Goal: Task Accomplishment & Management: Use online tool/utility

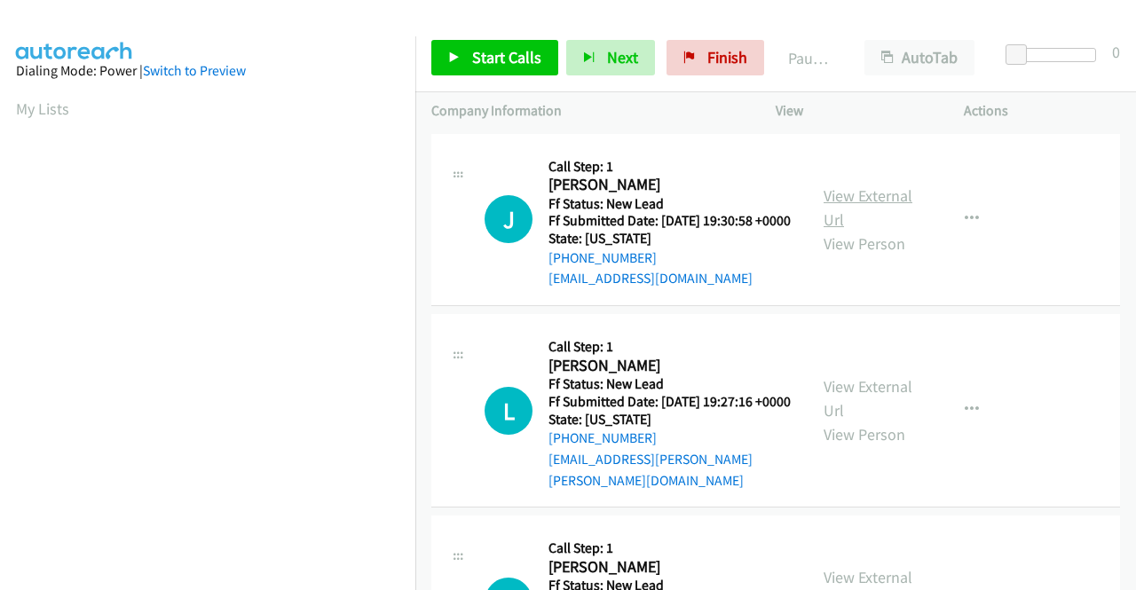
click at [866, 201] on link "View External Url" at bounding box center [867, 207] width 89 height 44
click at [855, 407] on link "View External Url" at bounding box center [867, 398] width 89 height 44
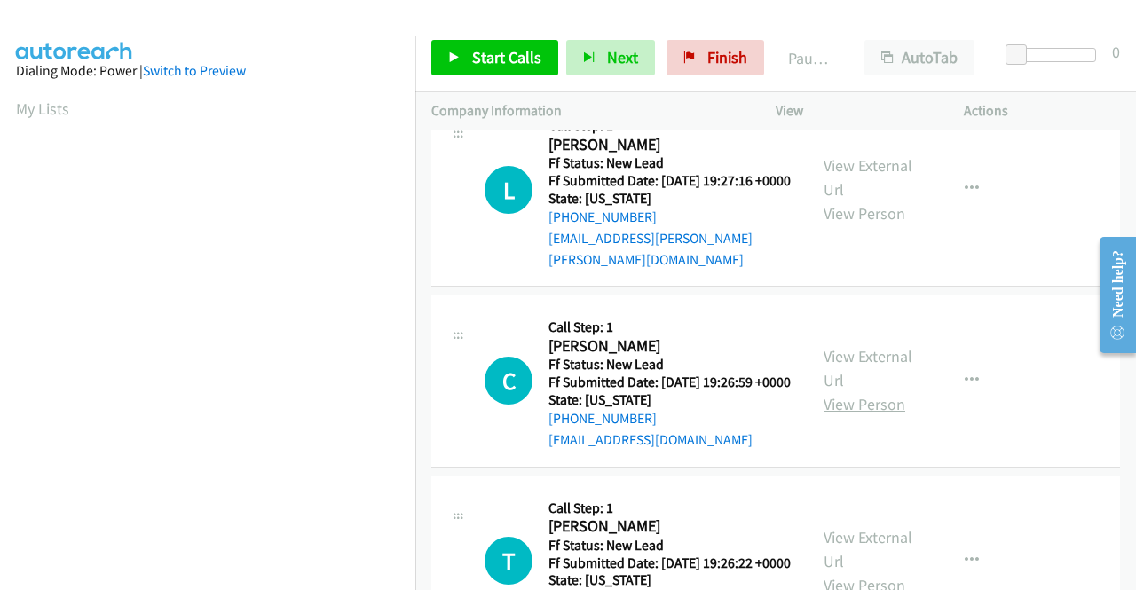
scroll to position [266, 0]
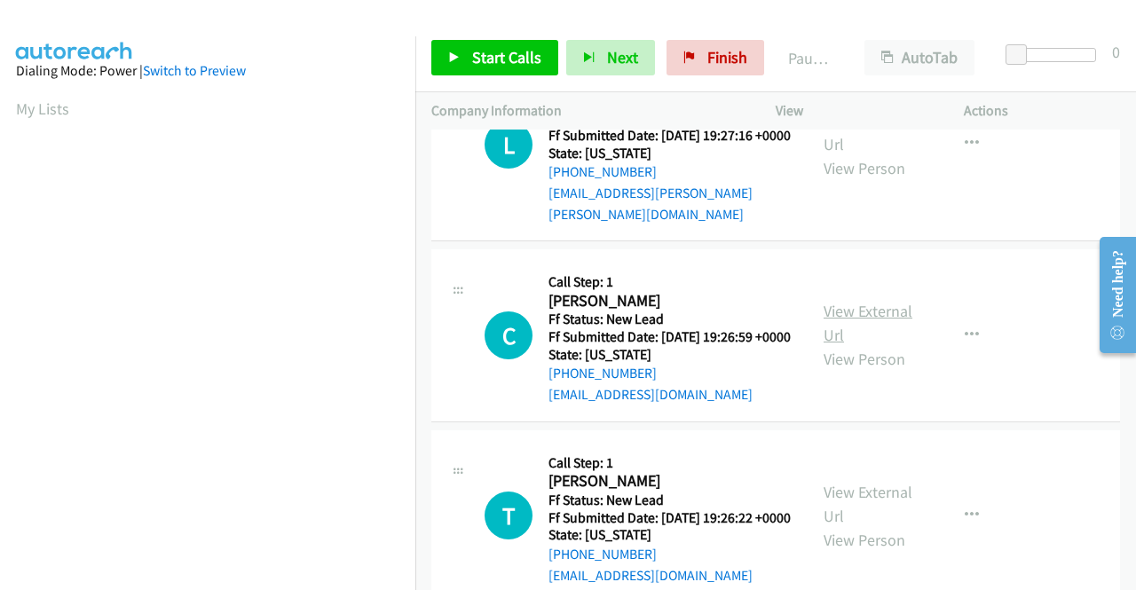
click at [877, 332] on link "View External Url" at bounding box center [867, 323] width 89 height 44
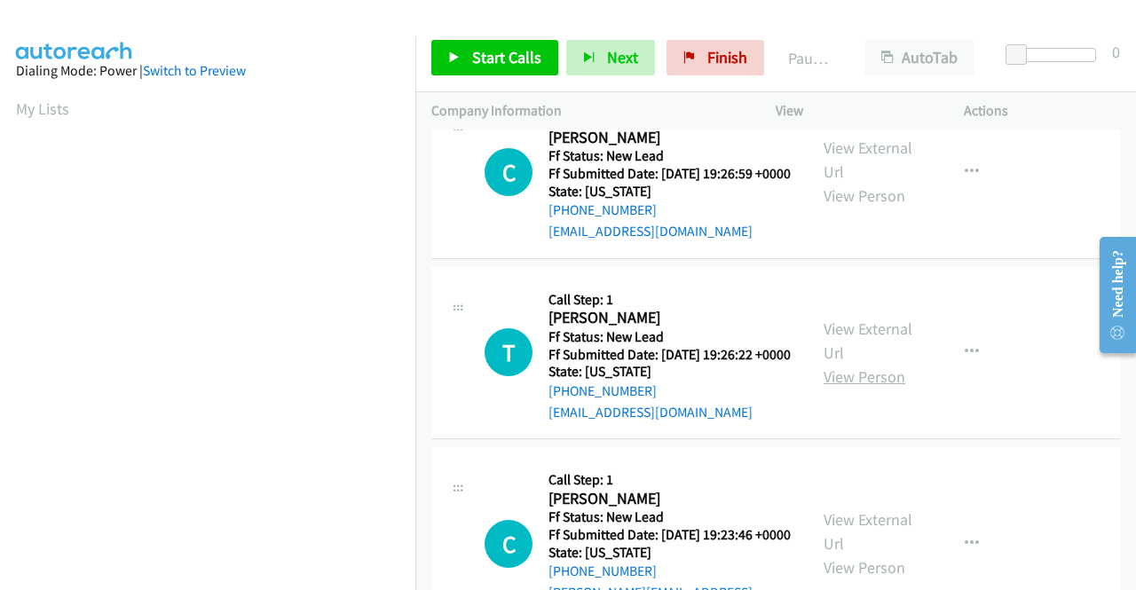
scroll to position [444, 0]
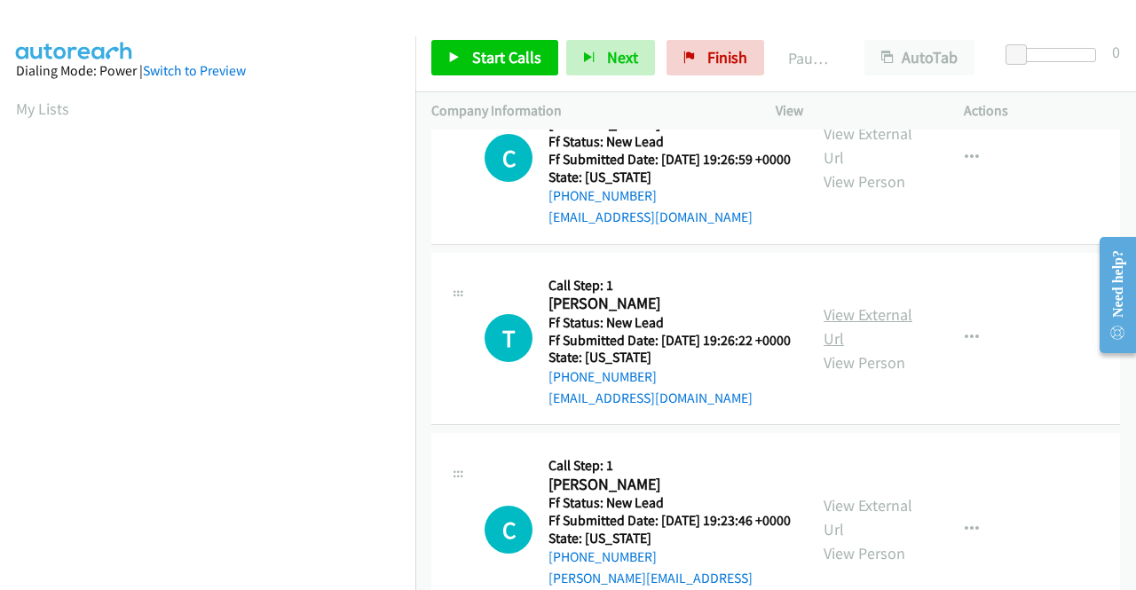
drag, startPoint x: 852, startPoint y: 331, endPoint x: 849, endPoint y: 347, distance: 16.2
click at [852, 331] on div "View External Url View Person View External Url Email Schedule/Manage Callback …" at bounding box center [909, 339] width 204 height 140
click at [848, 349] on link "View External Url" at bounding box center [867, 326] width 89 height 44
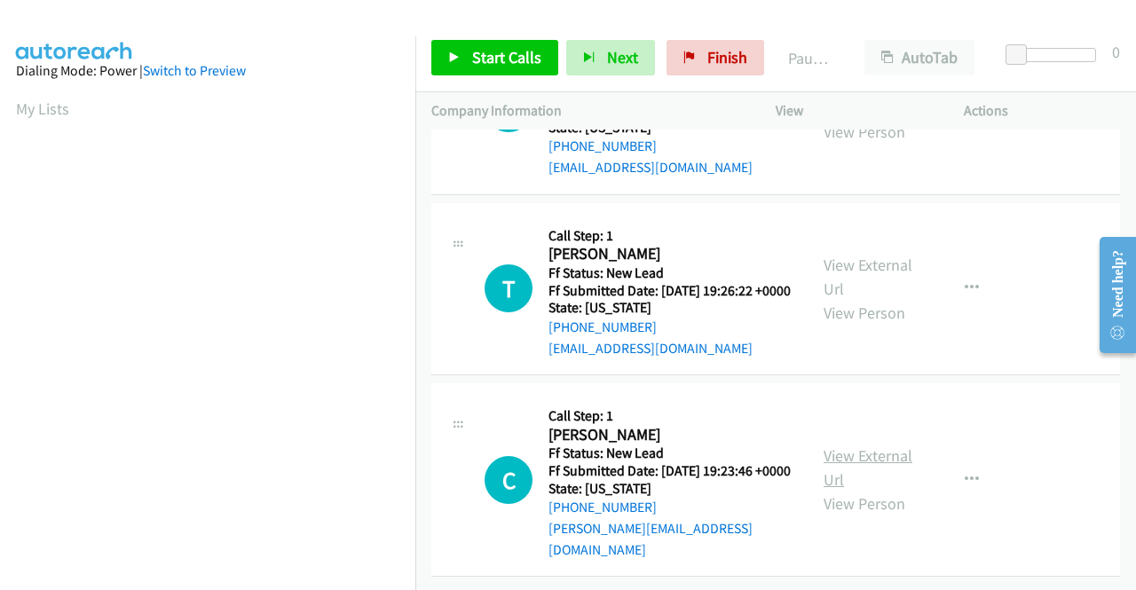
scroll to position [550, 0]
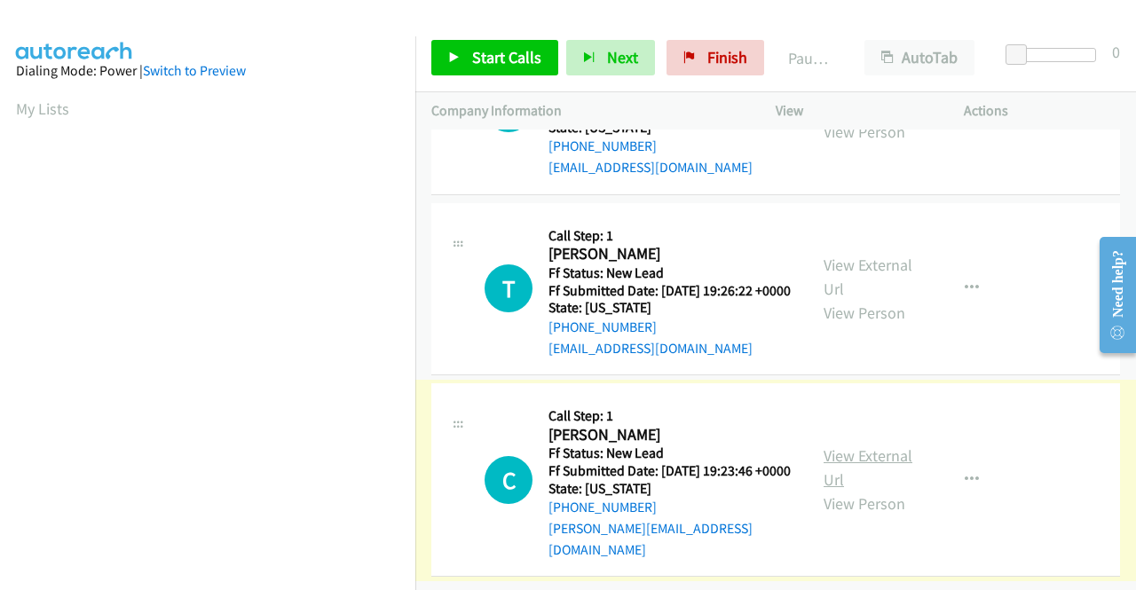
click at [832, 445] on link "View External Url" at bounding box center [867, 467] width 89 height 44
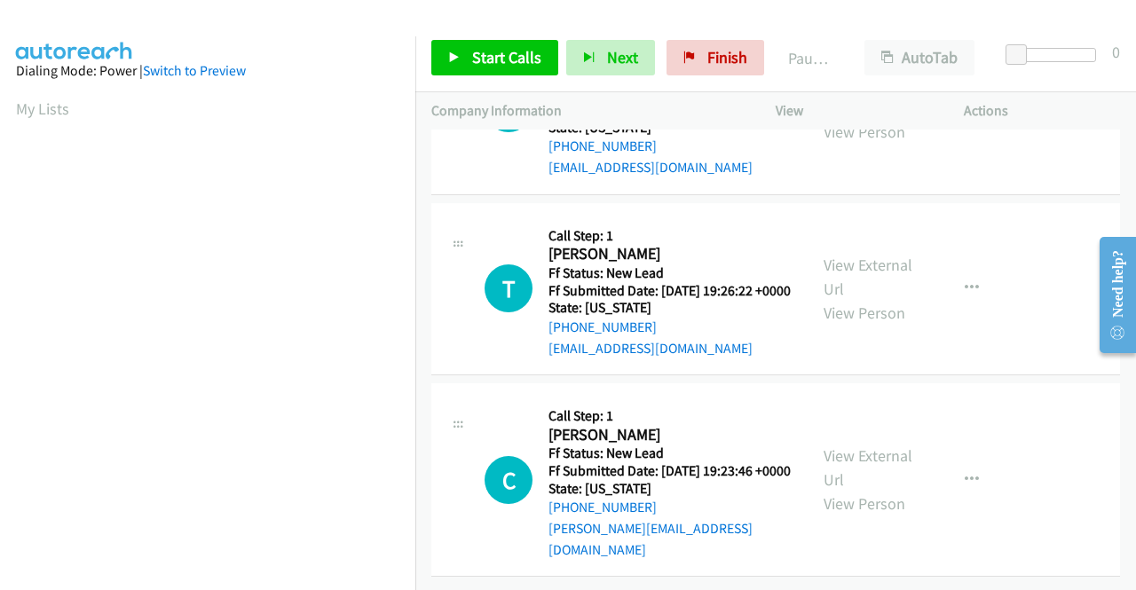
scroll to position [0, 0]
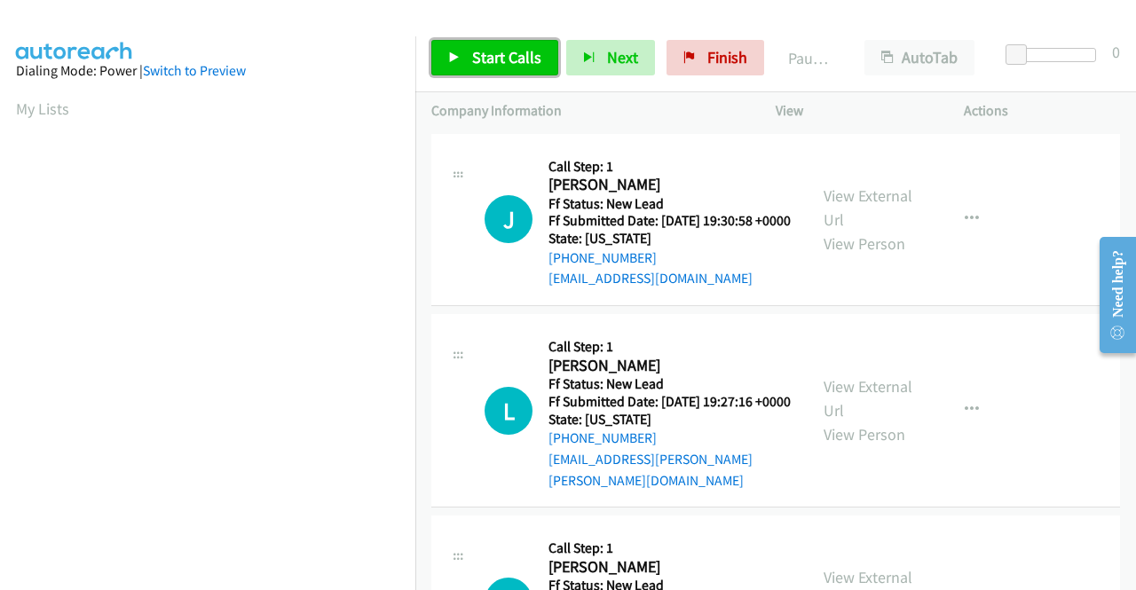
click at [506, 66] on span "Start Calls" at bounding box center [506, 57] width 69 height 20
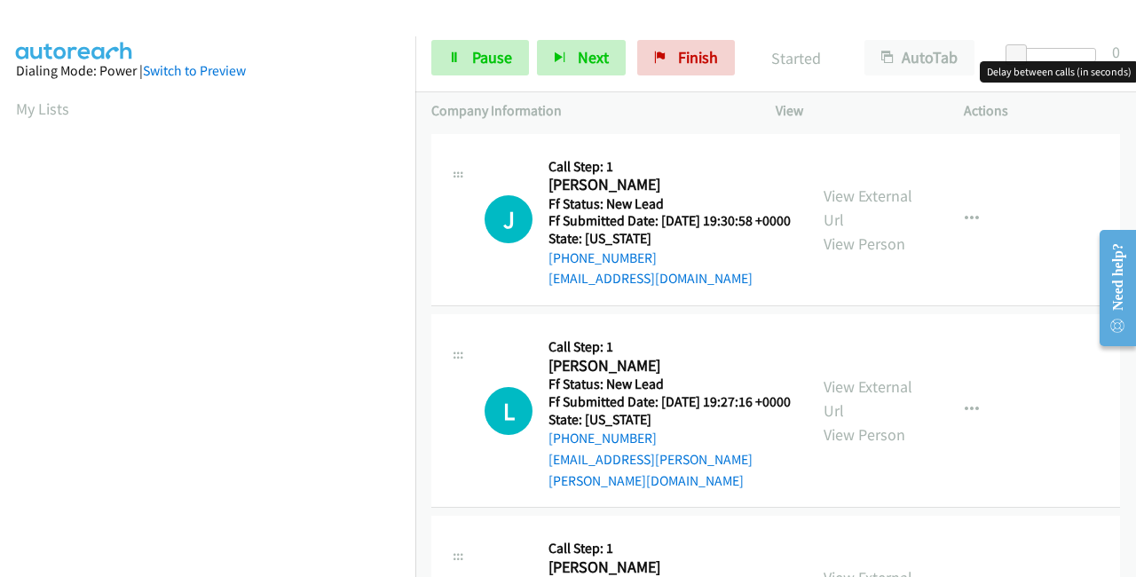
click at [1038, 50] on div at bounding box center [1055, 55] width 82 height 14
click at [1049, 54] on span at bounding box center [1039, 54] width 21 height 21
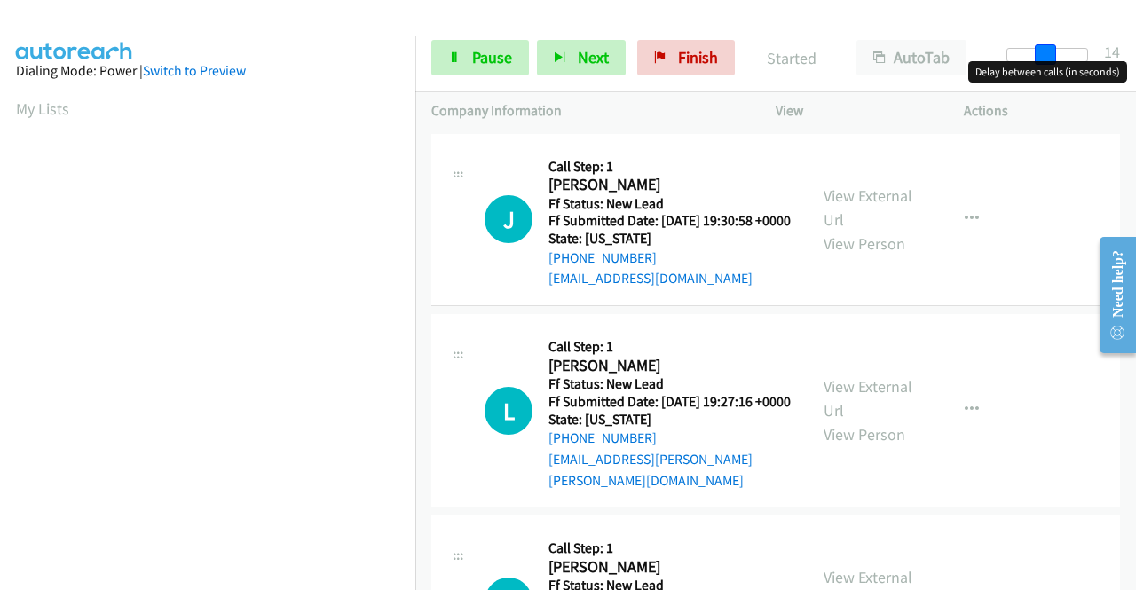
click at [1052, 55] on div at bounding box center [1047, 55] width 82 height 14
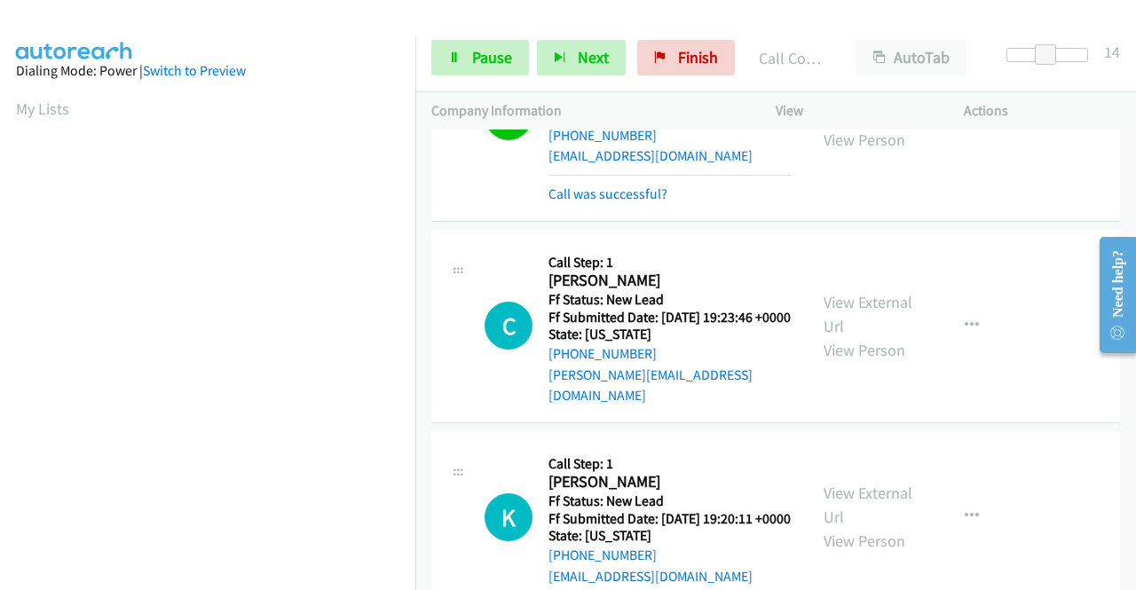
scroll to position [887, 0]
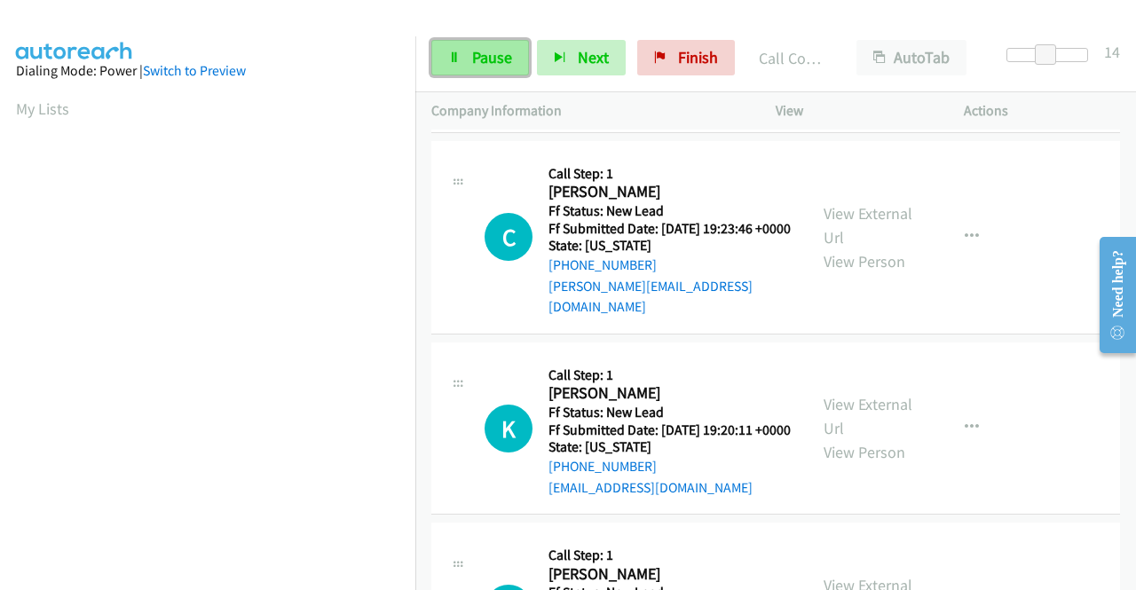
click at [461, 63] on link "Pause" at bounding box center [480, 57] width 98 height 35
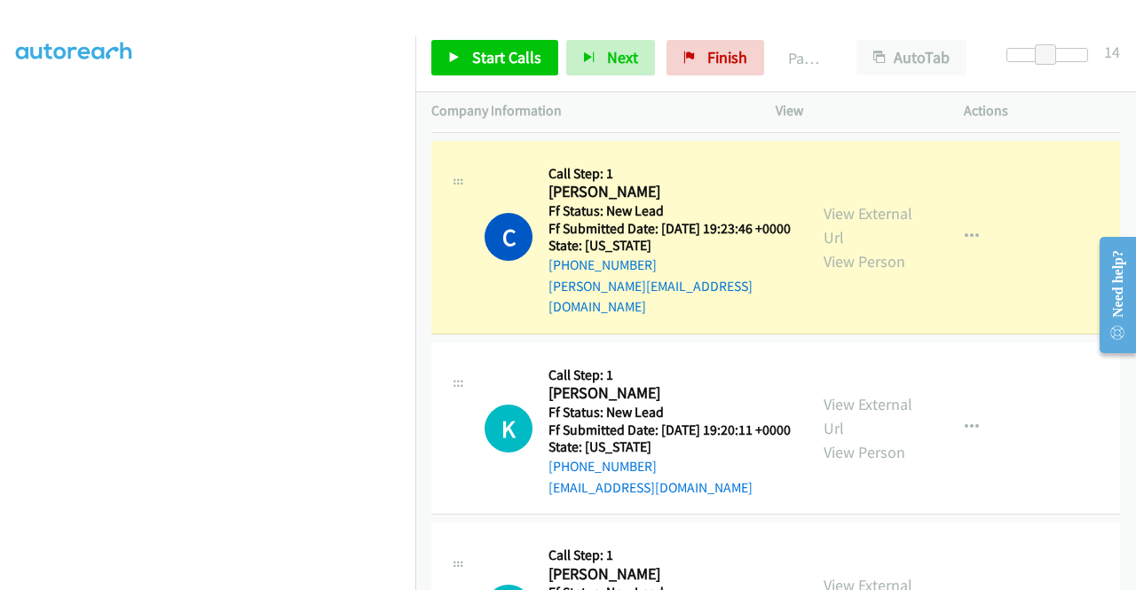
scroll to position [0, 0]
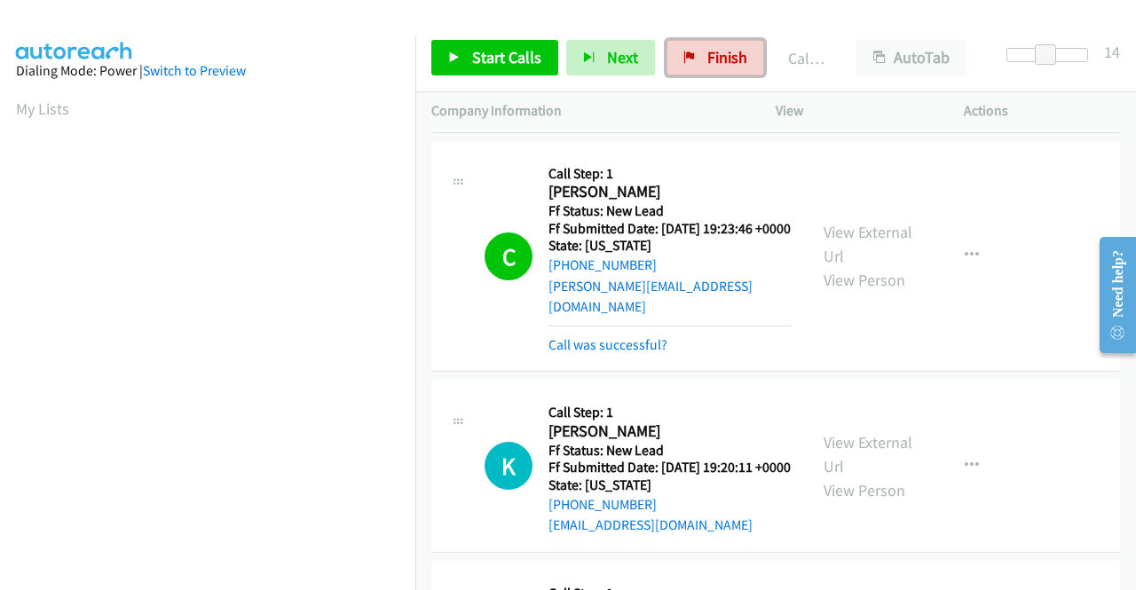
drag, startPoint x: 699, startPoint y: 61, endPoint x: 639, endPoint y: 88, distance: 66.0
click at [699, 61] on link "Finish" at bounding box center [715, 57] width 98 height 35
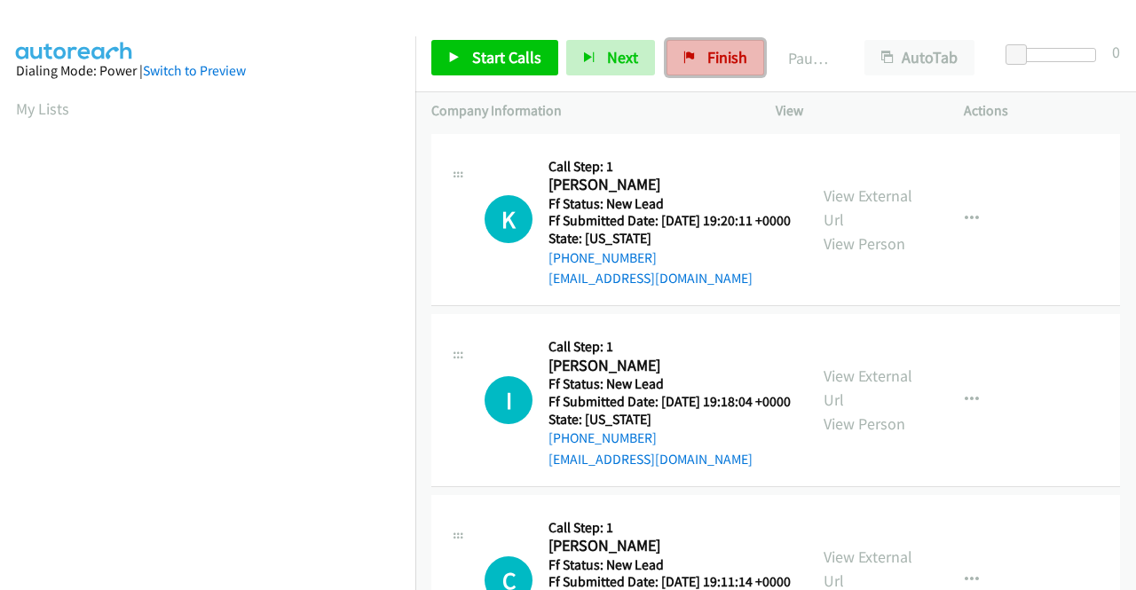
click at [739, 59] on span "Finish" at bounding box center [727, 57] width 40 height 20
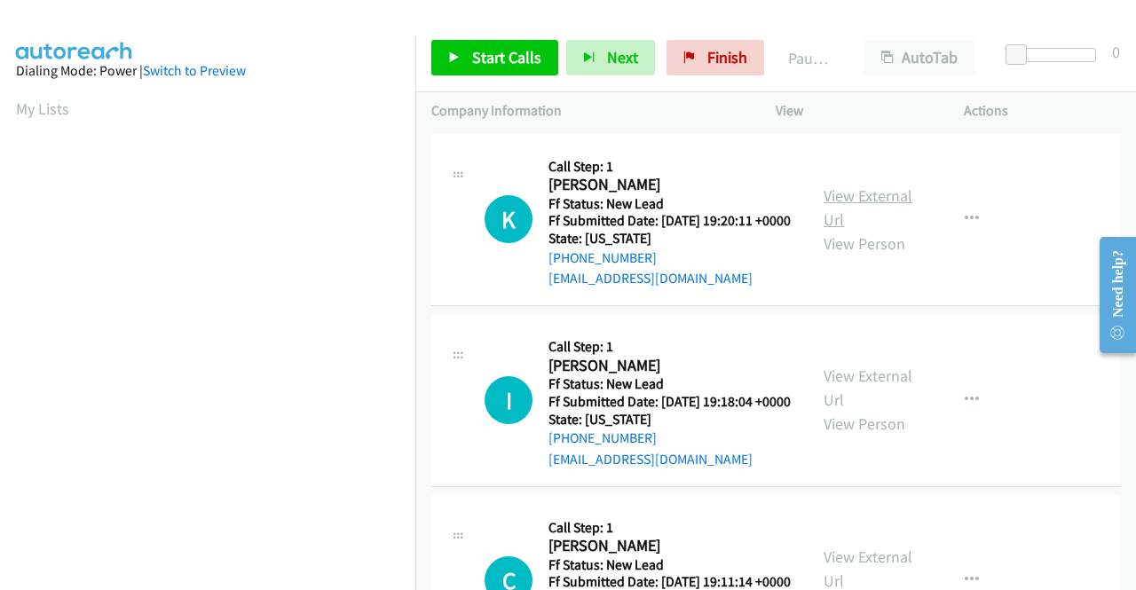
click at [878, 203] on link "View External Url" at bounding box center [867, 207] width 89 height 44
click at [832, 407] on link "View External Url" at bounding box center [867, 388] width 89 height 44
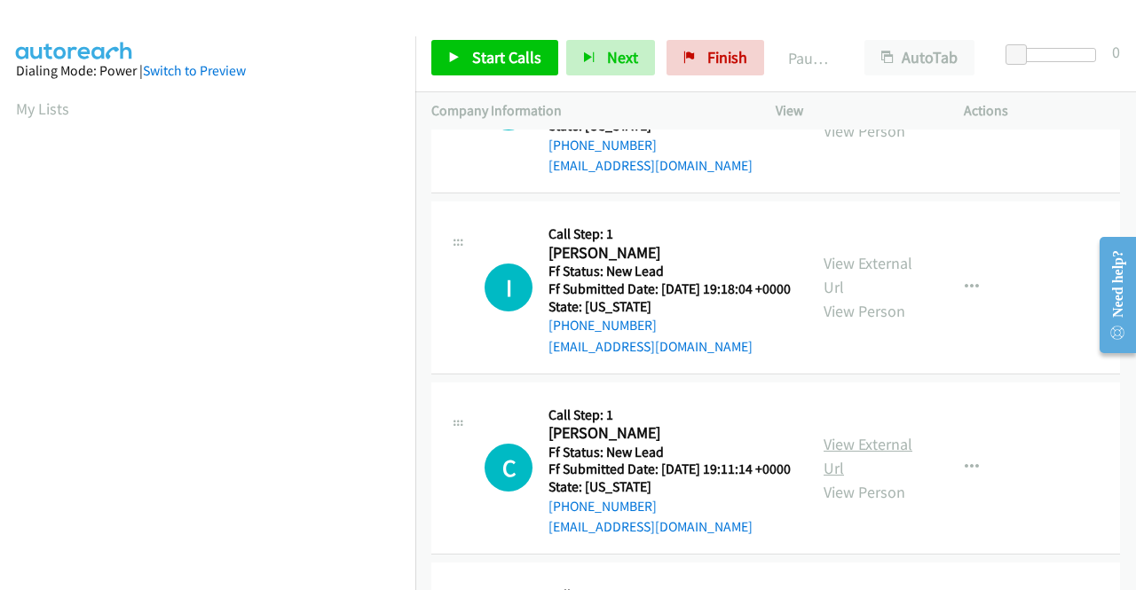
scroll to position [177, 0]
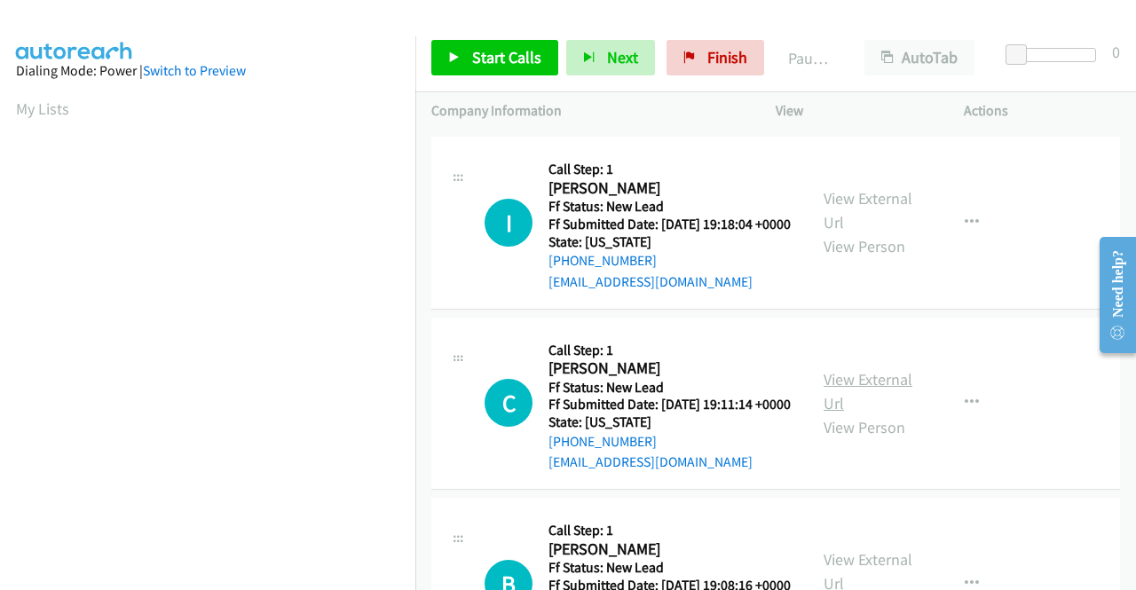
click at [831, 414] on link "View External Url" at bounding box center [867, 391] width 89 height 44
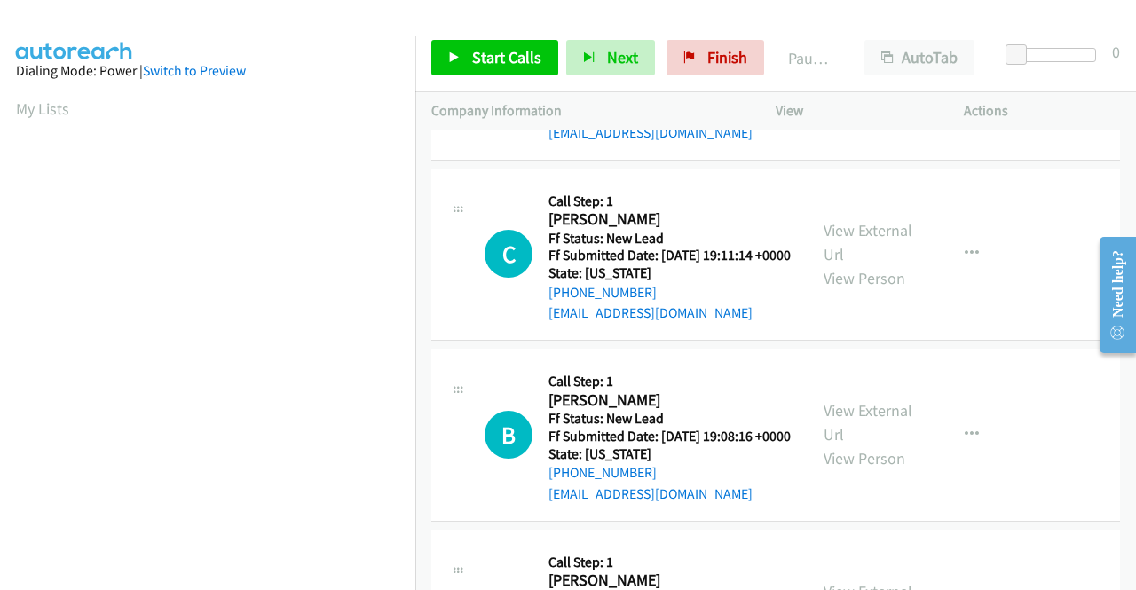
scroll to position [355, 0]
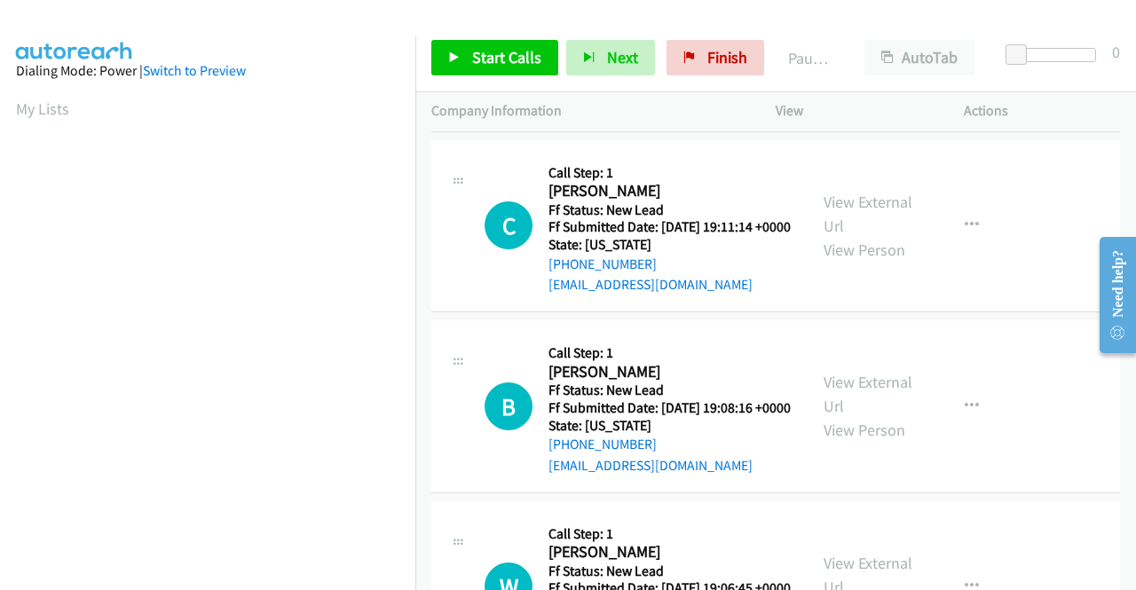
click at [905, 442] on div "View External Url View Person" at bounding box center [869, 406] width 92 height 72
click at [887, 416] on link "View External Url" at bounding box center [867, 394] width 89 height 44
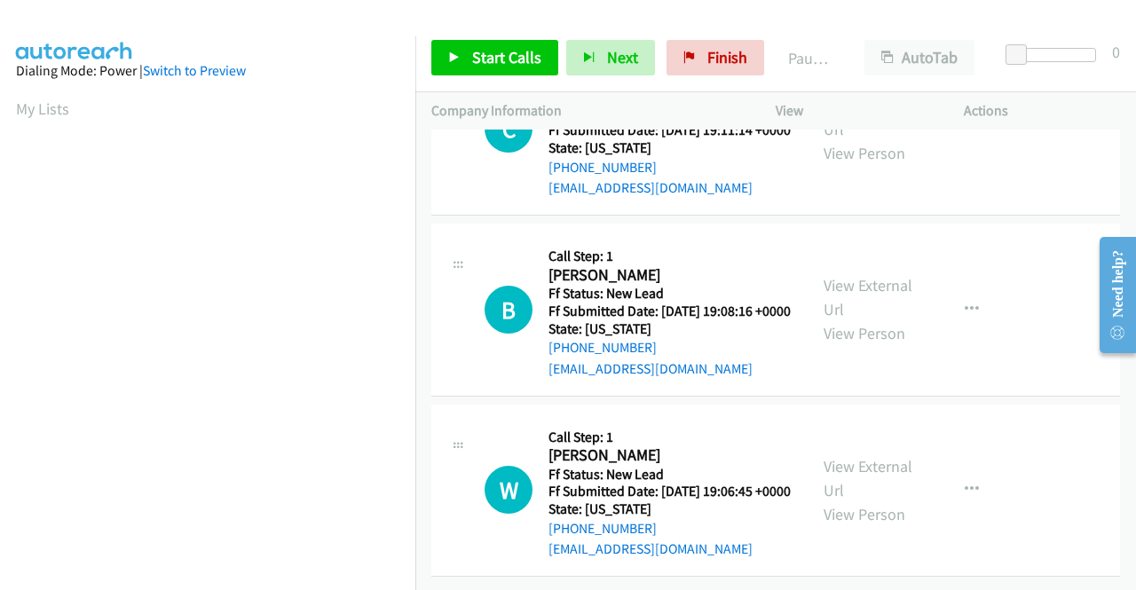
scroll to position [550, 0]
click at [845, 456] on link "View External Url" at bounding box center [867, 478] width 89 height 44
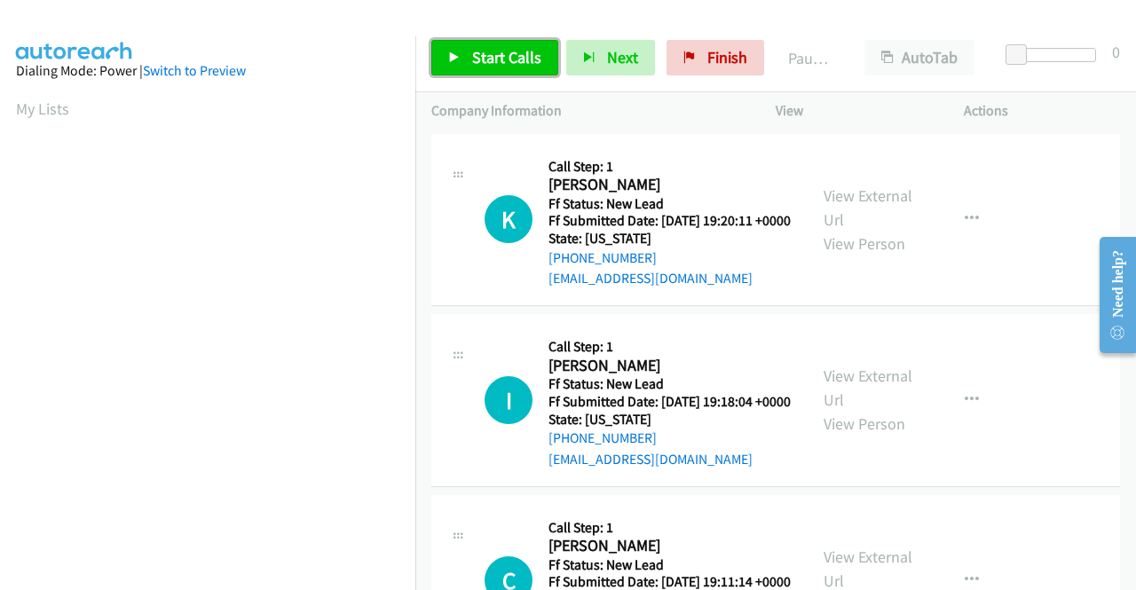
click at [481, 64] on span "Start Calls" at bounding box center [506, 57] width 69 height 20
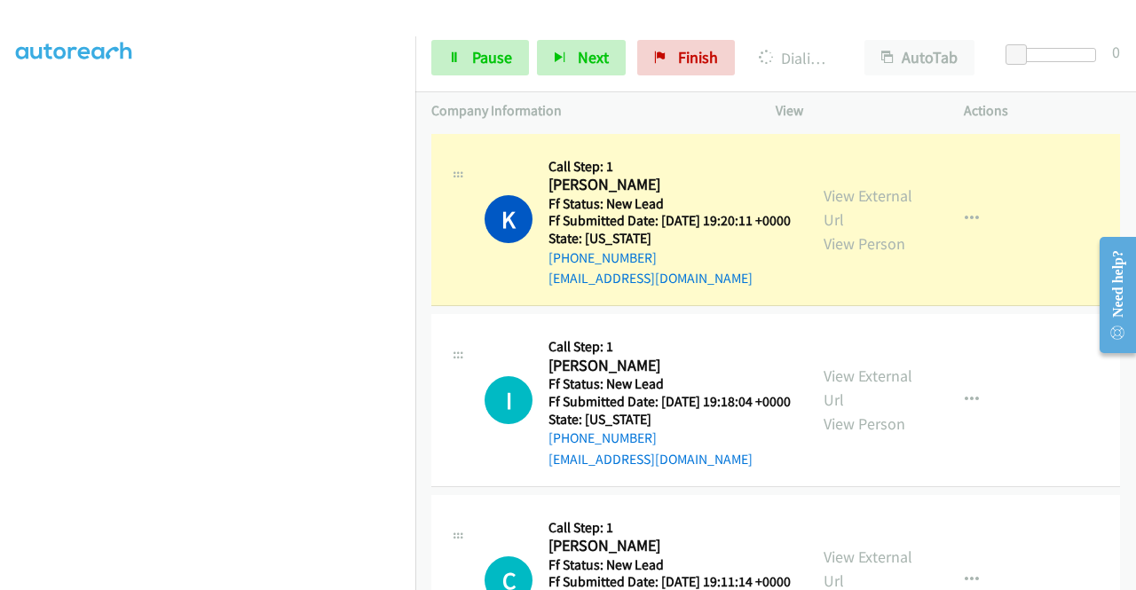
scroll to position [405, 0]
click at [493, 47] on span "Pause" at bounding box center [492, 57] width 40 height 20
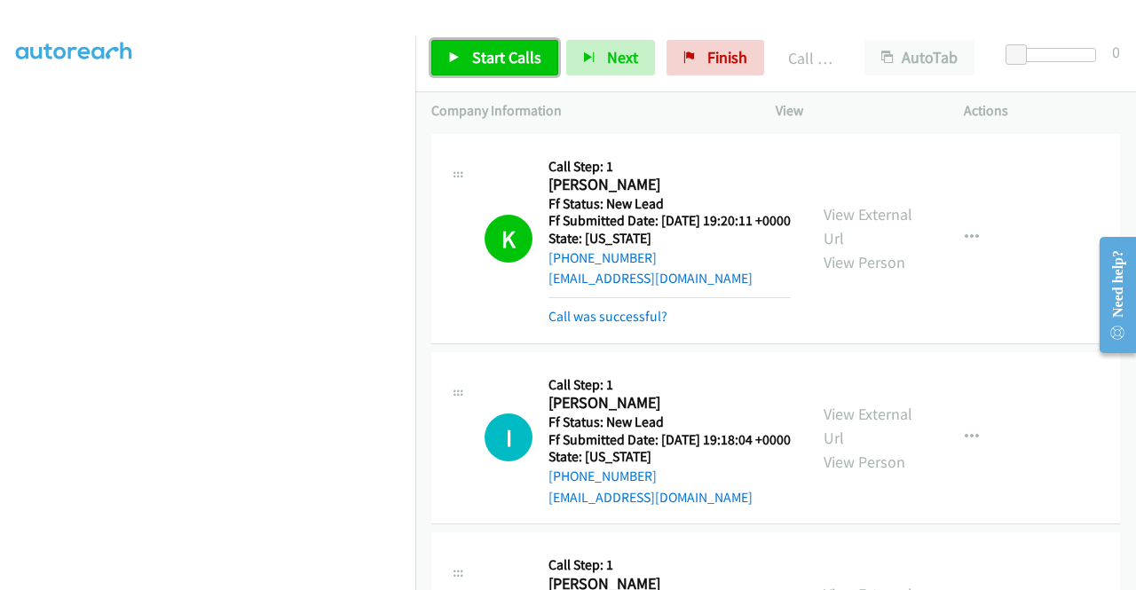
click at [496, 50] on span "Start Calls" at bounding box center [506, 57] width 69 height 20
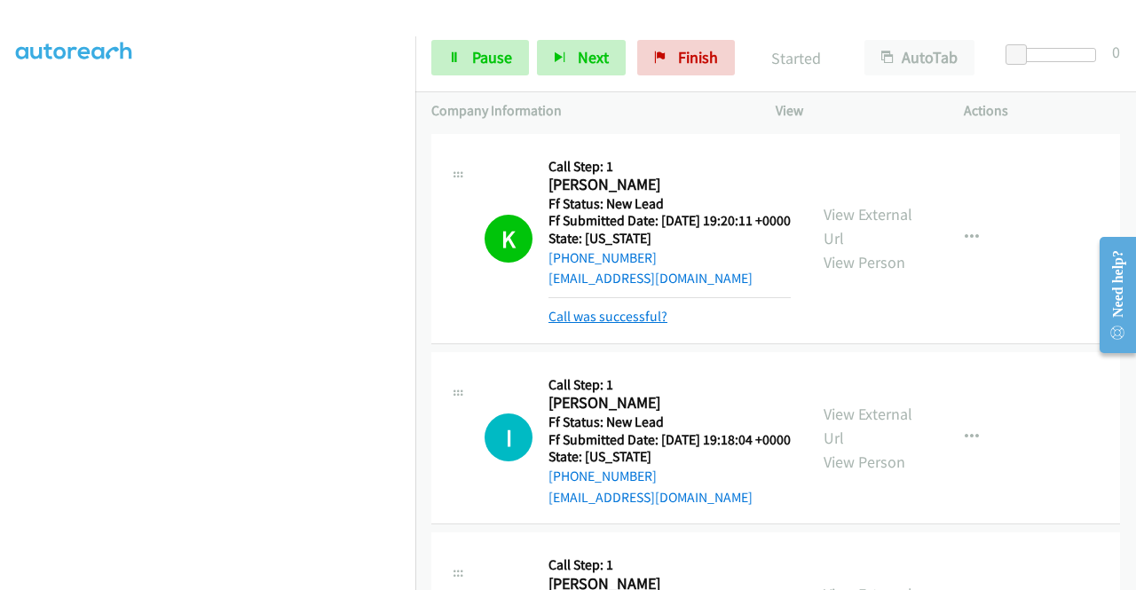
click at [606, 325] on link "Call was successful?" at bounding box center [607, 316] width 119 height 17
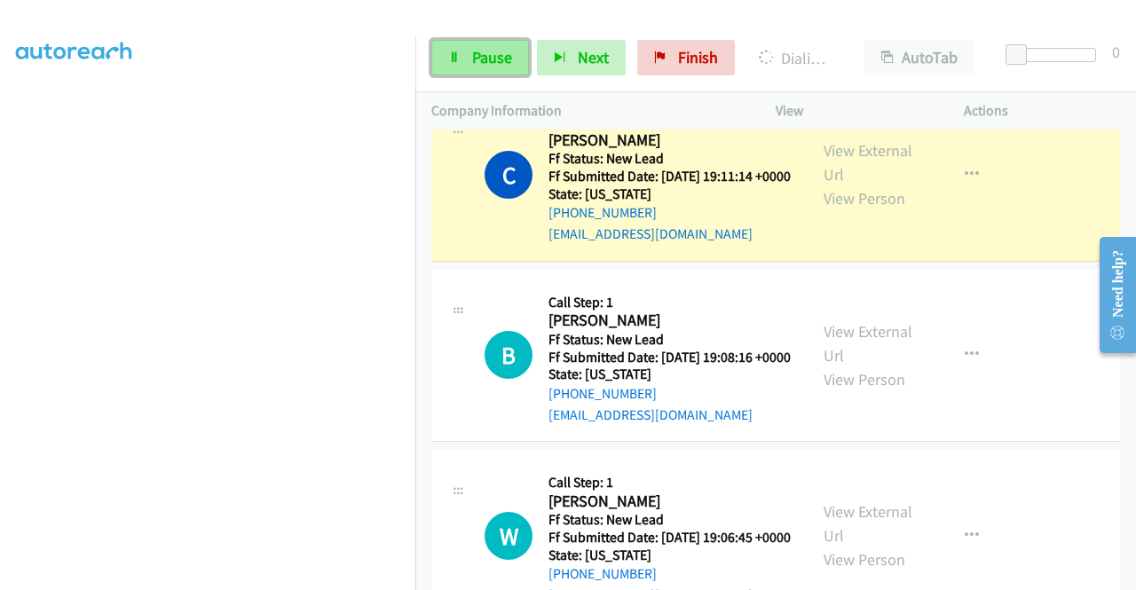
click at [487, 51] on span "Pause" at bounding box center [492, 57] width 40 height 20
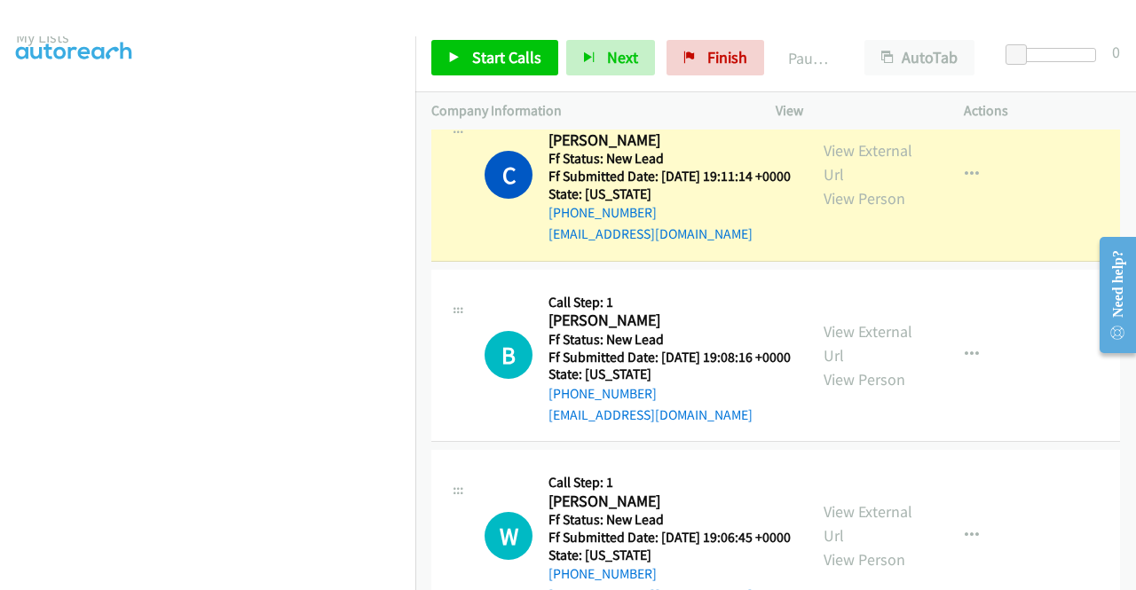
scroll to position [50, 0]
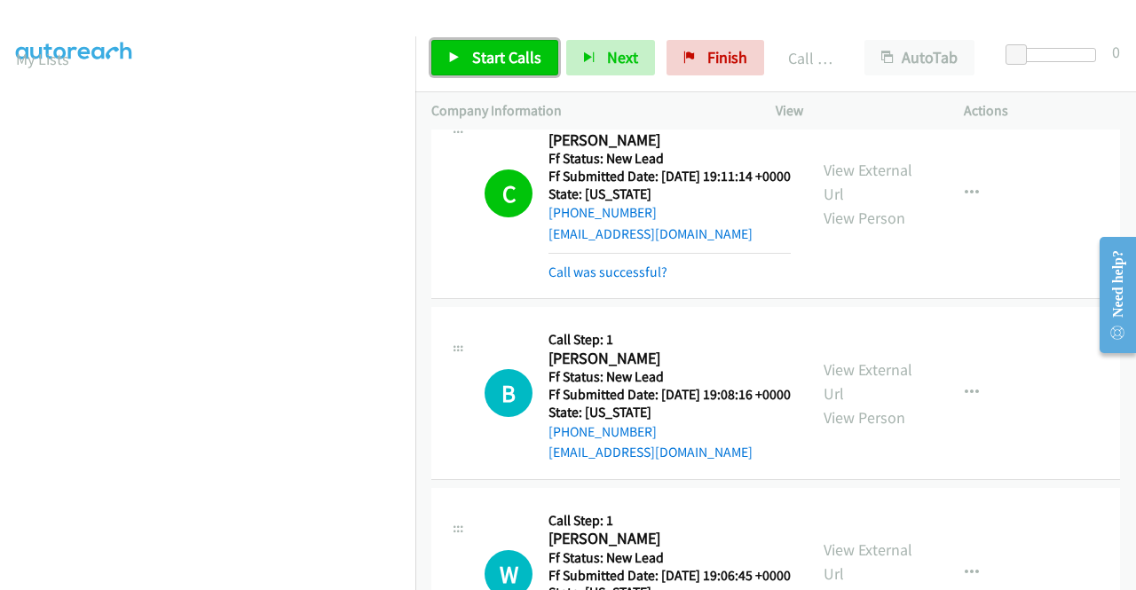
click at [515, 53] on span "Start Calls" at bounding box center [506, 57] width 69 height 20
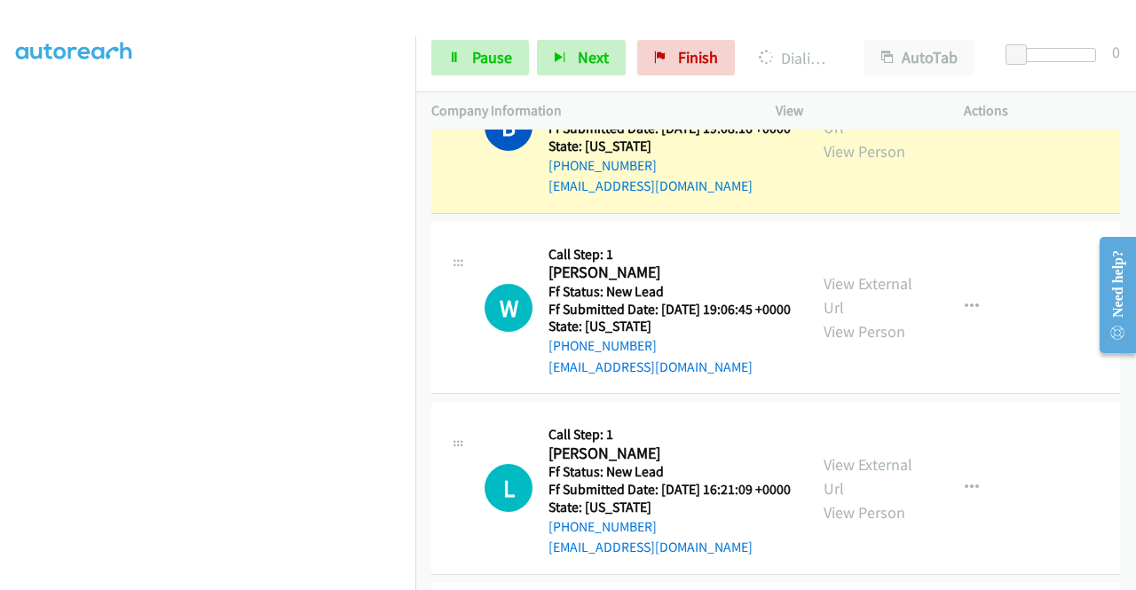
scroll to position [0, 0]
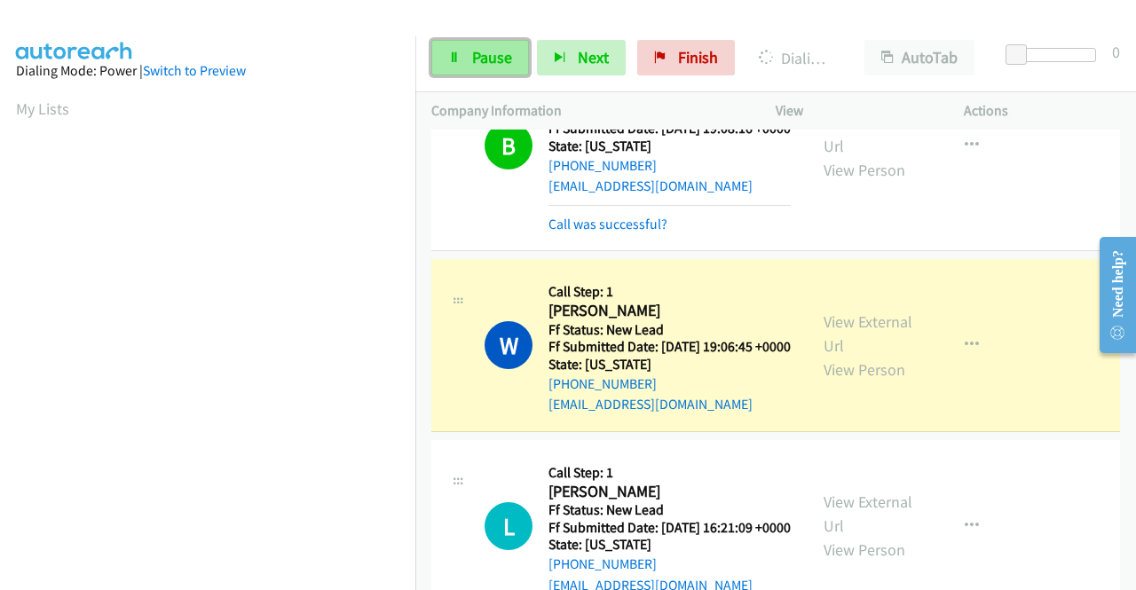
click at [500, 51] on span "Pause" at bounding box center [492, 57] width 40 height 20
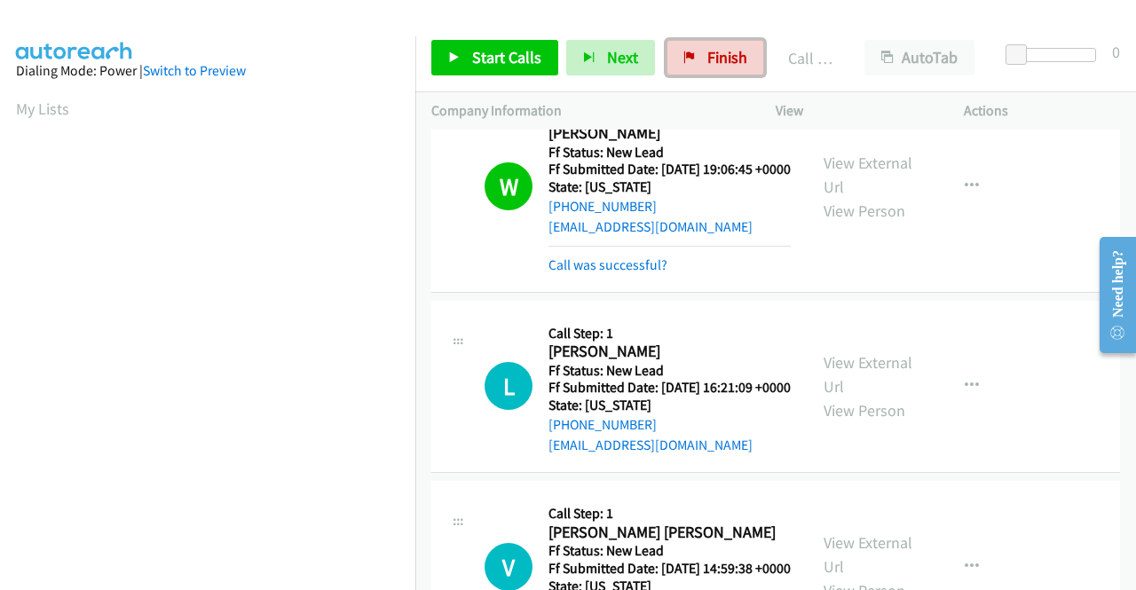
drag, startPoint x: 716, startPoint y: 59, endPoint x: 619, endPoint y: 86, distance: 100.3
click at [716, 59] on span "Finish" at bounding box center [727, 57] width 40 height 20
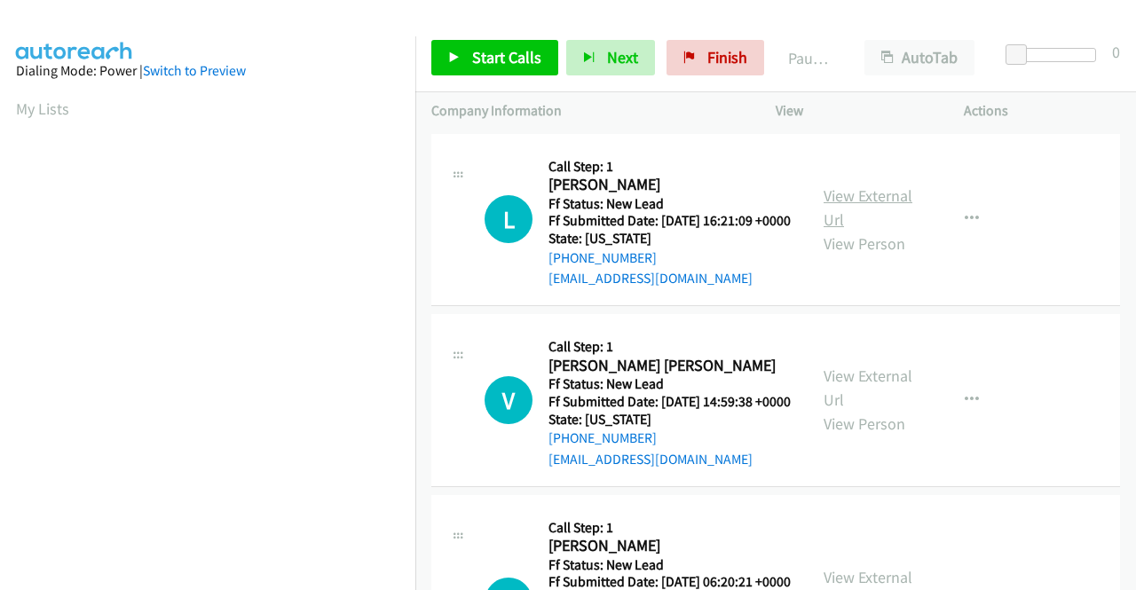
click at [893, 203] on link "View External Url" at bounding box center [867, 207] width 89 height 44
click at [860, 398] on link "View External Url" at bounding box center [867, 388] width 89 height 44
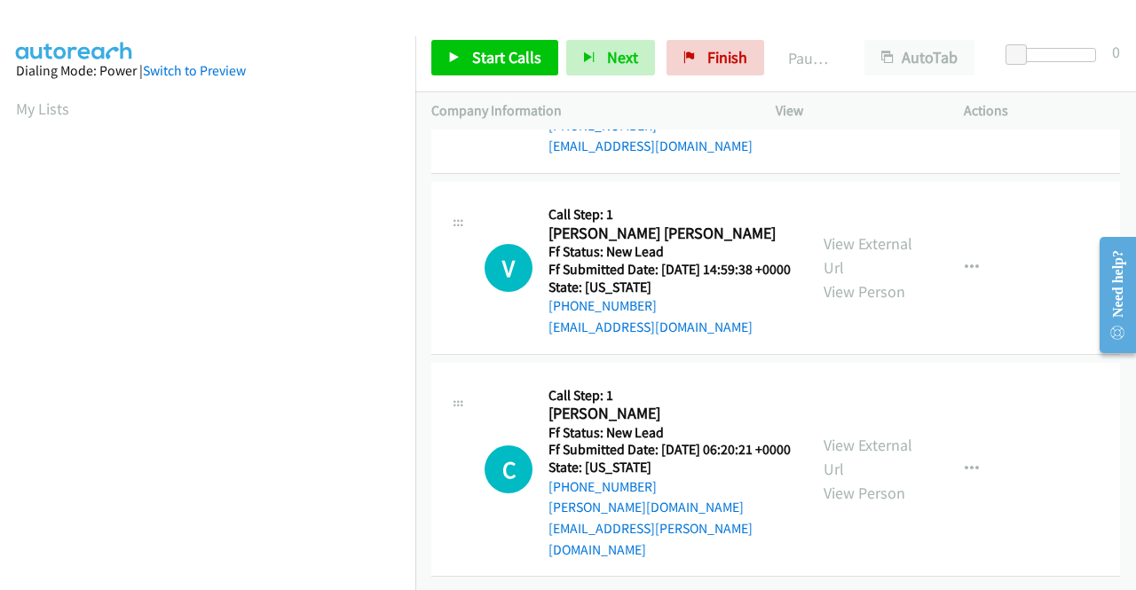
scroll to position [154, 0]
click at [831, 447] on link "View External Url" at bounding box center [867, 457] width 89 height 44
click at [501, 49] on span "Start Calls" at bounding box center [506, 57] width 69 height 20
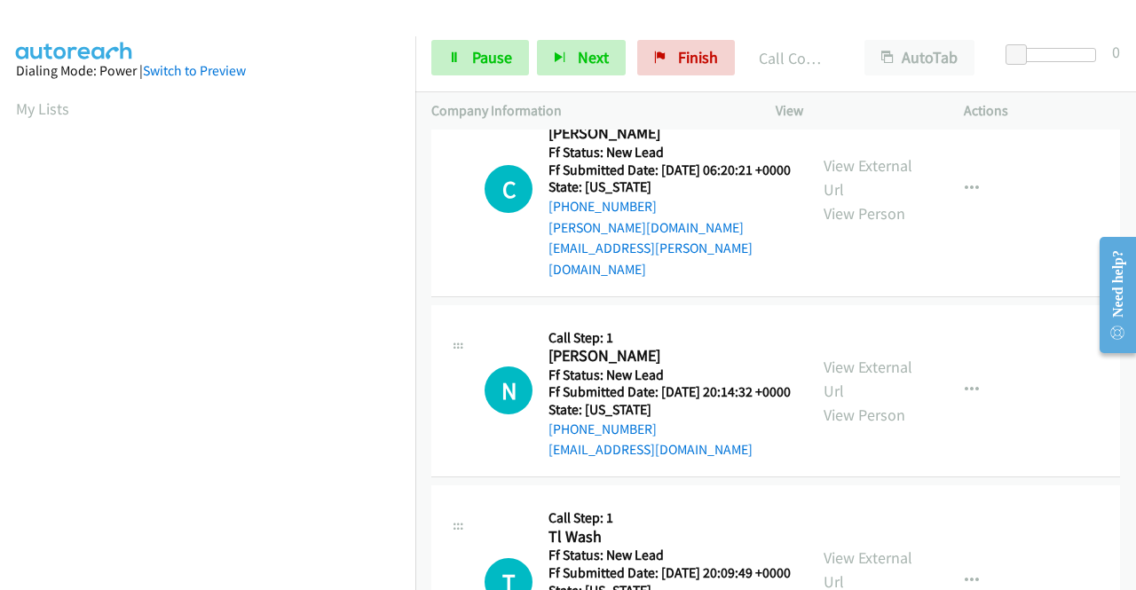
scroll to position [311, 0]
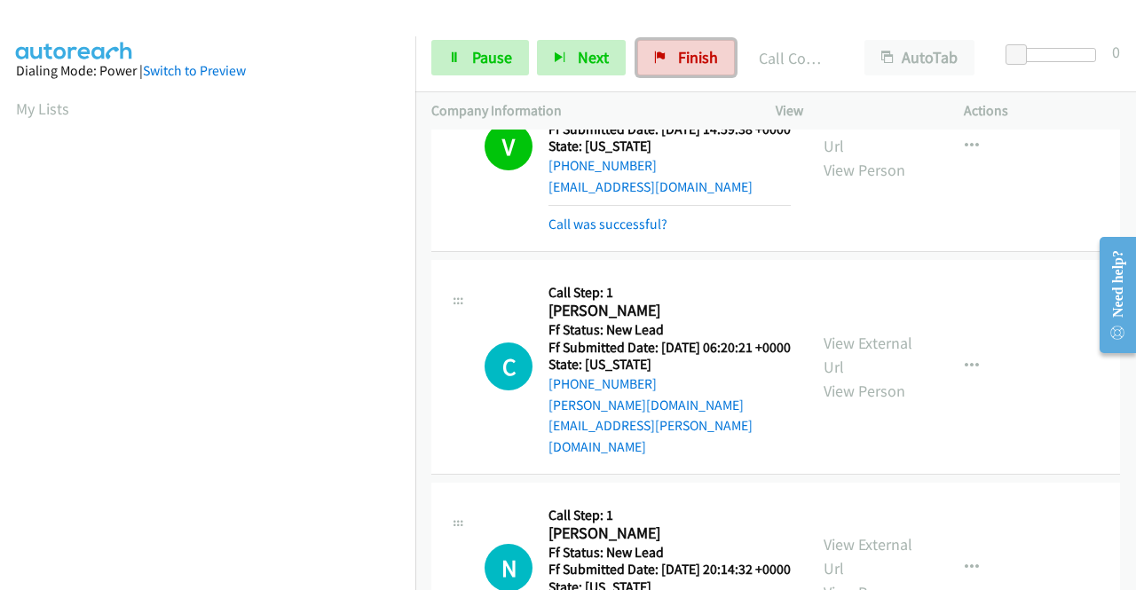
drag, startPoint x: 666, startPoint y: 53, endPoint x: 627, endPoint y: 97, distance: 58.4
click at [666, 53] on link "Finish" at bounding box center [686, 57] width 98 height 35
click at [627, 97] on div "Company Information" at bounding box center [587, 110] width 344 height 37
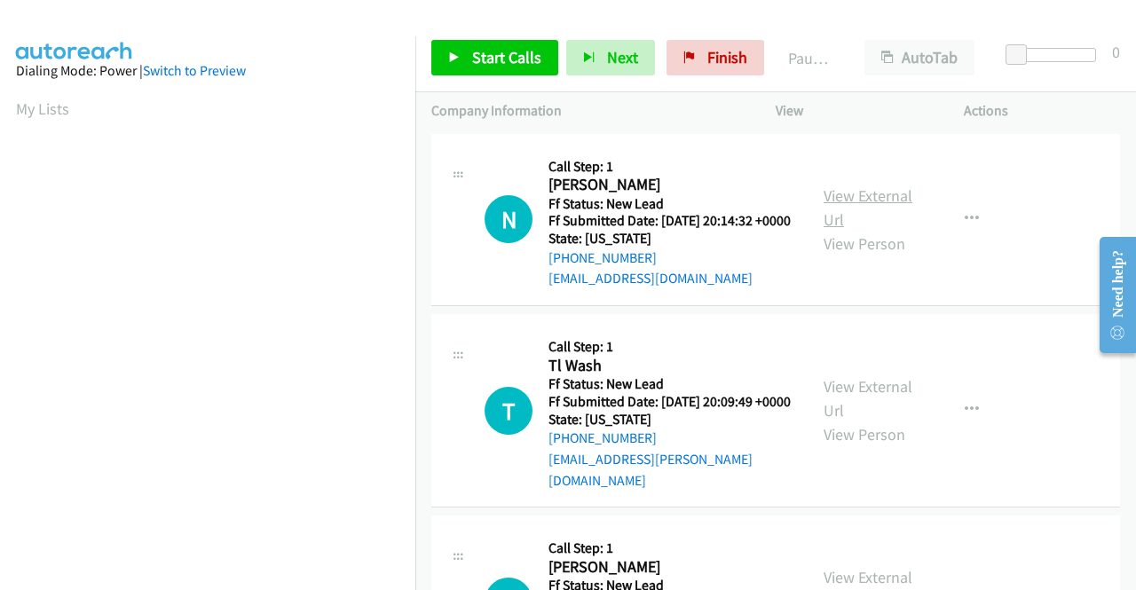
click at [863, 201] on link "View External Url" at bounding box center [867, 207] width 89 height 44
click at [871, 406] on link "View External Url" at bounding box center [867, 398] width 89 height 44
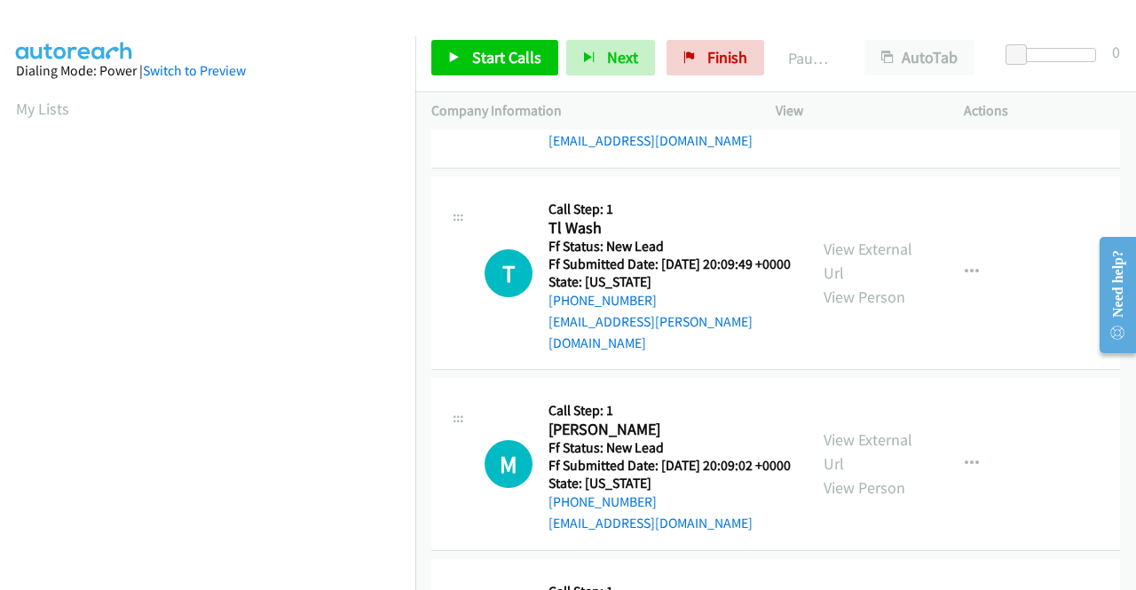
scroll to position [177, 0]
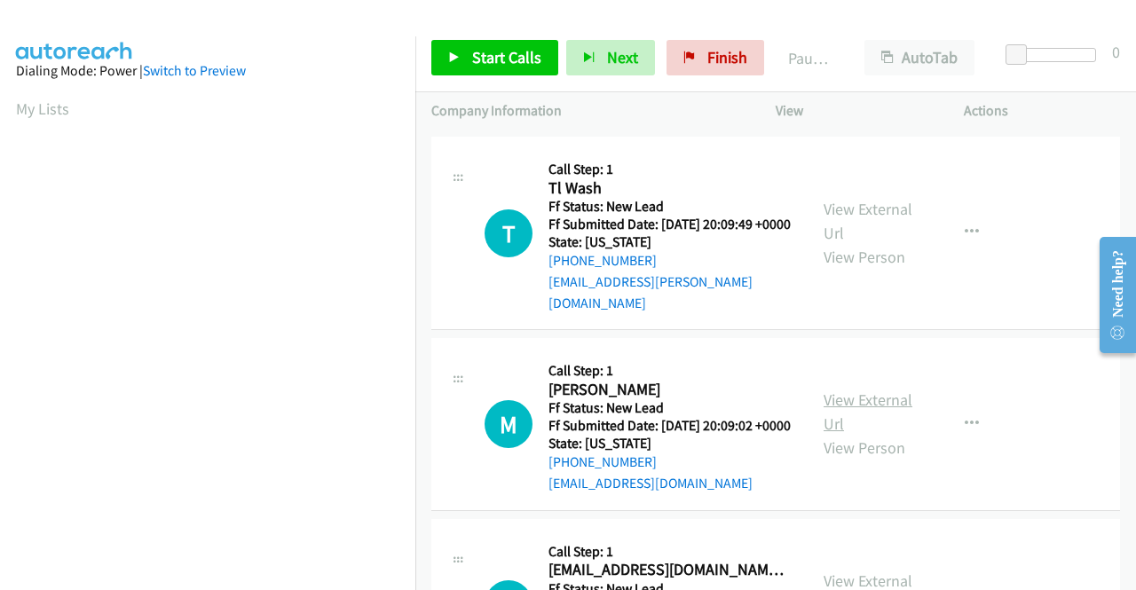
click at [823, 416] on link "View External Url" at bounding box center [867, 412] width 89 height 44
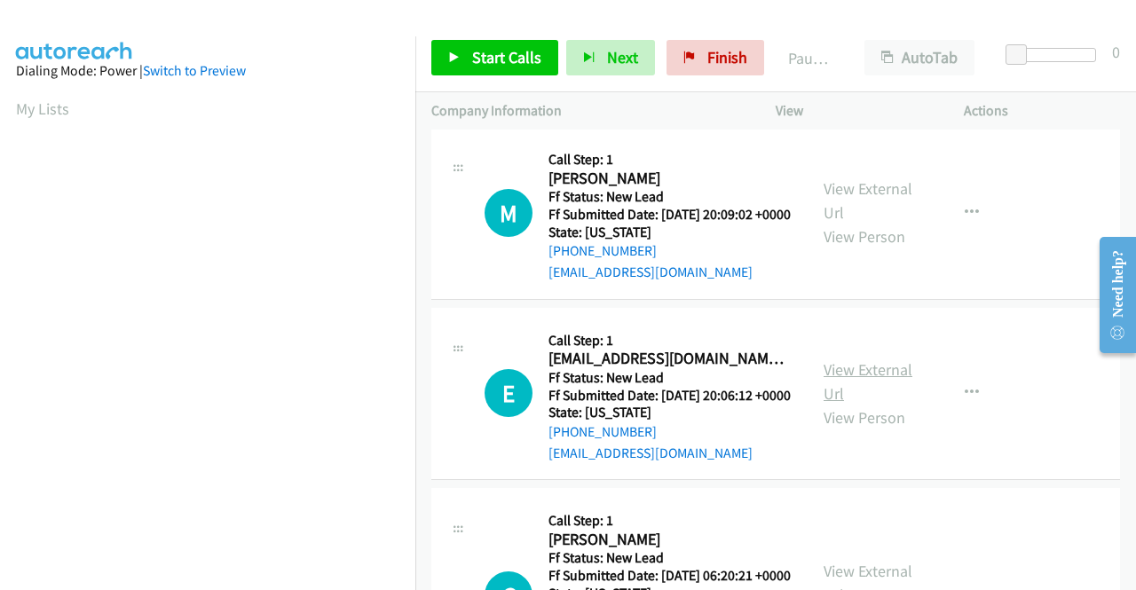
scroll to position [444, 0]
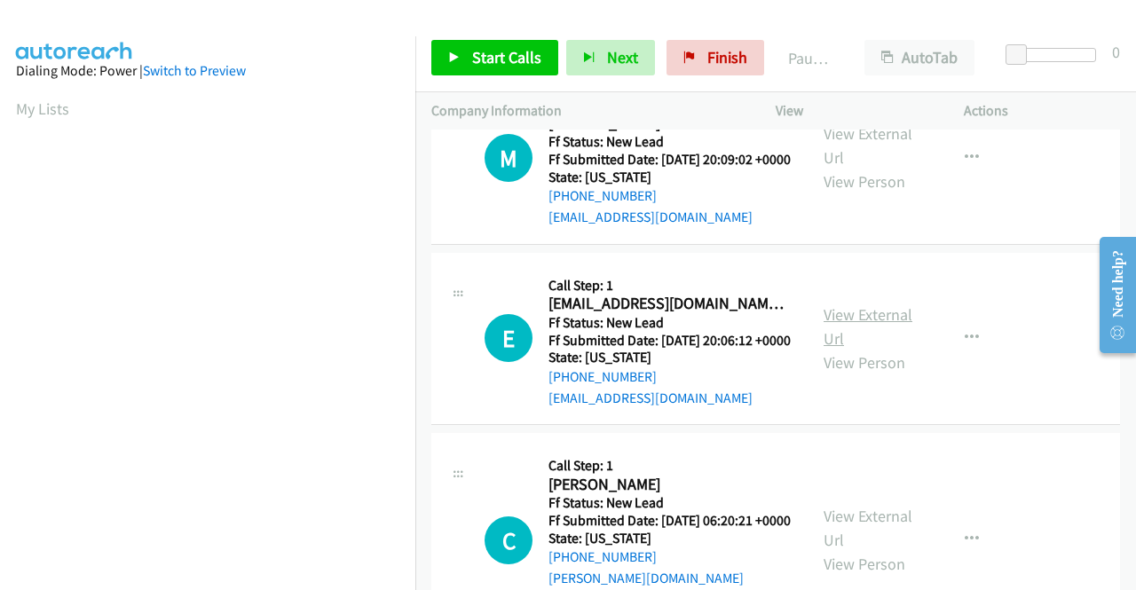
click at [860, 349] on link "View External Url" at bounding box center [867, 326] width 89 height 44
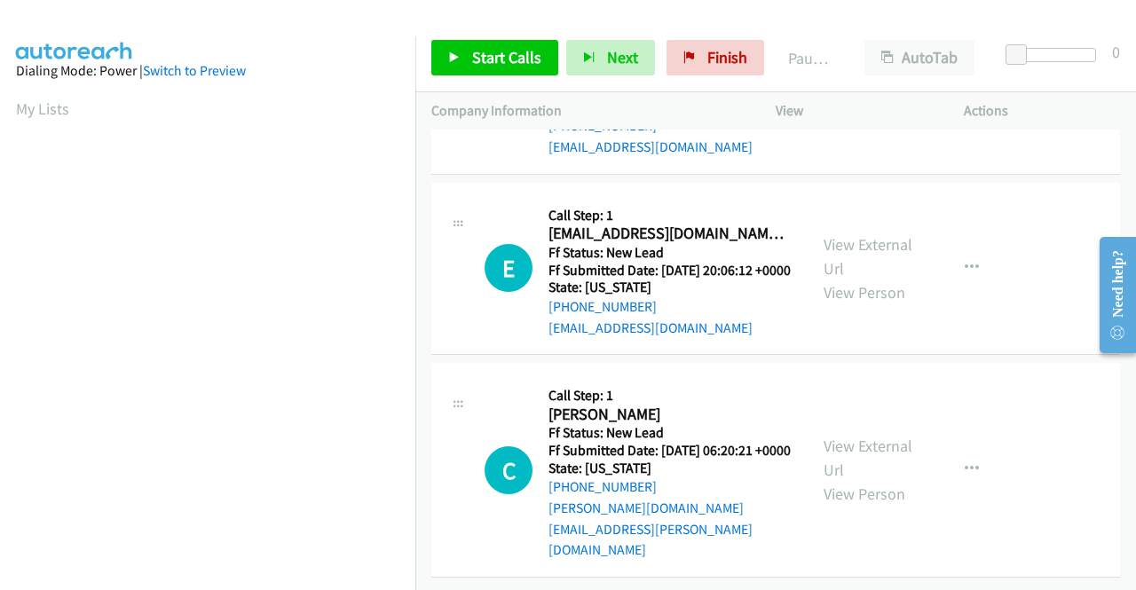
scroll to position [550, 0]
click at [877, 449] on link "View External Url" at bounding box center [867, 458] width 89 height 44
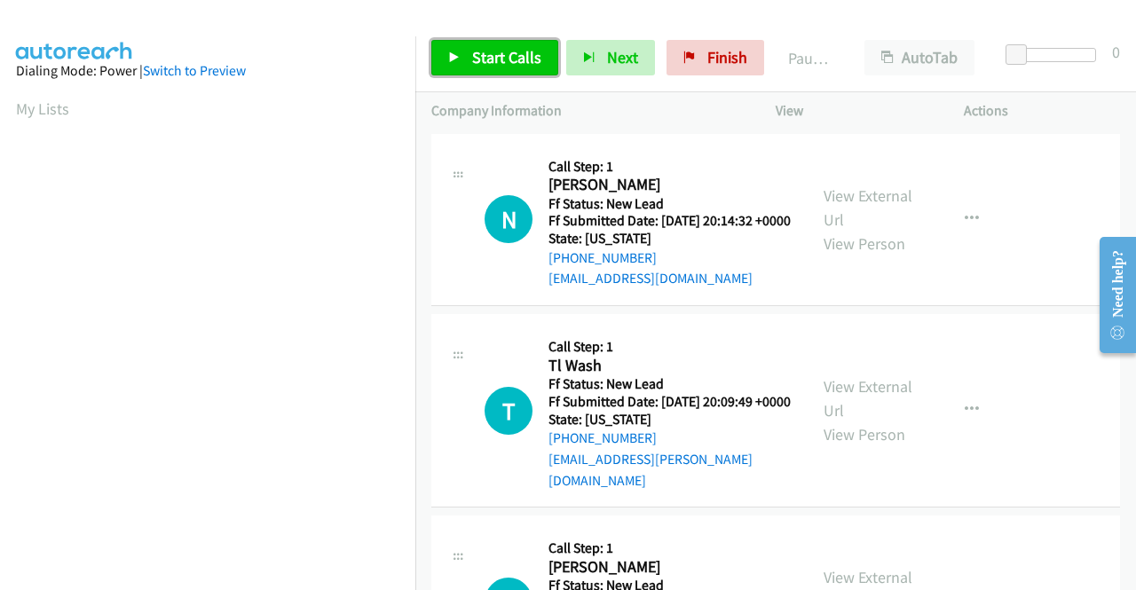
click at [513, 51] on span "Start Calls" at bounding box center [506, 57] width 69 height 20
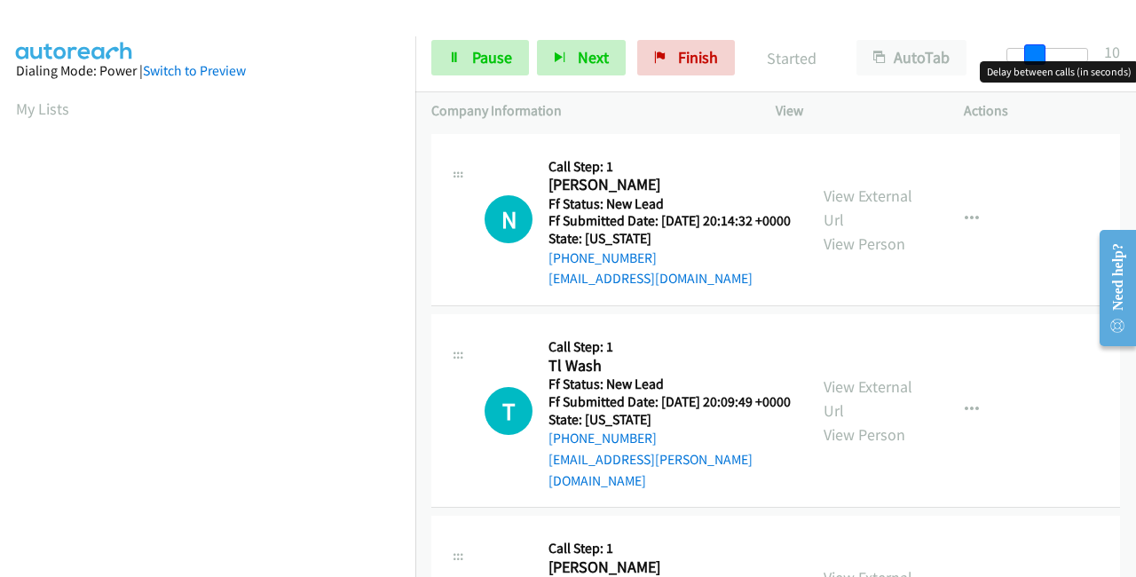
click at [1041, 51] on div at bounding box center [1047, 55] width 82 height 14
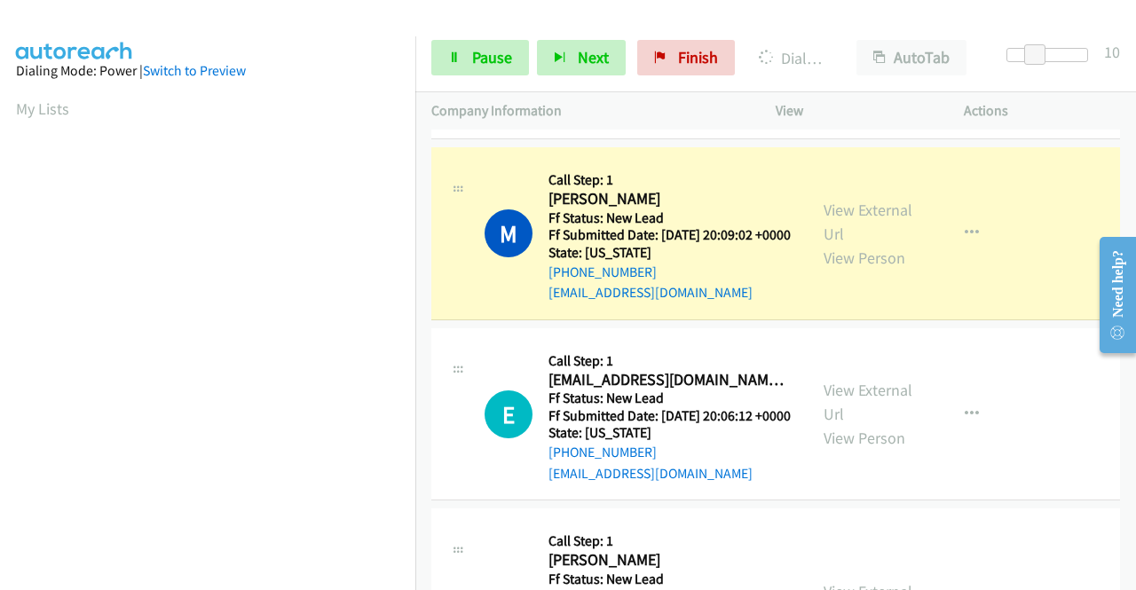
scroll to position [405, 0]
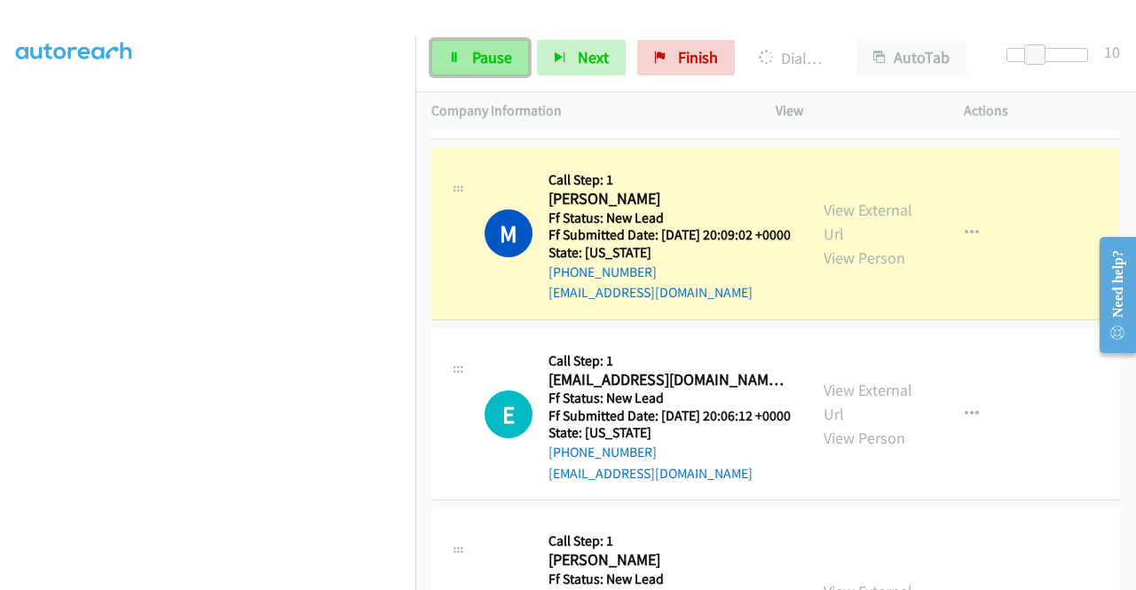
click at [491, 59] on span "Pause" at bounding box center [492, 57] width 40 height 20
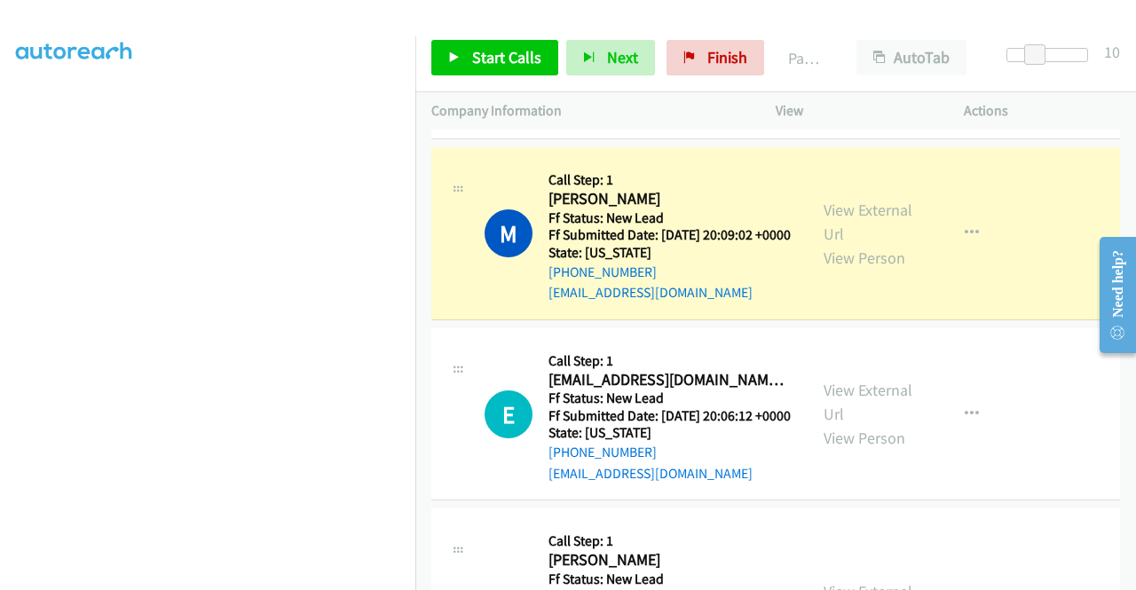
scroll to position [50, 0]
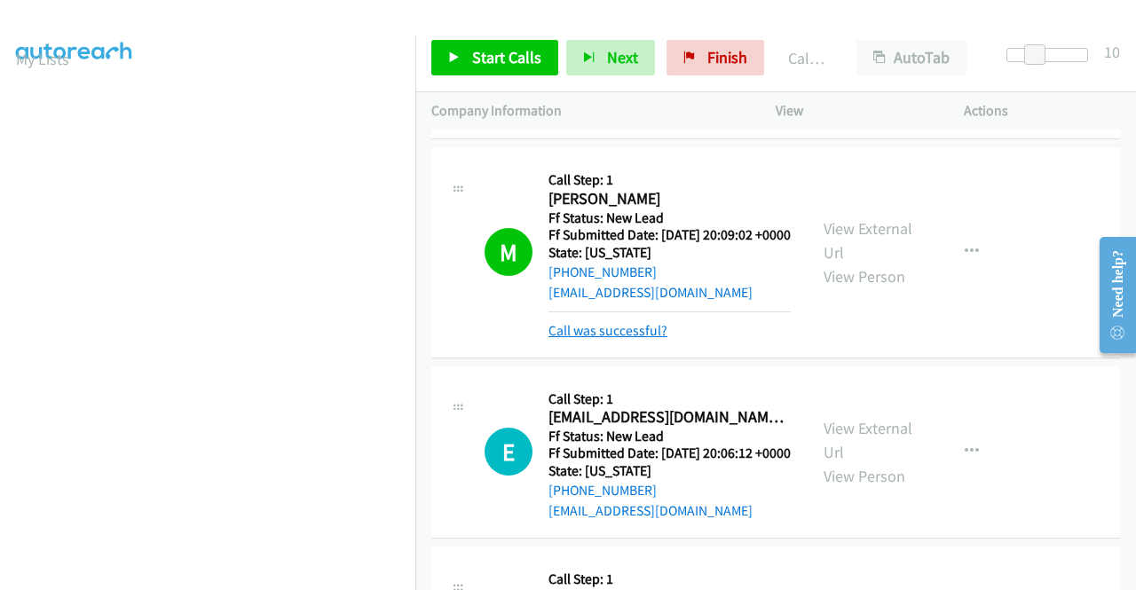
click at [601, 339] on link "Call was successful?" at bounding box center [607, 330] width 119 height 17
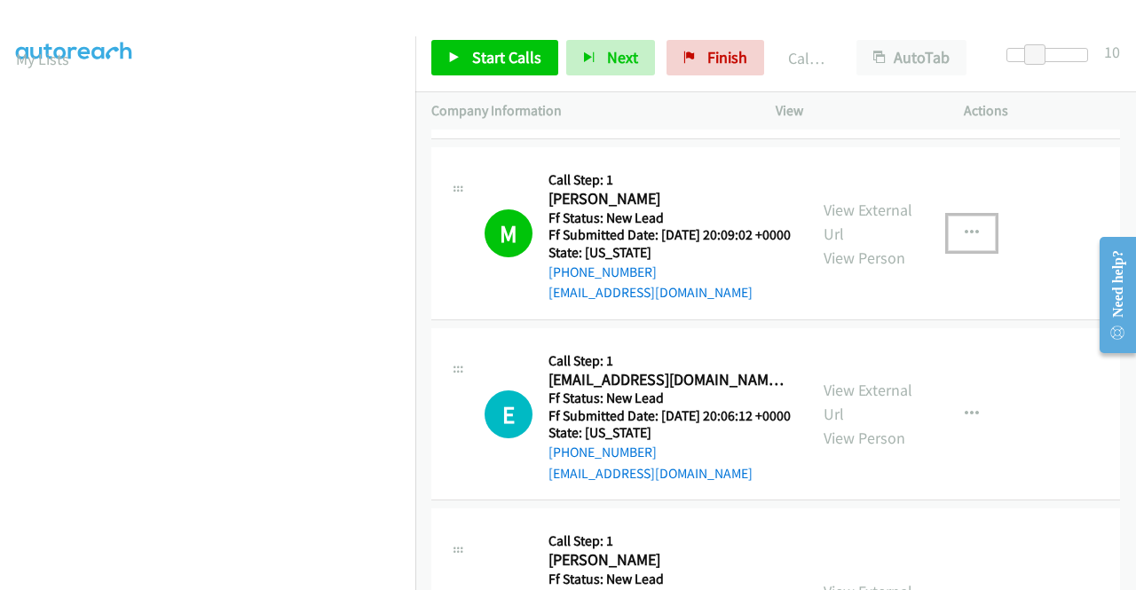
click at [967, 240] on icon "button" at bounding box center [972, 233] width 14 height 14
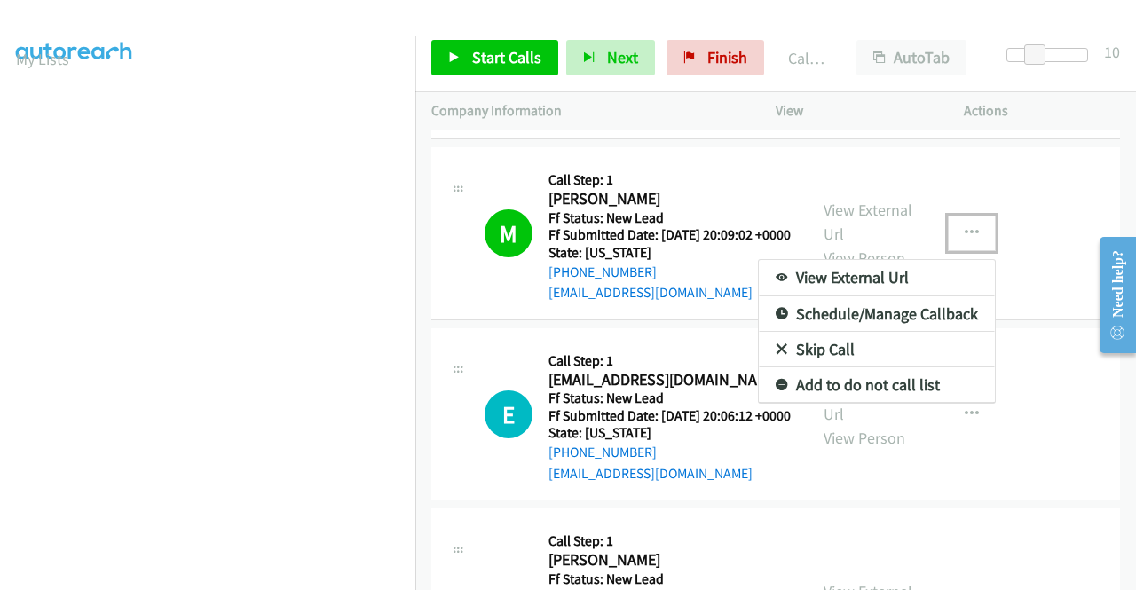
click at [852, 403] on link "Add to do not call list" at bounding box center [877, 384] width 236 height 35
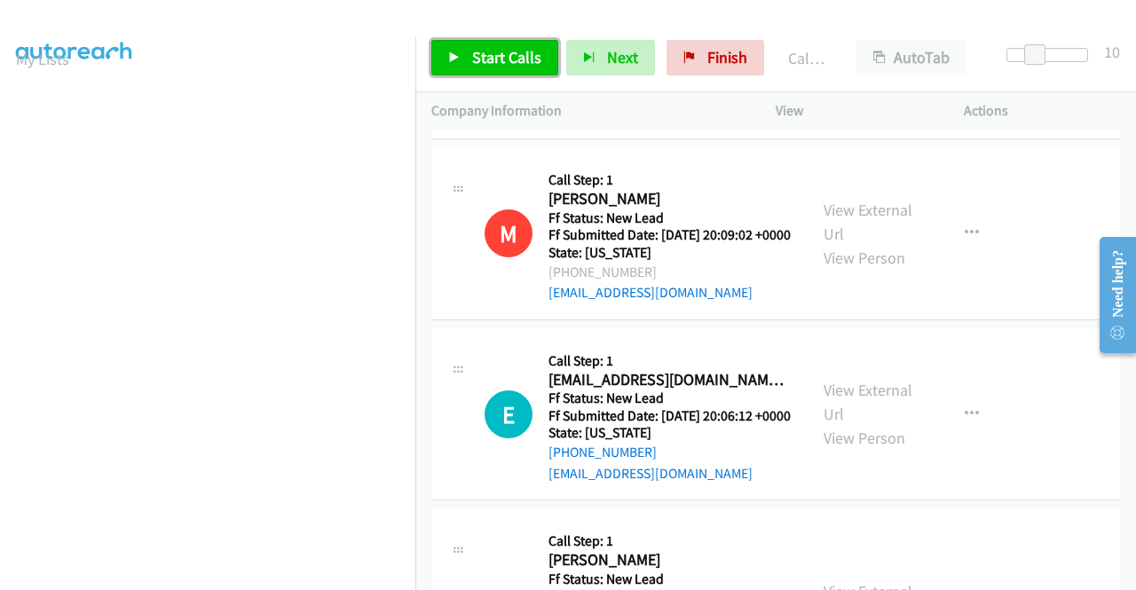
click at [503, 54] on span "Start Calls" at bounding box center [506, 57] width 69 height 20
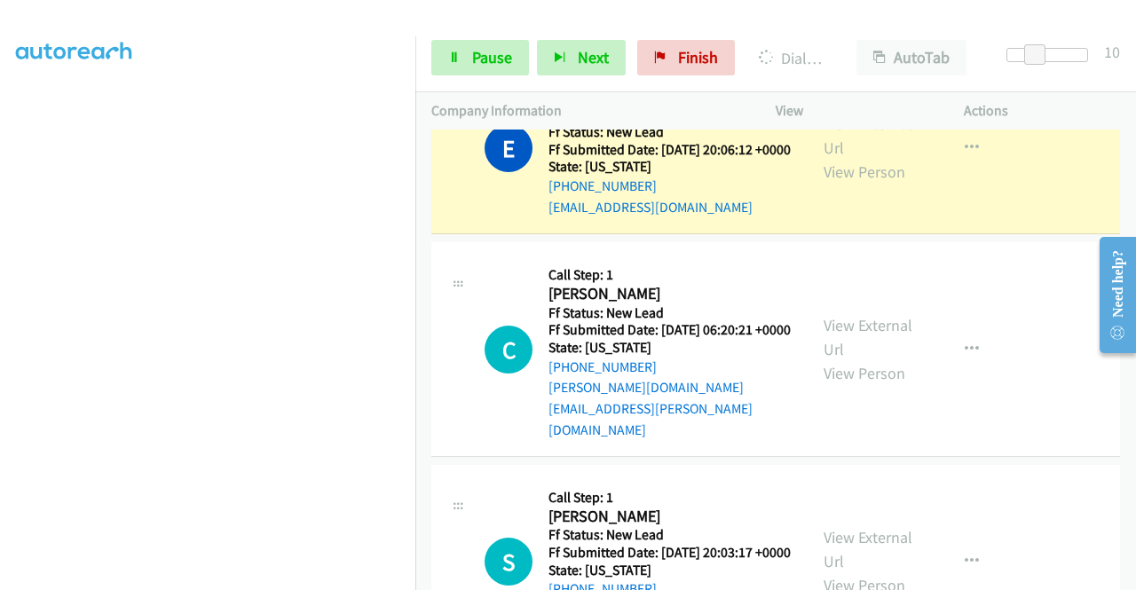
scroll to position [0, 0]
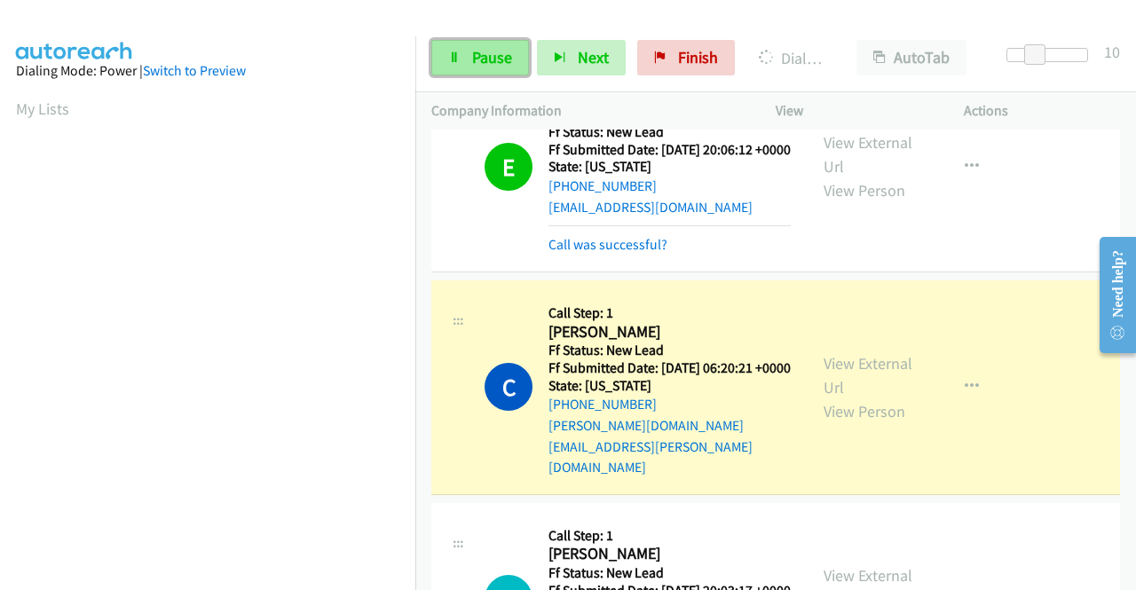
click at [481, 54] on span "Pause" at bounding box center [492, 57] width 40 height 20
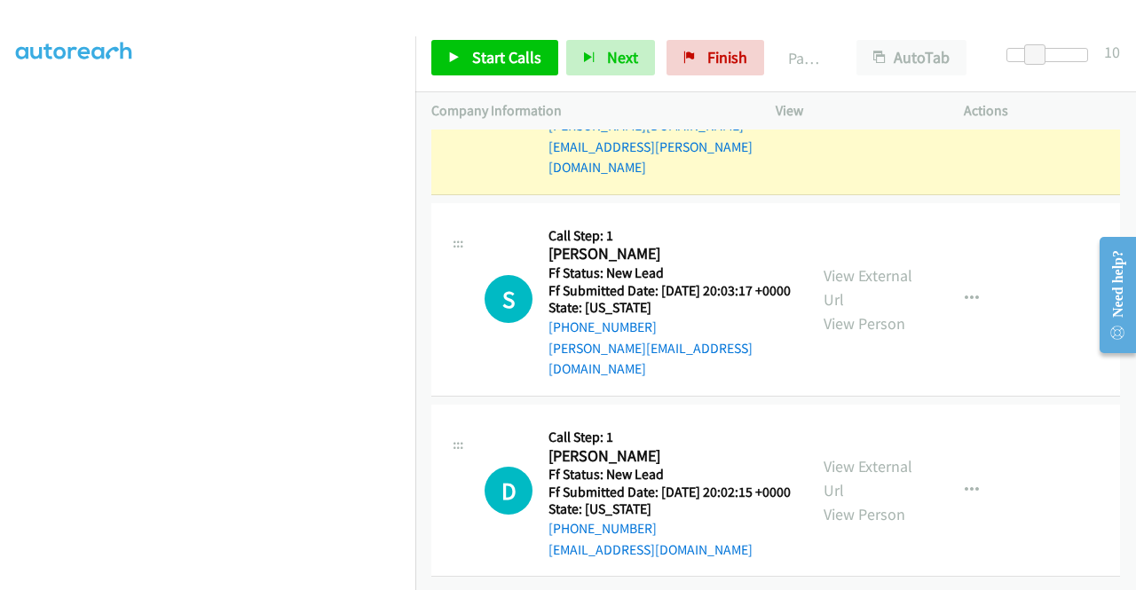
scroll to position [1058, 0]
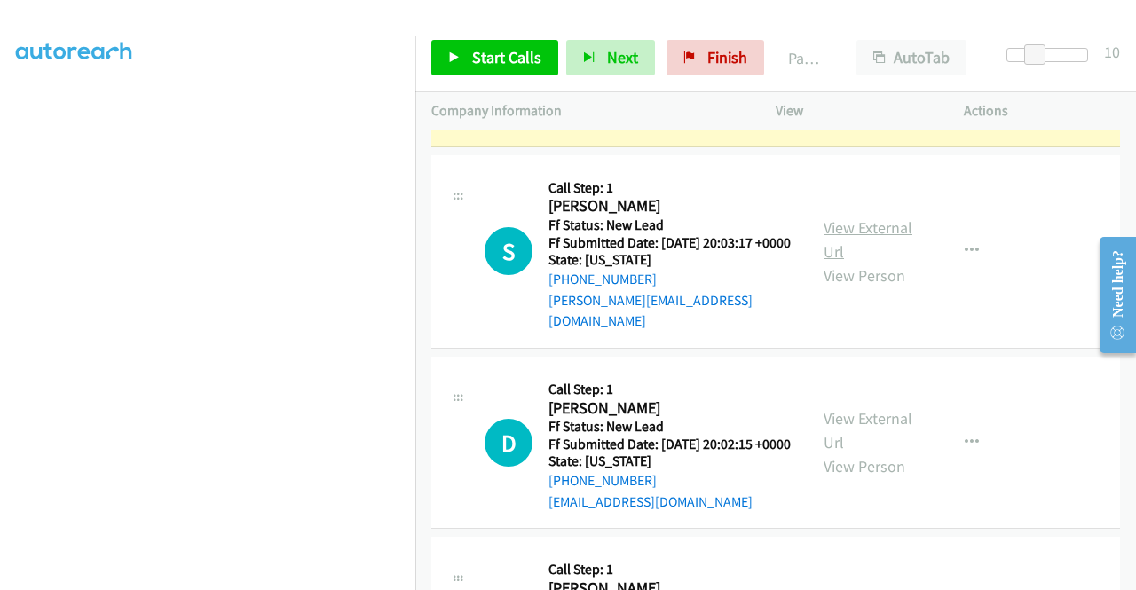
click at [885, 246] on link "View External Url" at bounding box center [867, 239] width 89 height 44
click at [856, 448] on link "View External Url" at bounding box center [867, 430] width 89 height 44
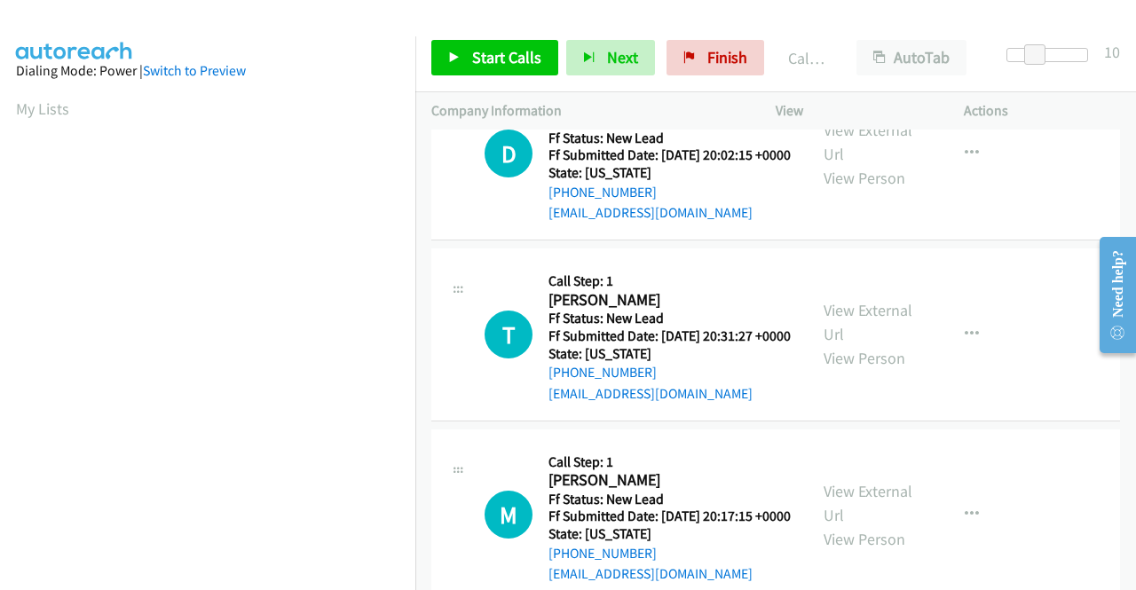
scroll to position [1413, 0]
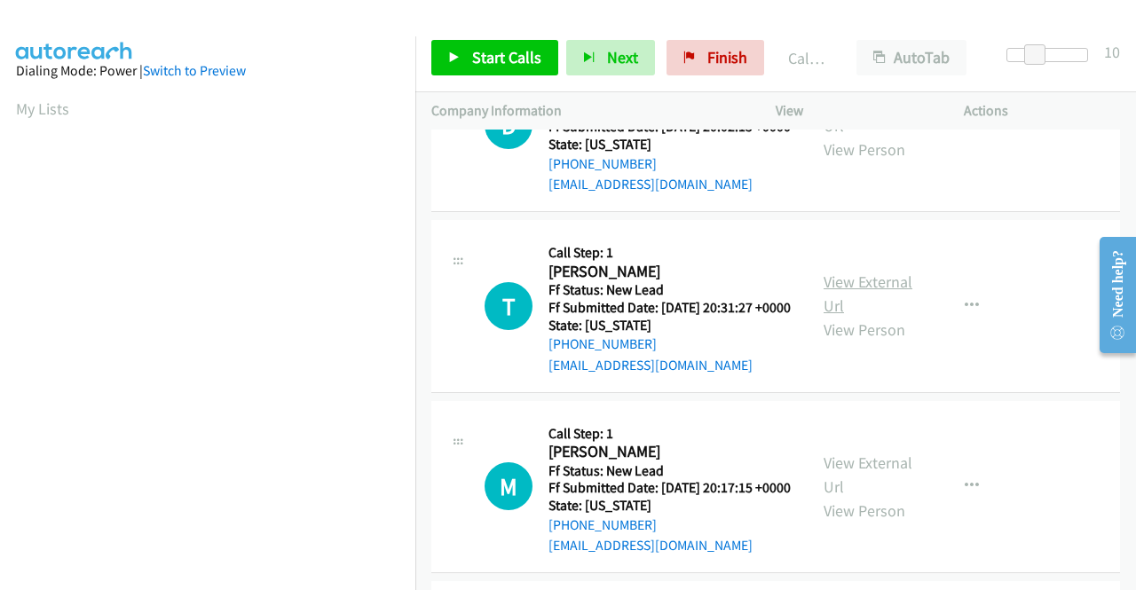
click at [835, 316] on link "View External Url" at bounding box center [867, 294] width 89 height 44
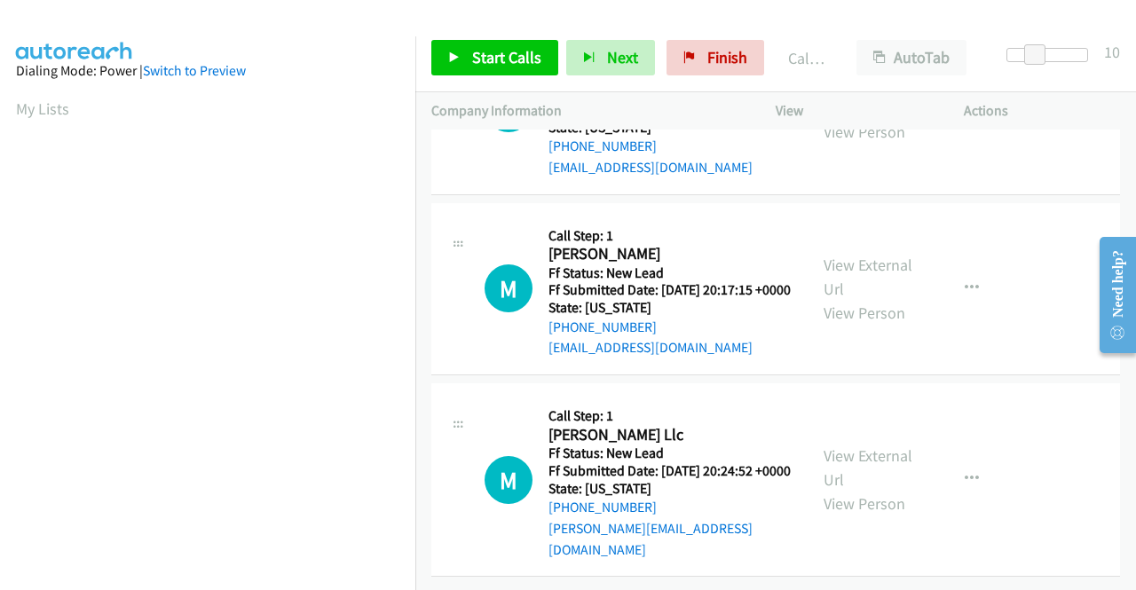
scroll to position [1679, 0]
click at [837, 261] on link "View External Url" at bounding box center [867, 277] width 89 height 44
click at [869, 445] on link "View External Url" at bounding box center [867, 467] width 89 height 44
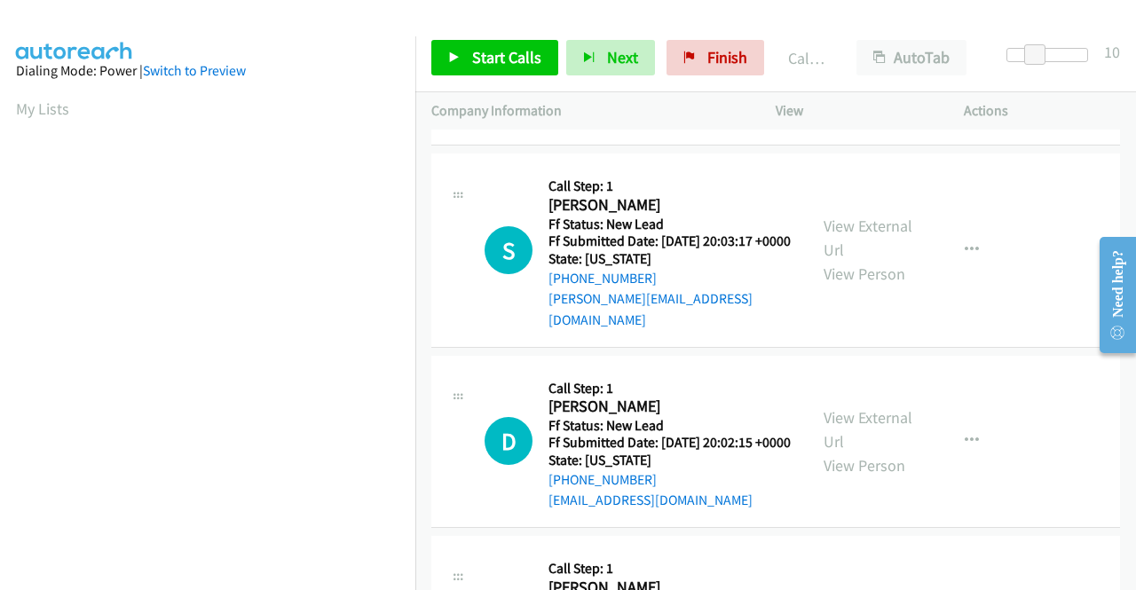
scroll to position [1091, 0]
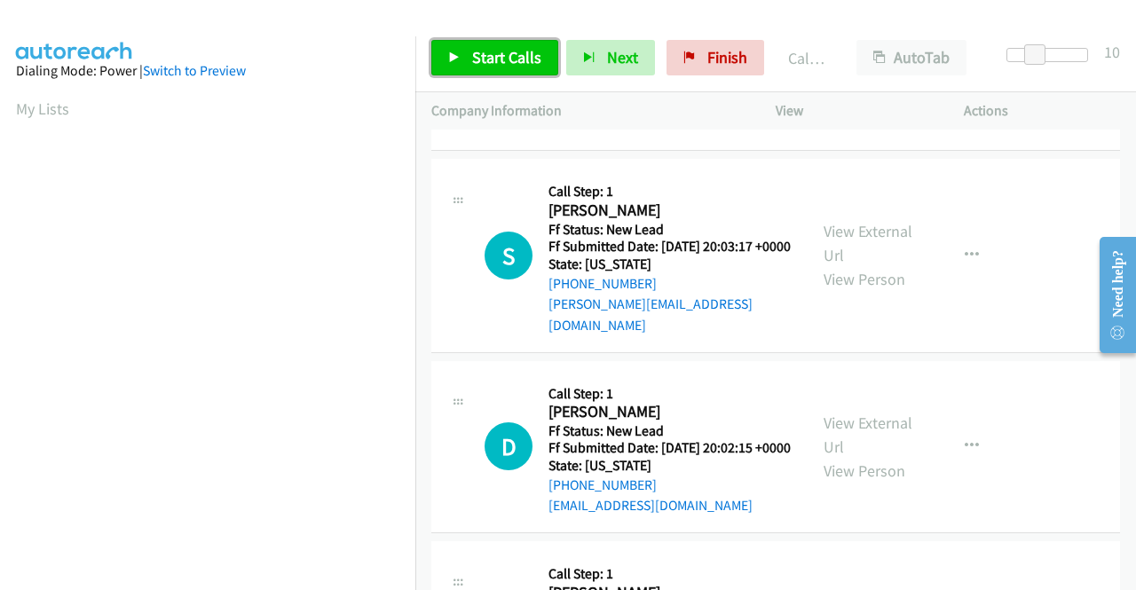
click at [490, 58] on span "Start Calls" at bounding box center [506, 57] width 69 height 20
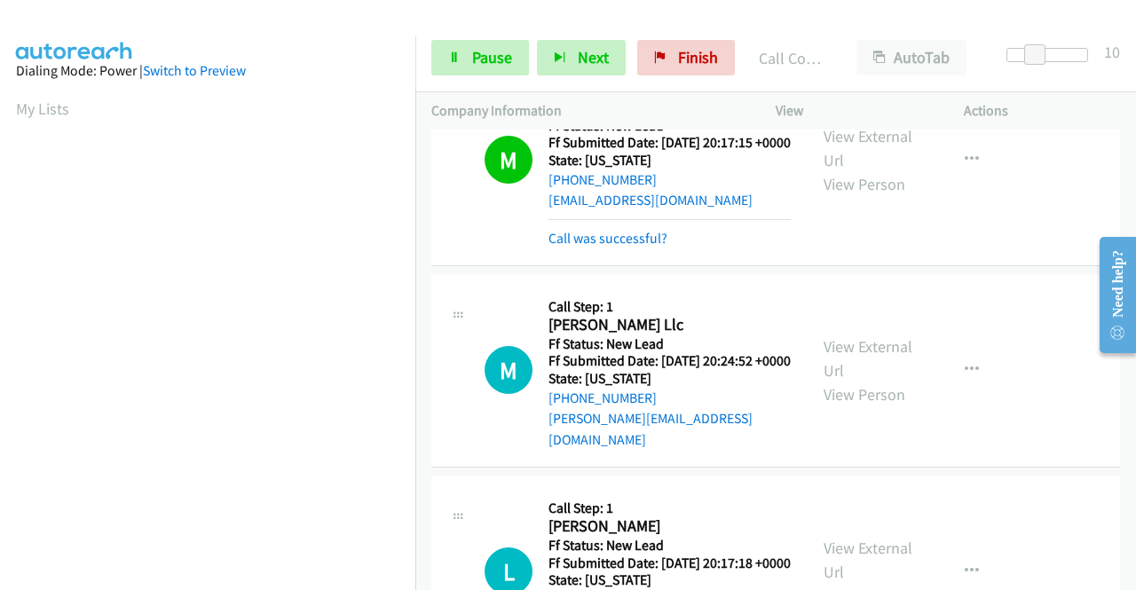
scroll to position [1910, 0]
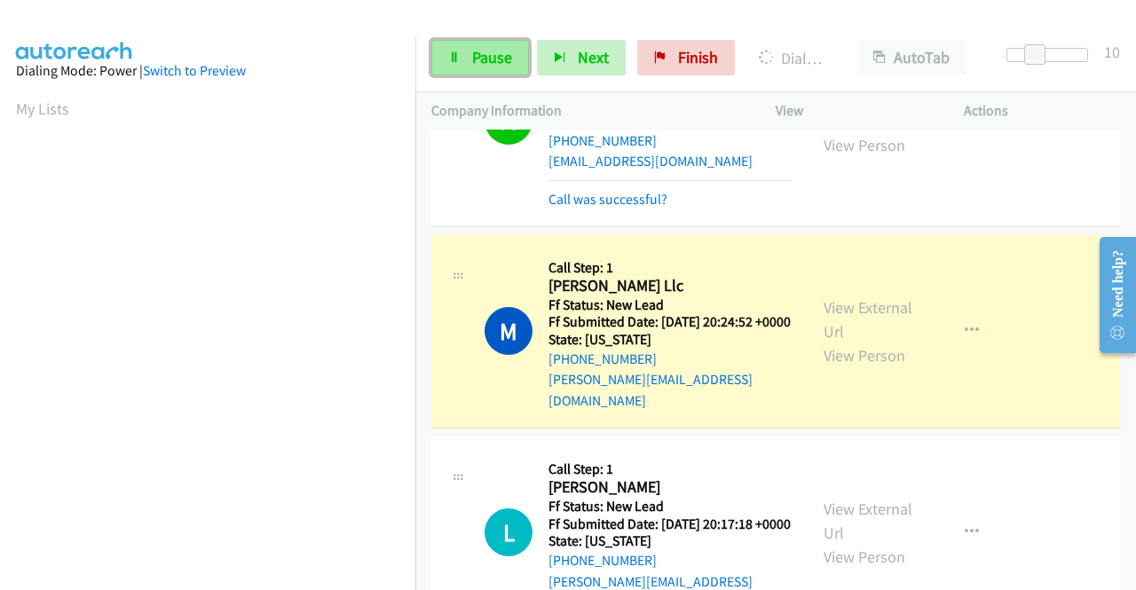
click at [482, 58] on span "Pause" at bounding box center [492, 57] width 40 height 20
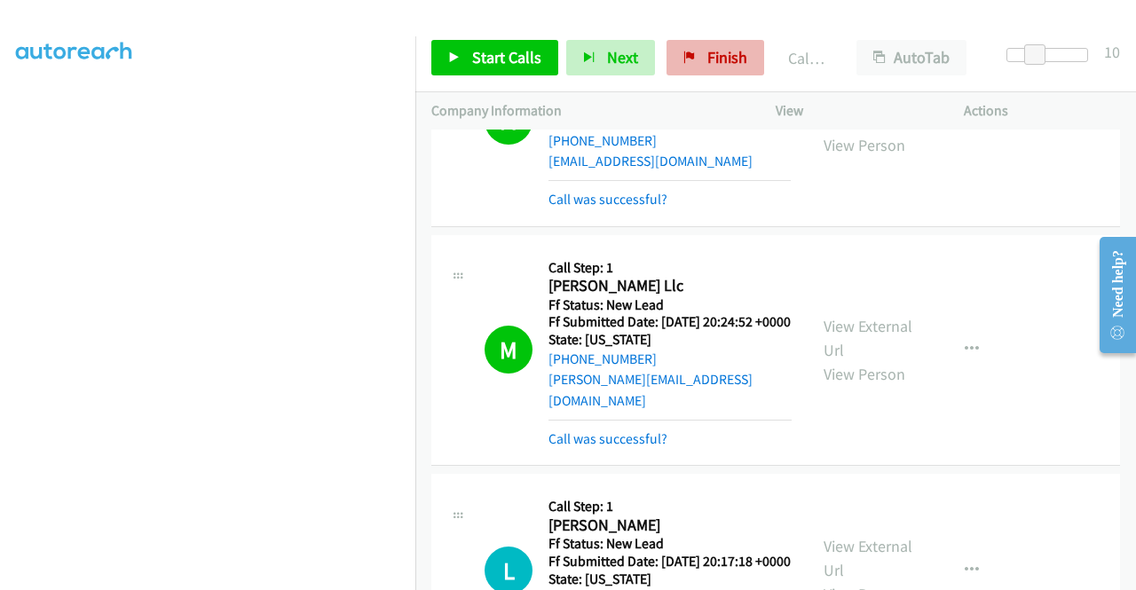
scroll to position [405, 0]
click at [722, 58] on span "Finish" at bounding box center [727, 57] width 40 height 20
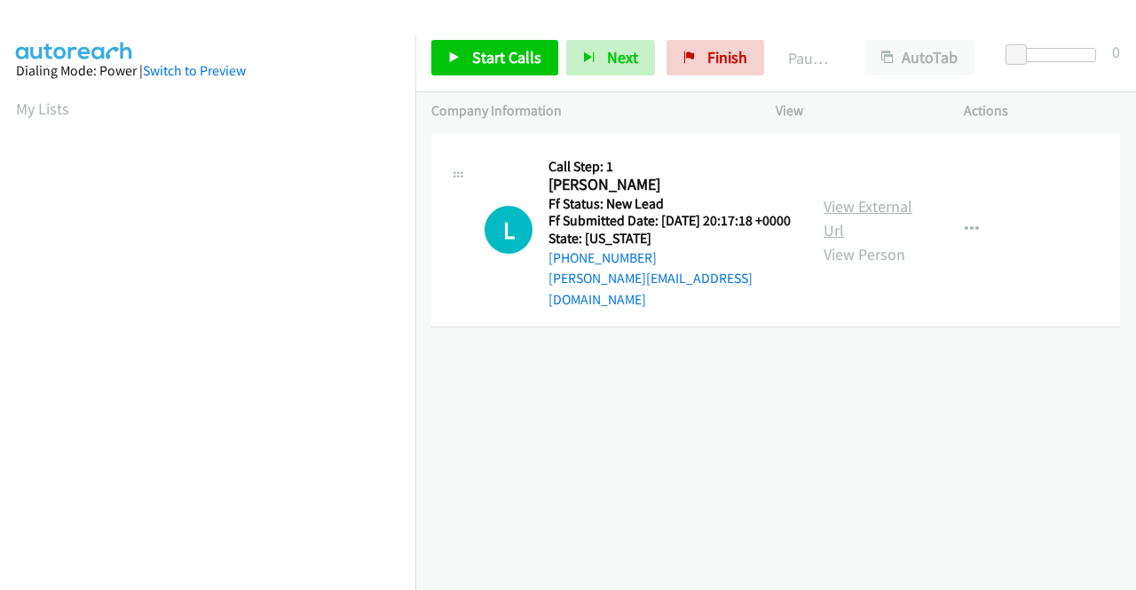
click at [887, 201] on link "View External Url" at bounding box center [867, 218] width 89 height 44
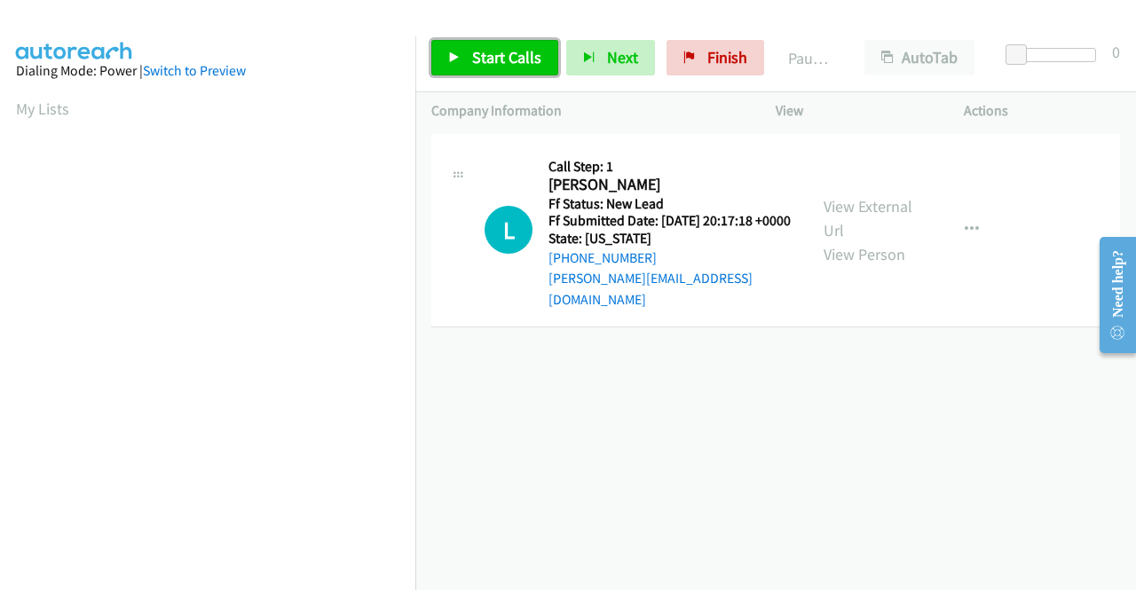
click at [516, 68] on link "Start Calls" at bounding box center [494, 57] width 127 height 35
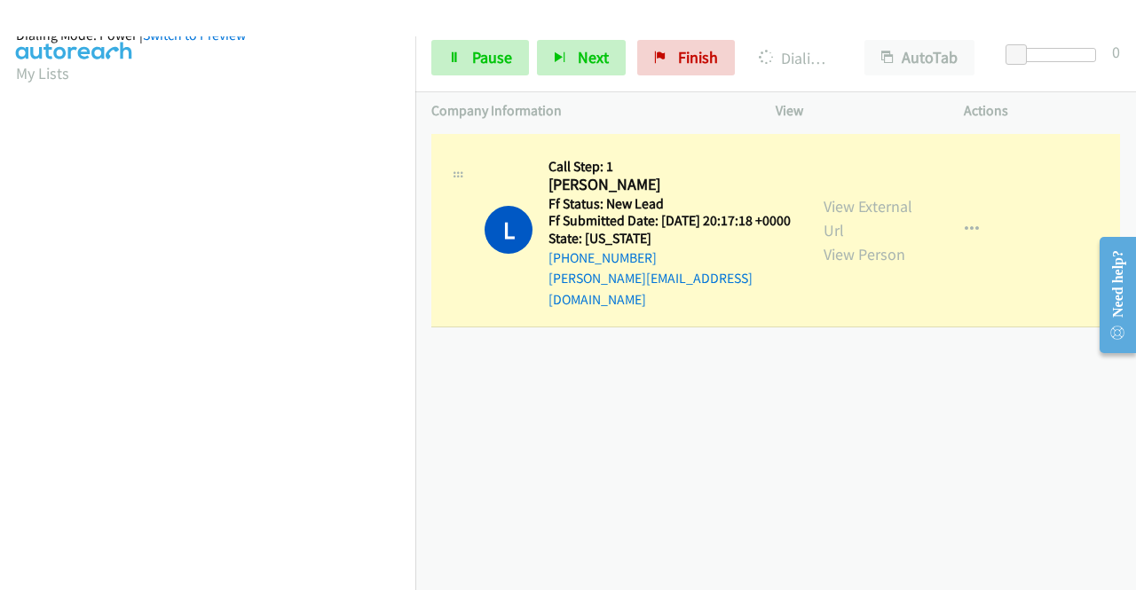
scroll to position [405, 0]
click at [504, 54] on span "Pause" at bounding box center [492, 57] width 40 height 20
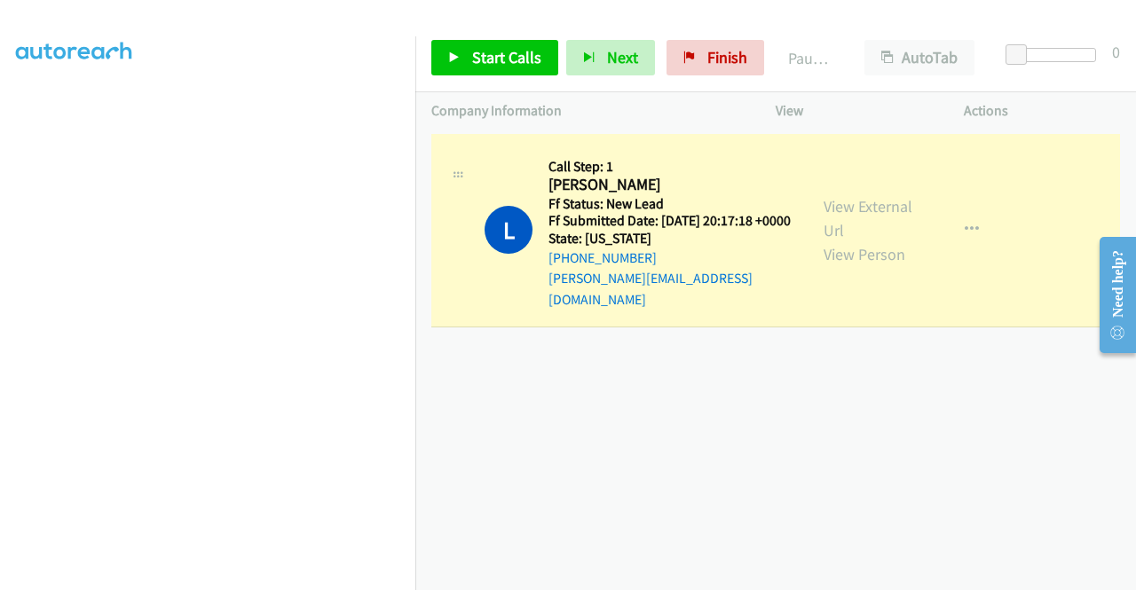
scroll to position [50, 0]
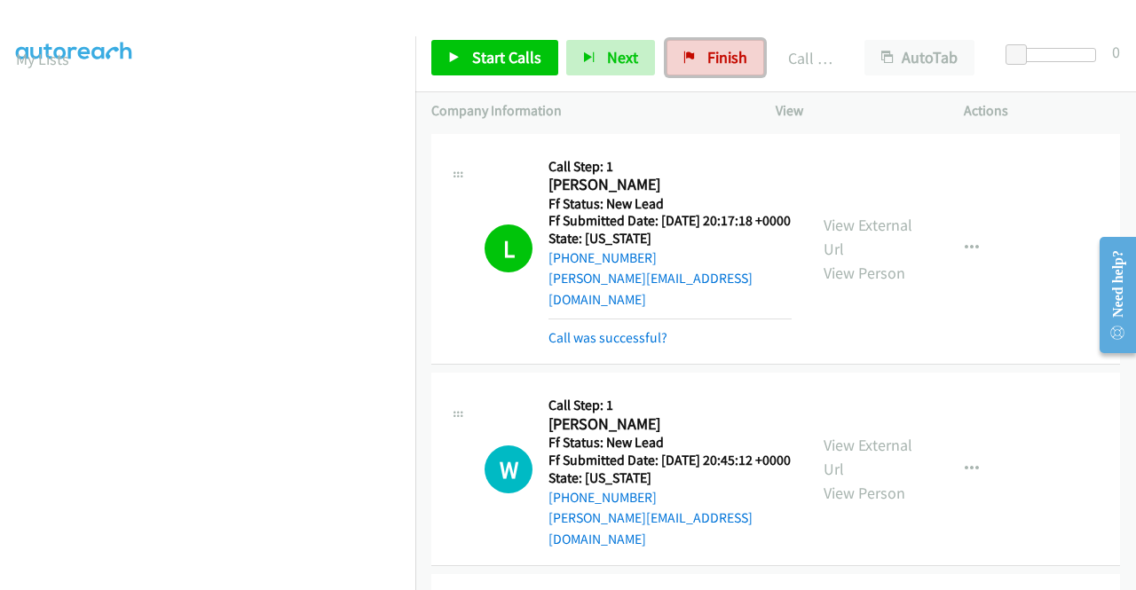
drag, startPoint x: 752, startPoint y: 55, endPoint x: 634, endPoint y: 82, distance: 121.8
click at [752, 55] on link "Finish" at bounding box center [715, 57] width 98 height 35
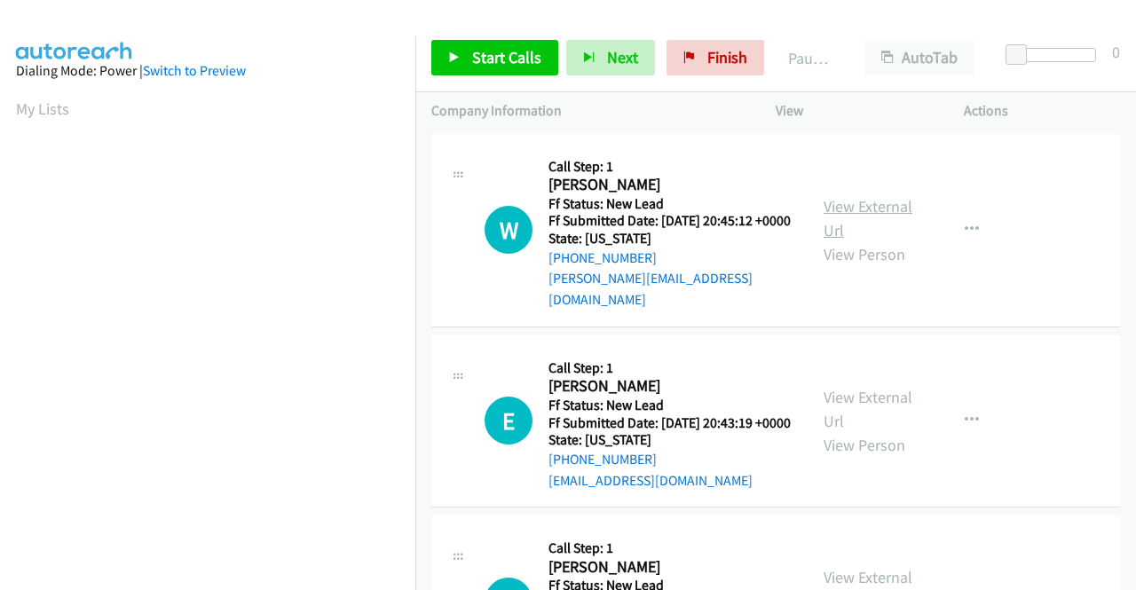
click at [871, 203] on link "View External Url" at bounding box center [867, 218] width 89 height 44
click at [863, 404] on link "View External Url" at bounding box center [867, 409] width 89 height 44
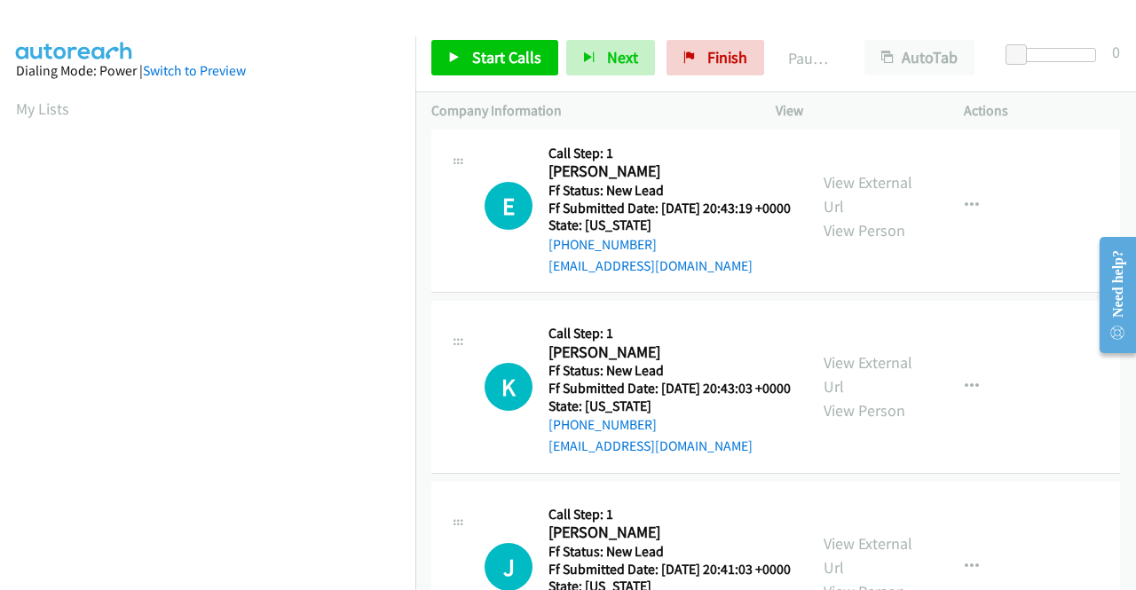
scroll to position [266, 0]
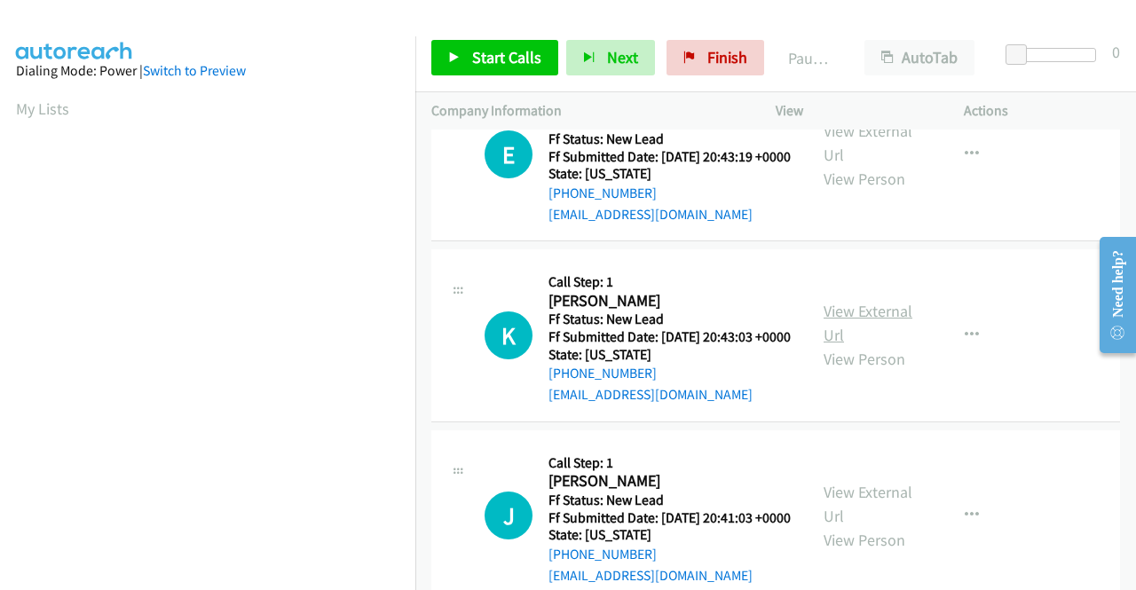
click at [831, 333] on link "View External Url" at bounding box center [867, 323] width 89 height 44
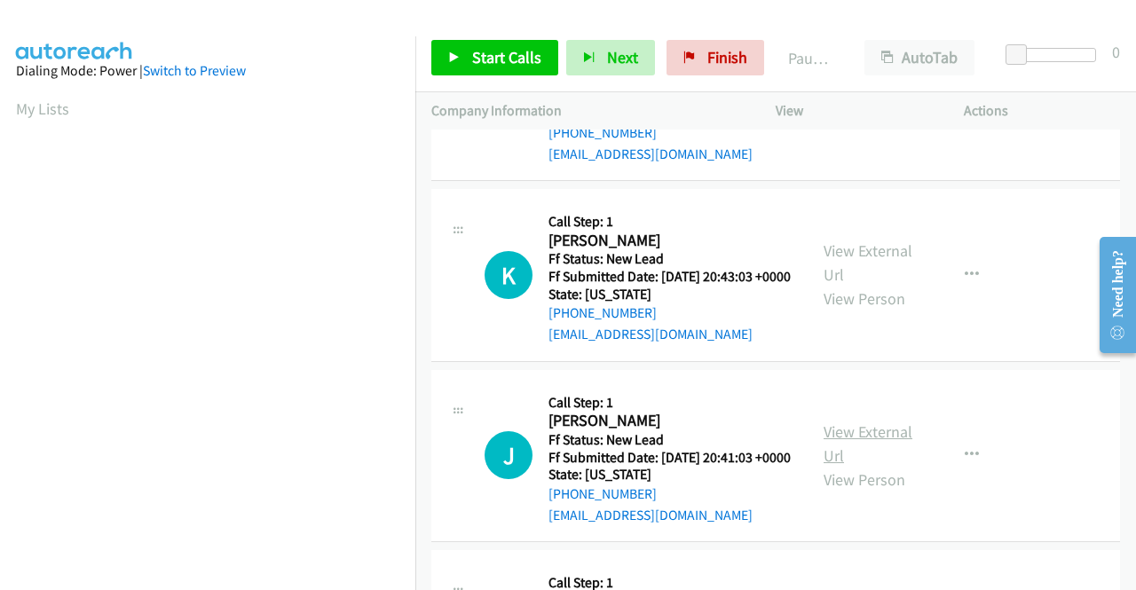
scroll to position [355, 0]
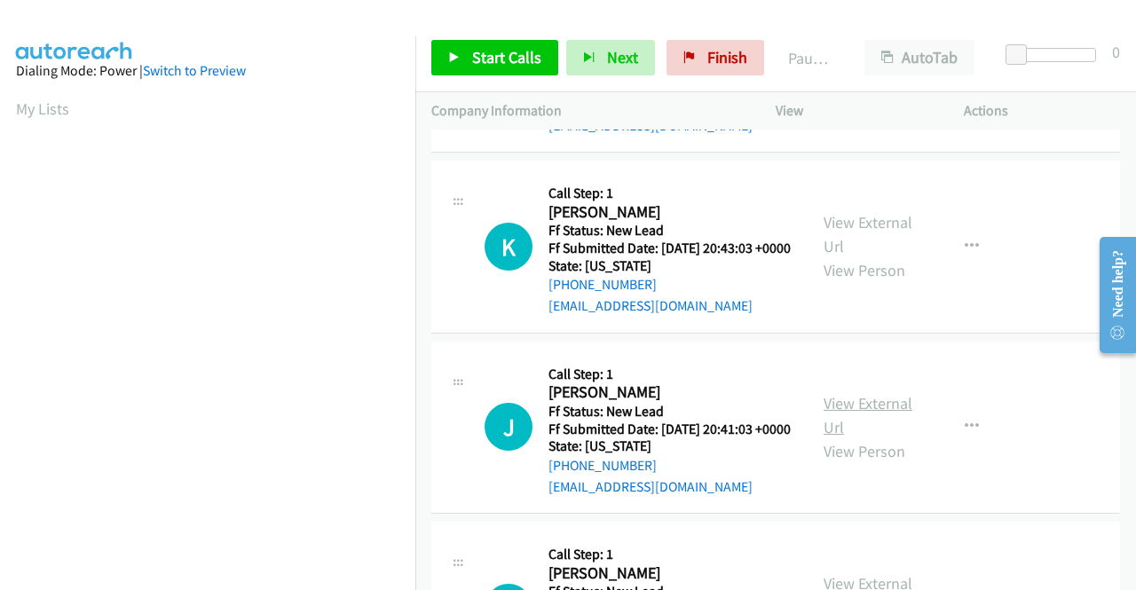
click at [884, 437] on link "View External Url" at bounding box center [867, 415] width 89 height 44
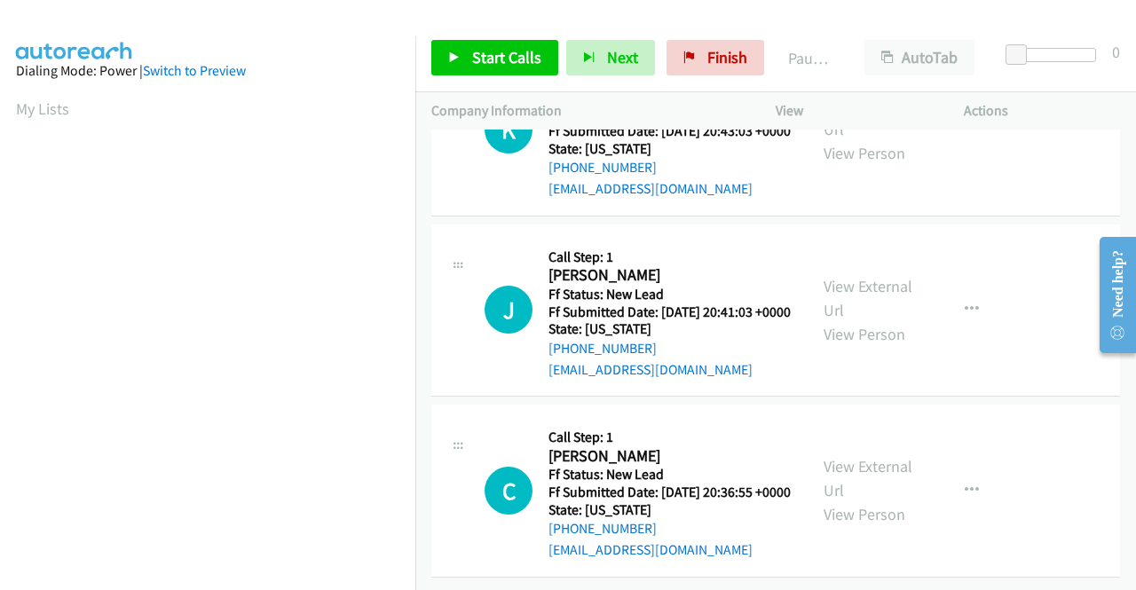
scroll to position [550, 0]
click at [865, 456] on link "View External Url" at bounding box center [867, 478] width 89 height 44
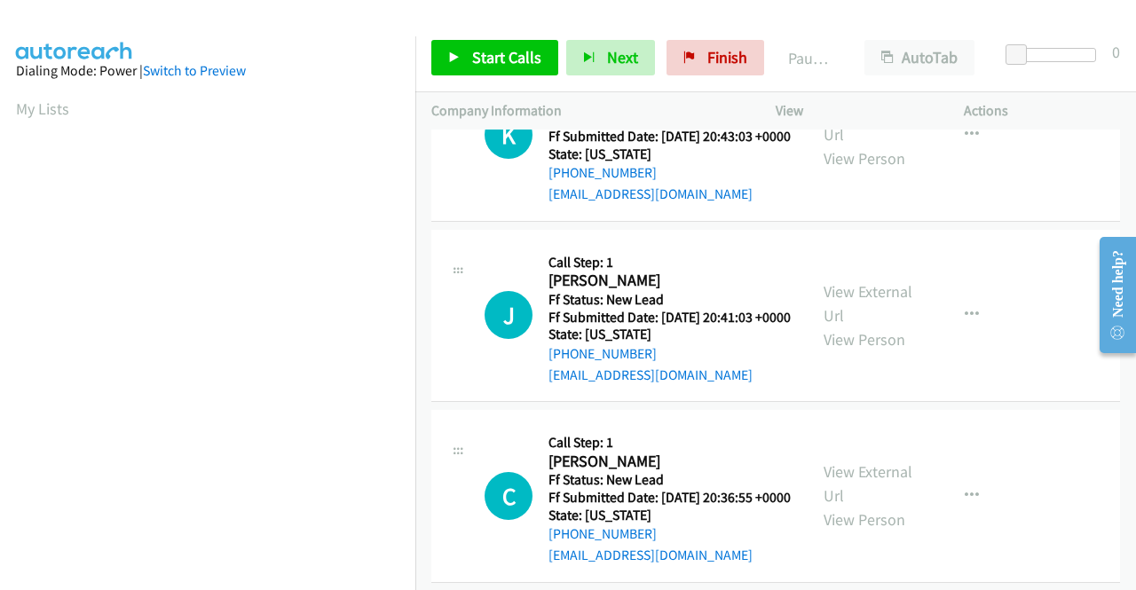
scroll to position [373, 0]
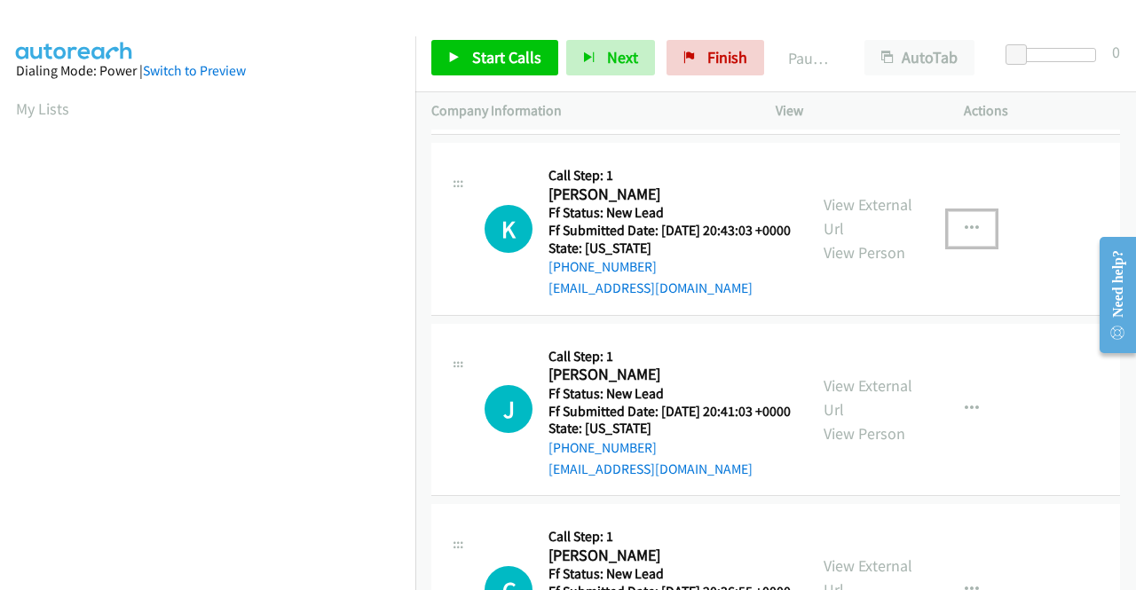
click at [966, 236] on icon "button" at bounding box center [972, 229] width 14 height 14
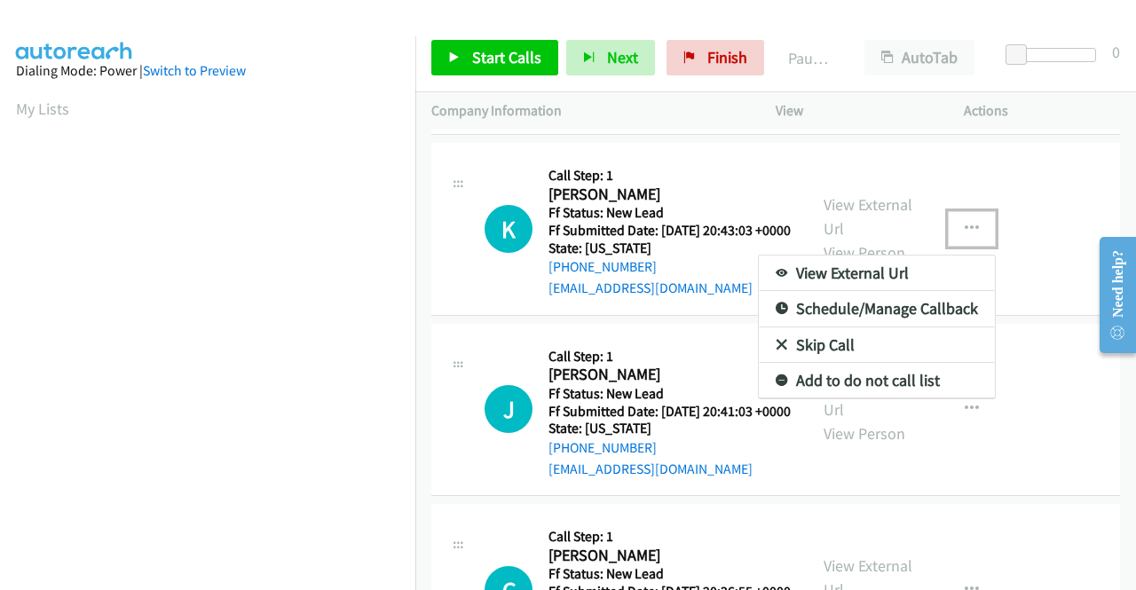
click at [873, 398] on link "Add to do not call list" at bounding box center [877, 380] width 236 height 35
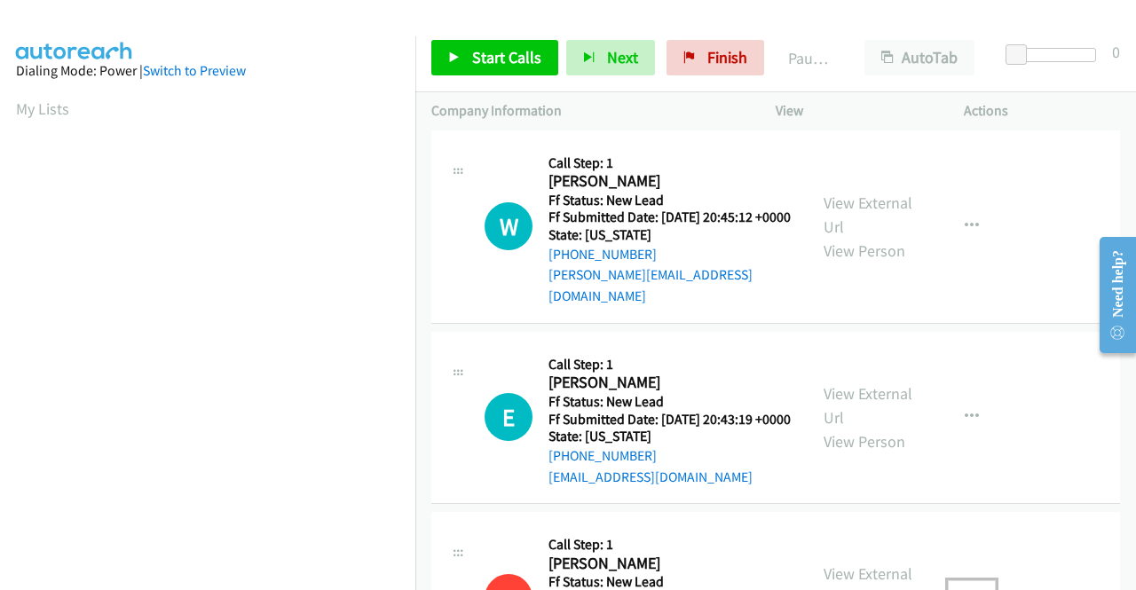
scroll to position [0, 0]
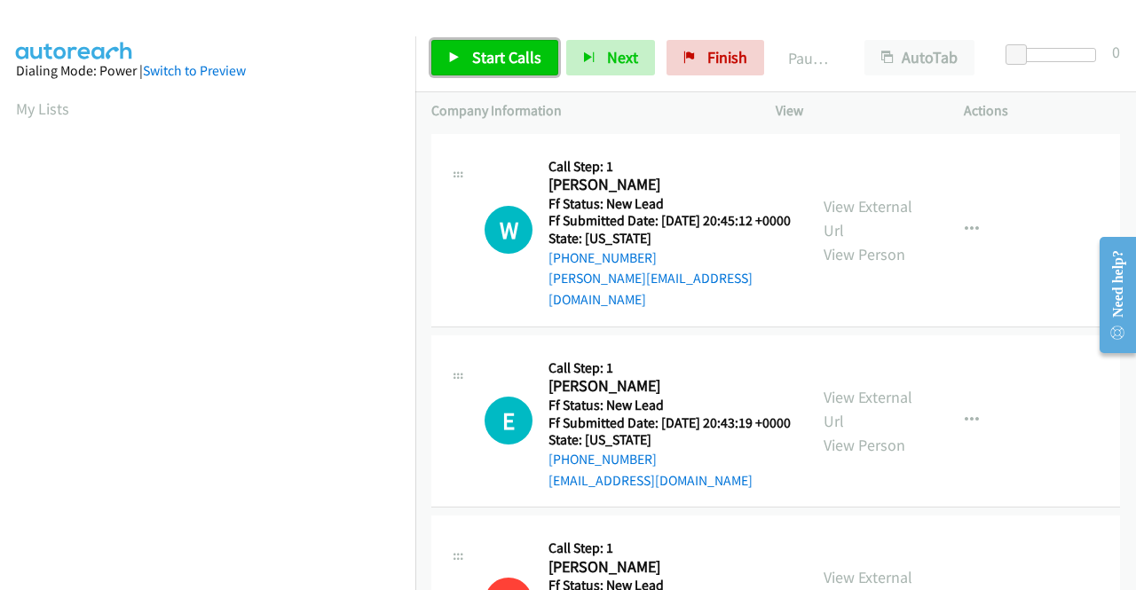
click at [502, 47] on span "Start Calls" at bounding box center [506, 57] width 69 height 20
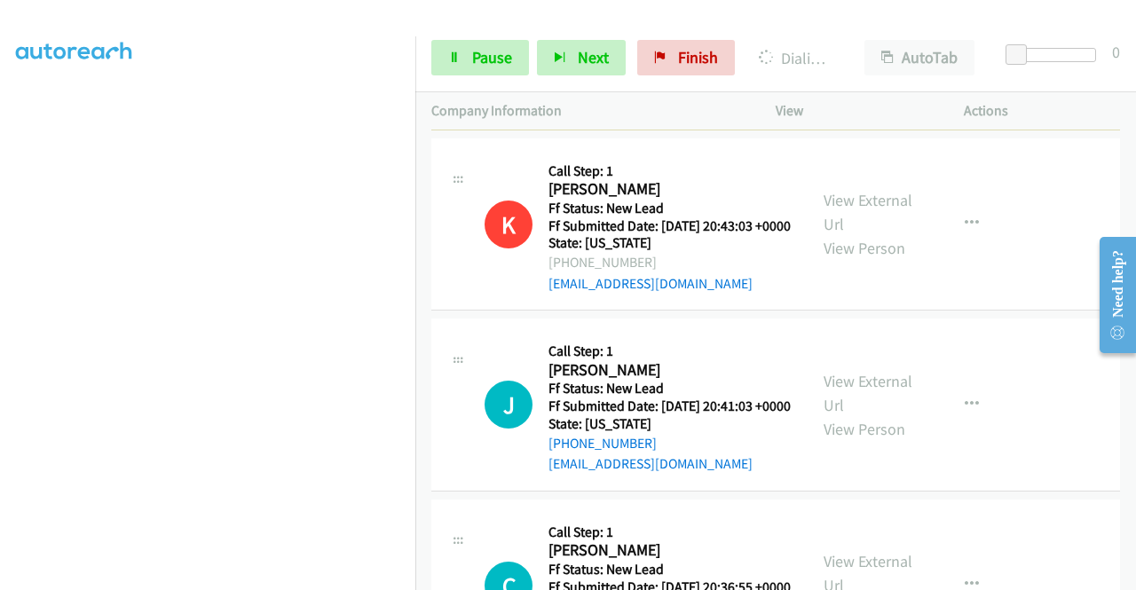
scroll to position [444, 0]
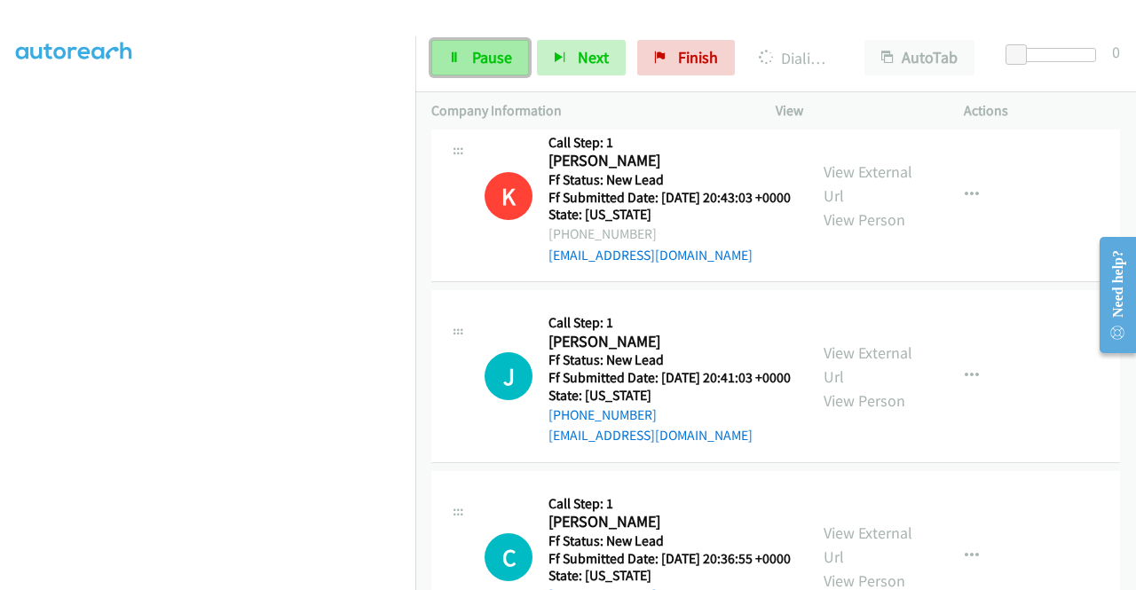
click at [472, 48] on span "Pause" at bounding box center [492, 57] width 40 height 20
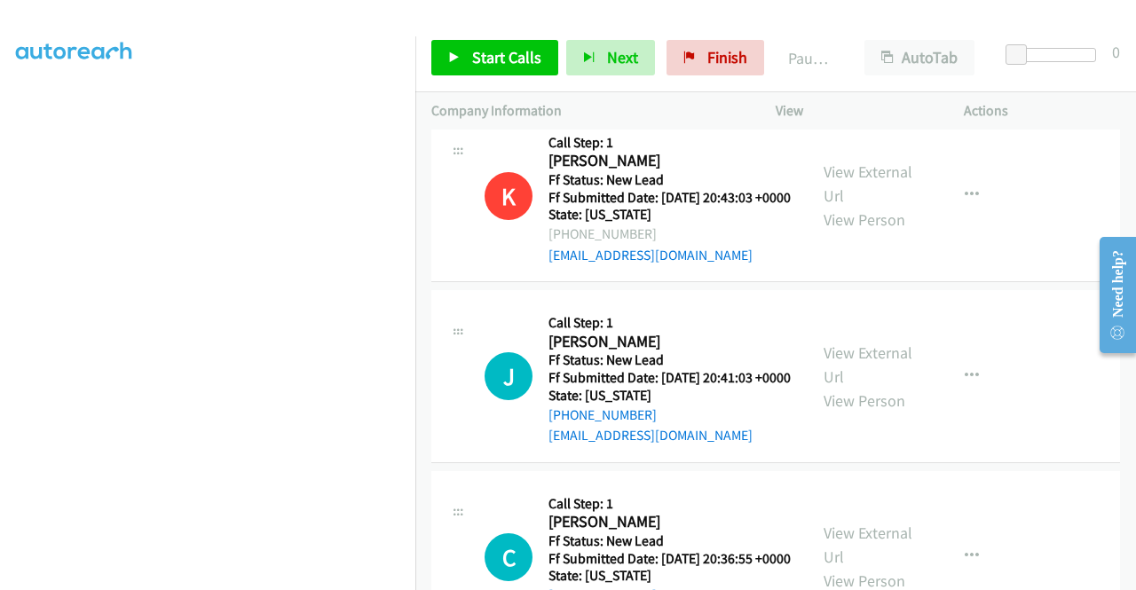
scroll to position [481, 0]
click at [531, 56] on span "Start Calls" at bounding box center [506, 57] width 69 height 20
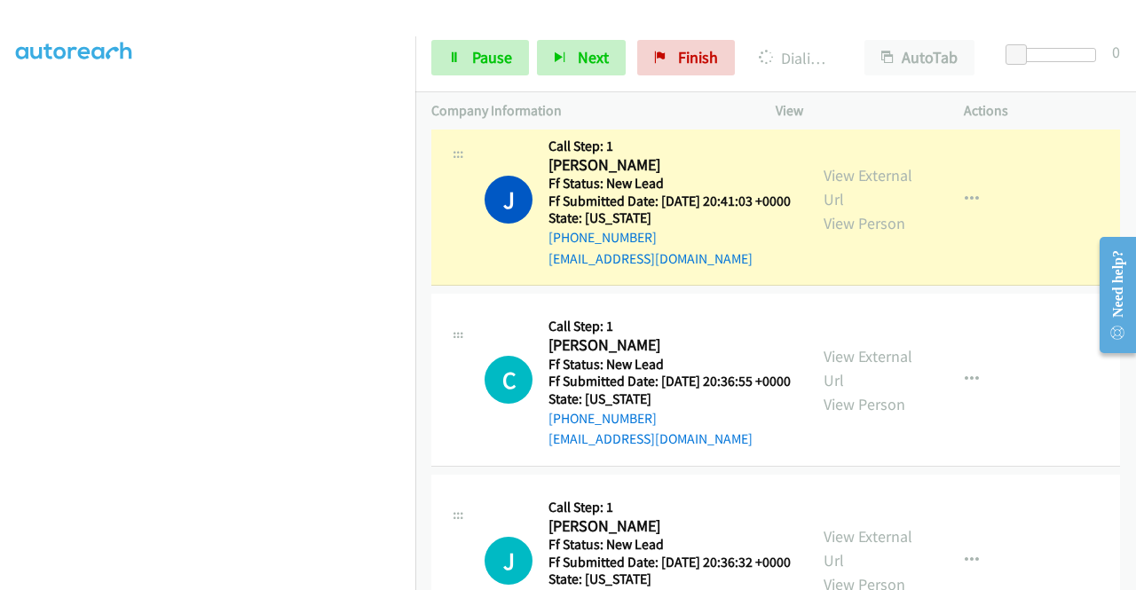
scroll to position [747, 0]
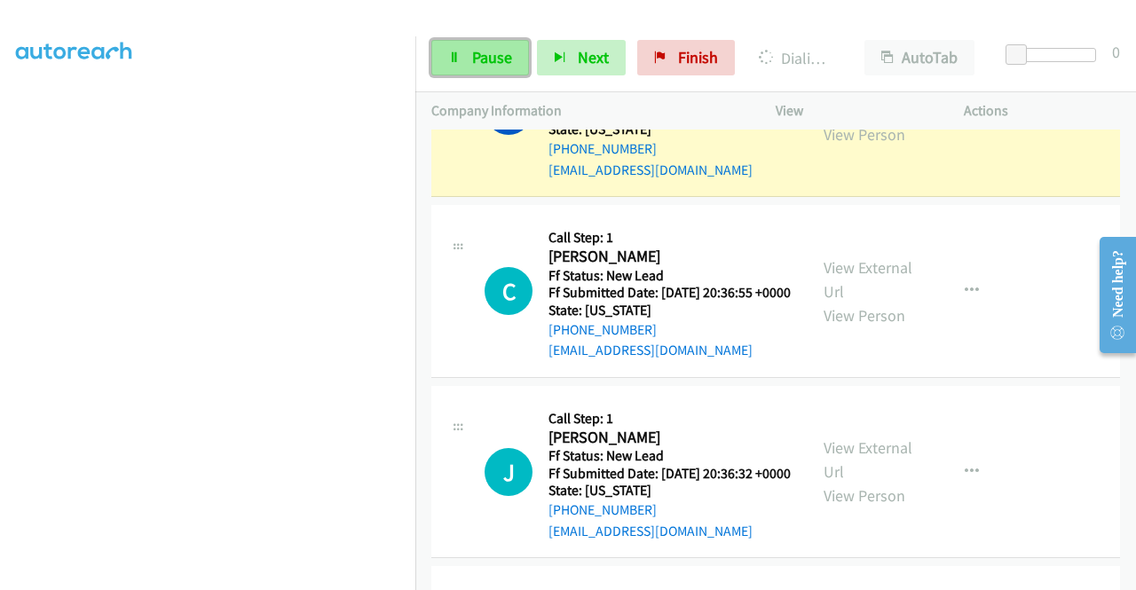
click at [445, 62] on link "Pause" at bounding box center [480, 57] width 98 height 35
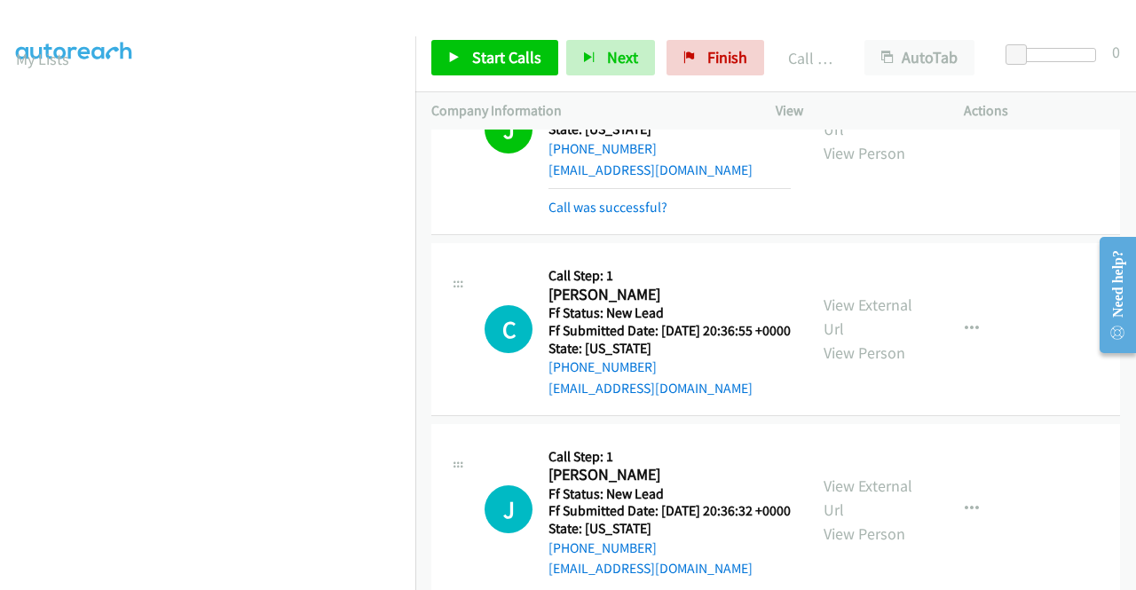
scroll to position [766, 0]
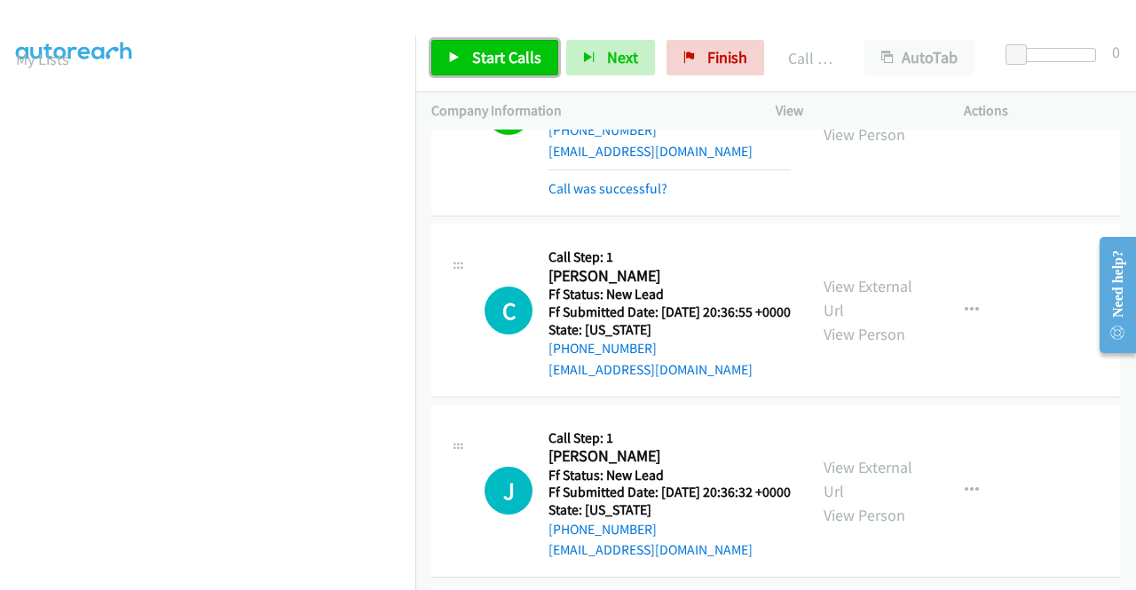
click at [526, 57] on span "Start Calls" at bounding box center [506, 57] width 69 height 20
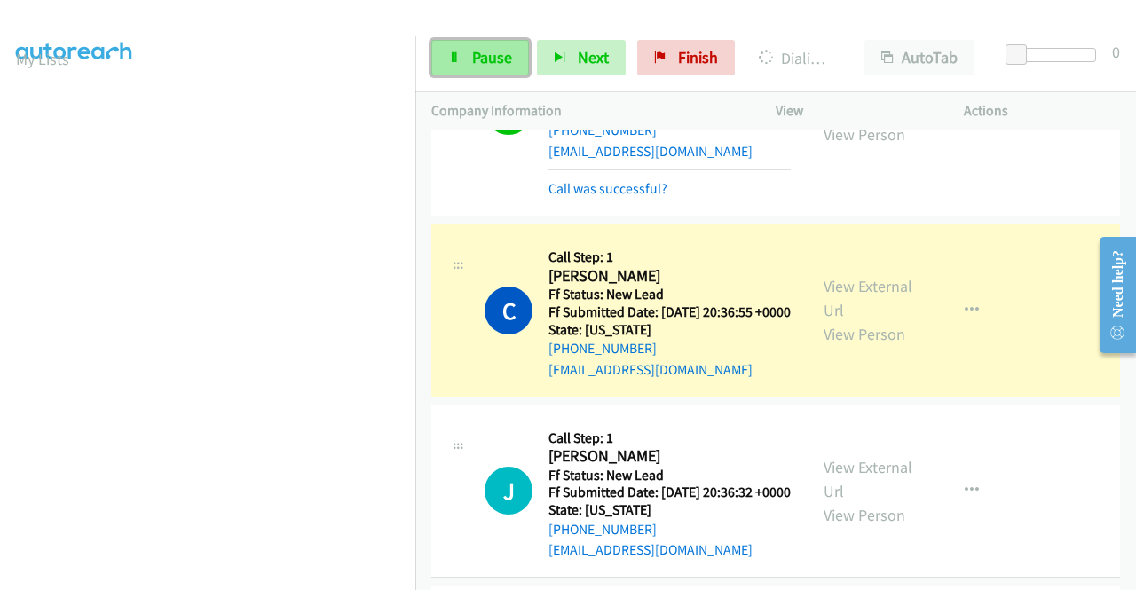
click at [469, 61] on link "Pause" at bounding box center [480, 57] width 98 height 35
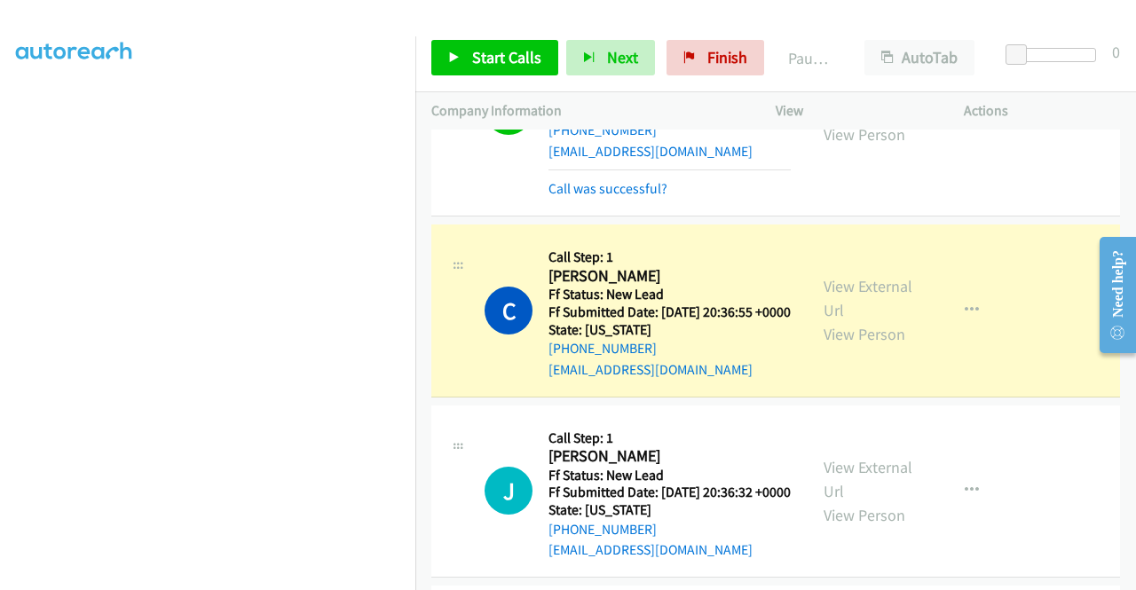
scroll to position [0, 0]
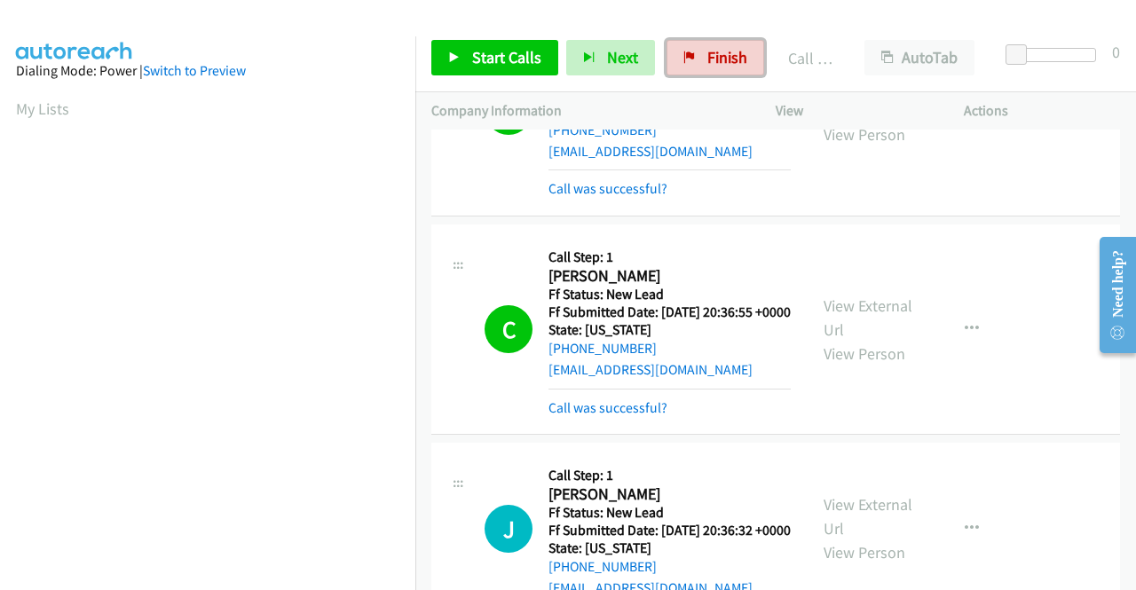
drag, startPoint x: 729, startPoint y: 65, endPoint x: 625, endPoint y: 99, distance: 110.3
click at [729, 65] on span "Finish" at bounding box center [727, 57] width 40 height 20
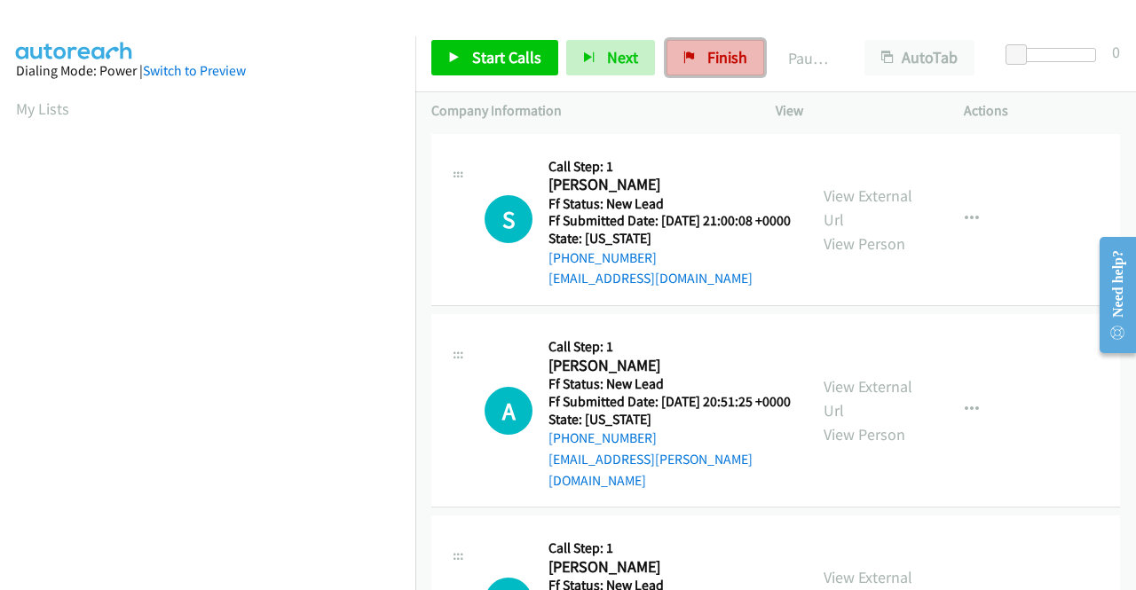
click at [710, 58] on span "Finish" at bounding box center [727, 57] width 40 height 20
click at [884, 203] on link "View External Url" at bounding box center [867, 207] width 89 height 44
click at [861, 399] on link "View External Url" at bounding box center [867, 398] width 89 height 44
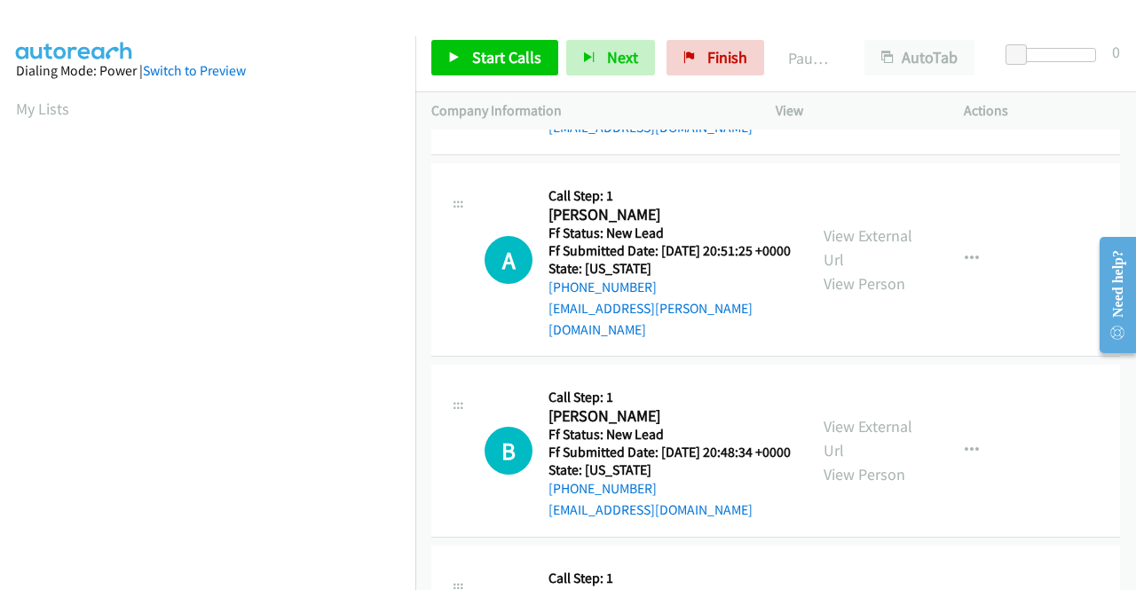
scroll to position [177, 0]
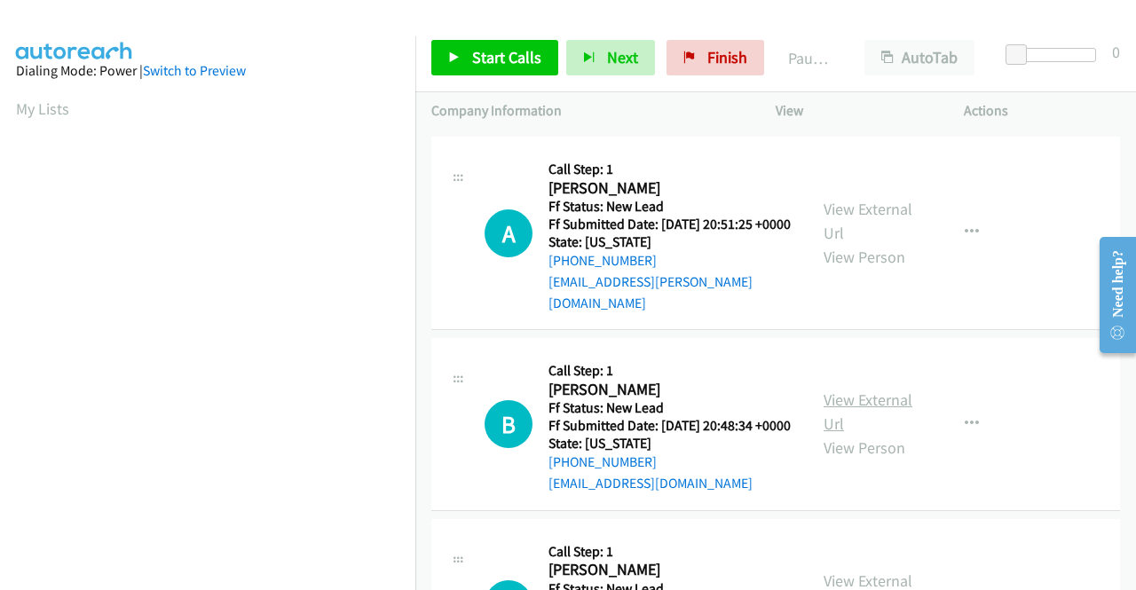
click at [845, 421] on link "View External Url" at bounding box center [867, 412] width 89 height 44
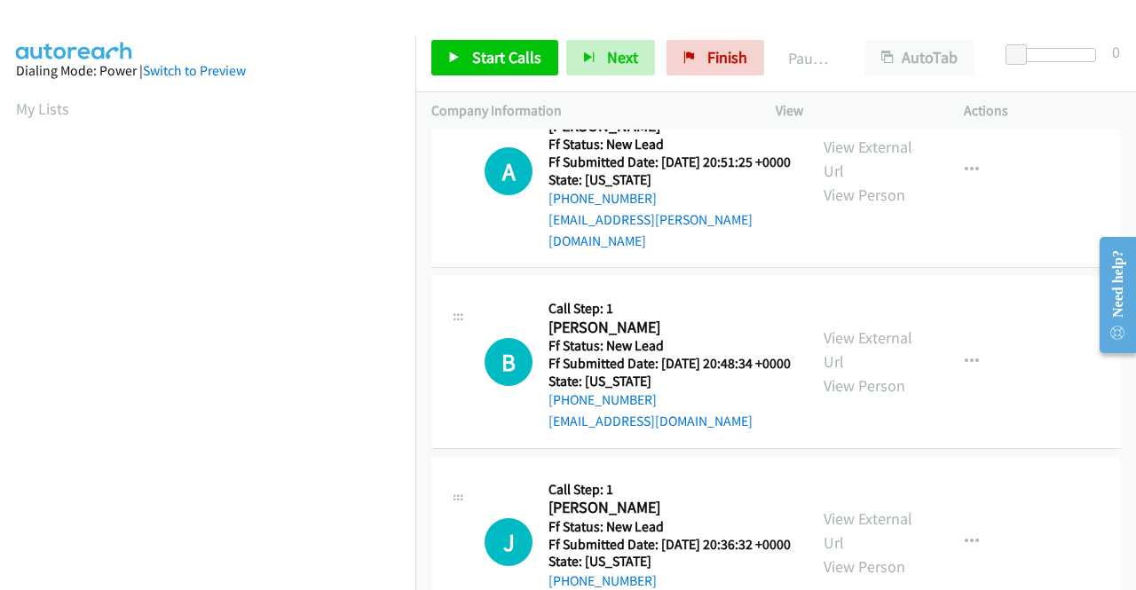
scroll to position [355, 0]
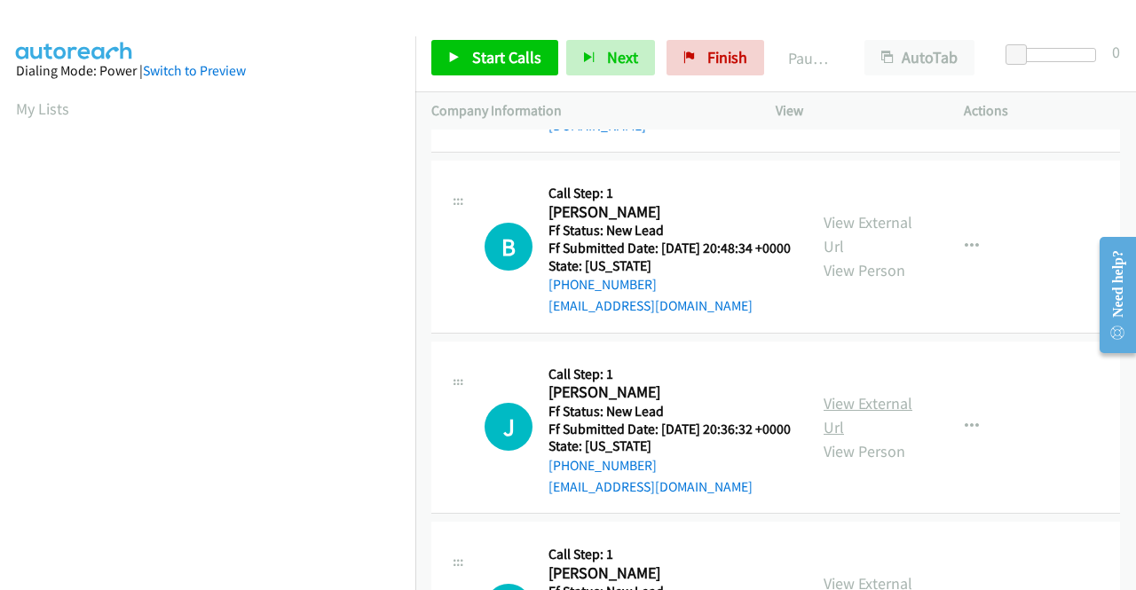
click at [829, 437] on link "View External Url" at bounding box center [867, 415] width 89 height 44
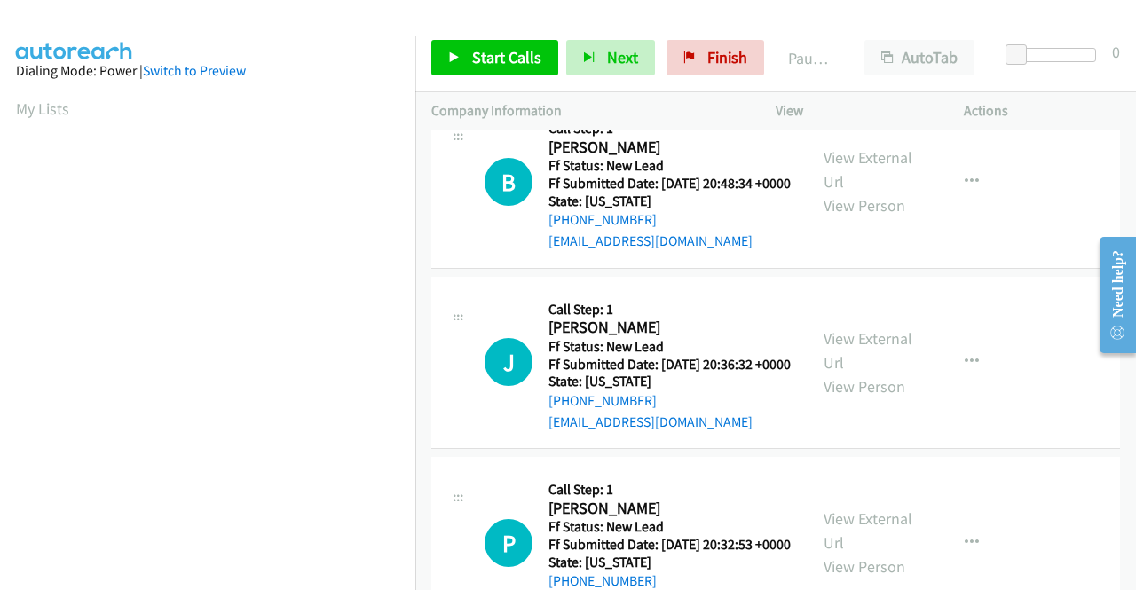
scroll to position [532, 0]
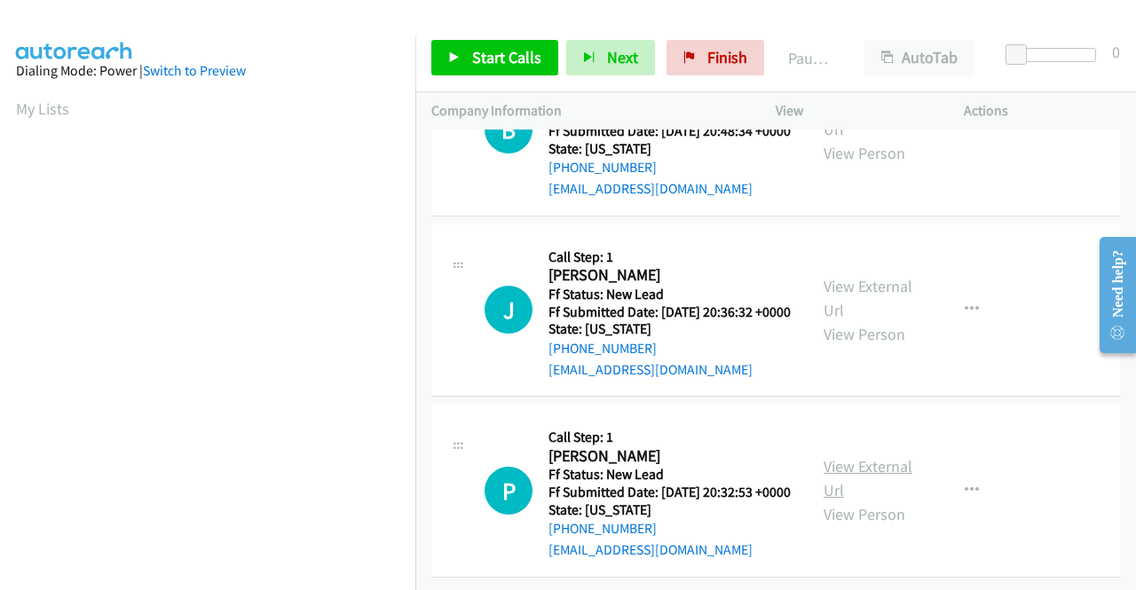
click at [853, 457] on link "View External Url" at bounding box center [867, 478] width 89 height 44
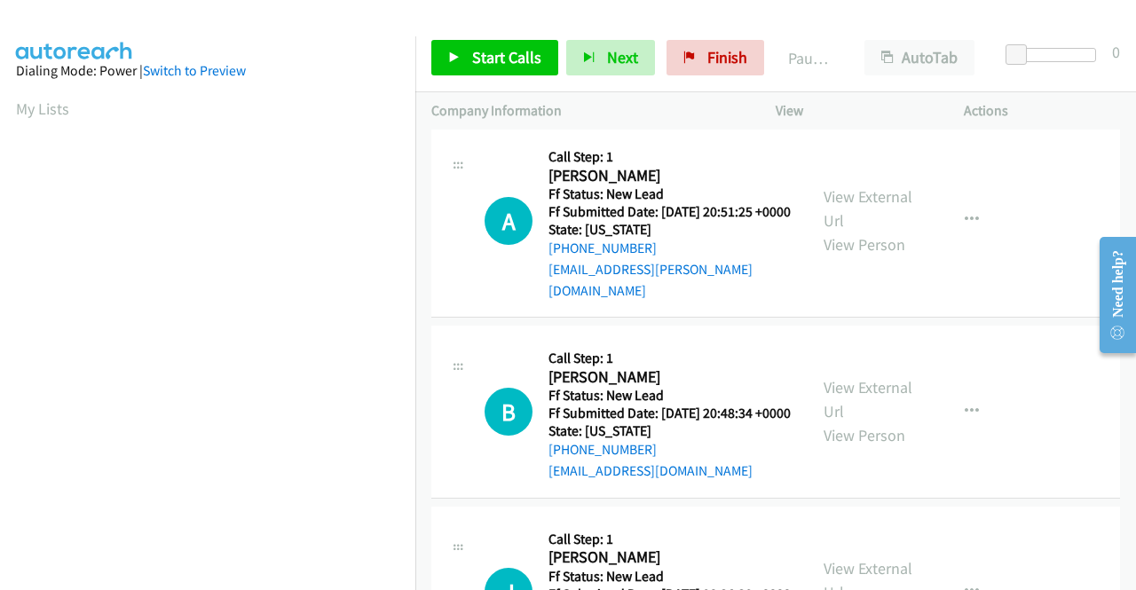
scroll to position [0, 0]
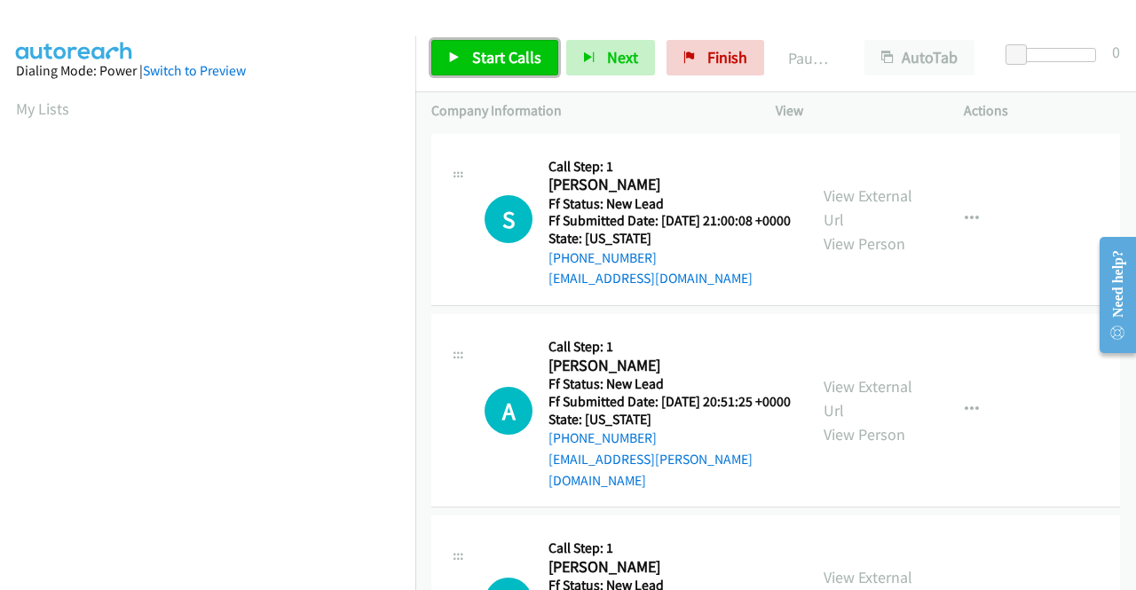
click at [499, 43] on link "Start Calls" at bounding box center [494, 57] width 127 height 35
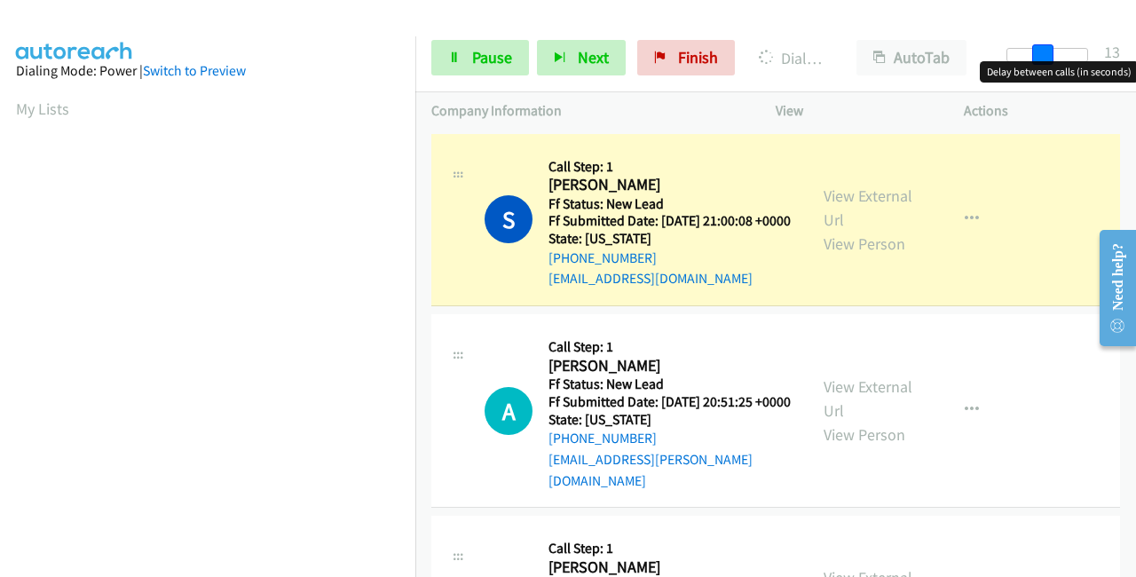
click at [1051, 50] on div at bounding box center [1047, 55] width 82 height 14
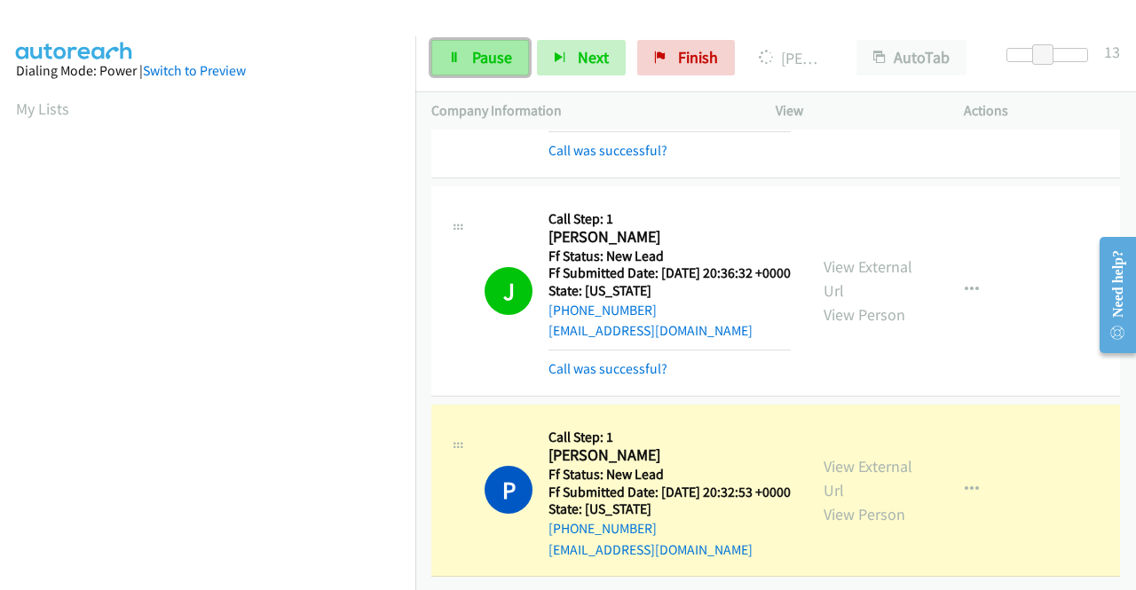
click at [502, 51] on span "Pause" at bounding box center [492, 57] width 40 height 20
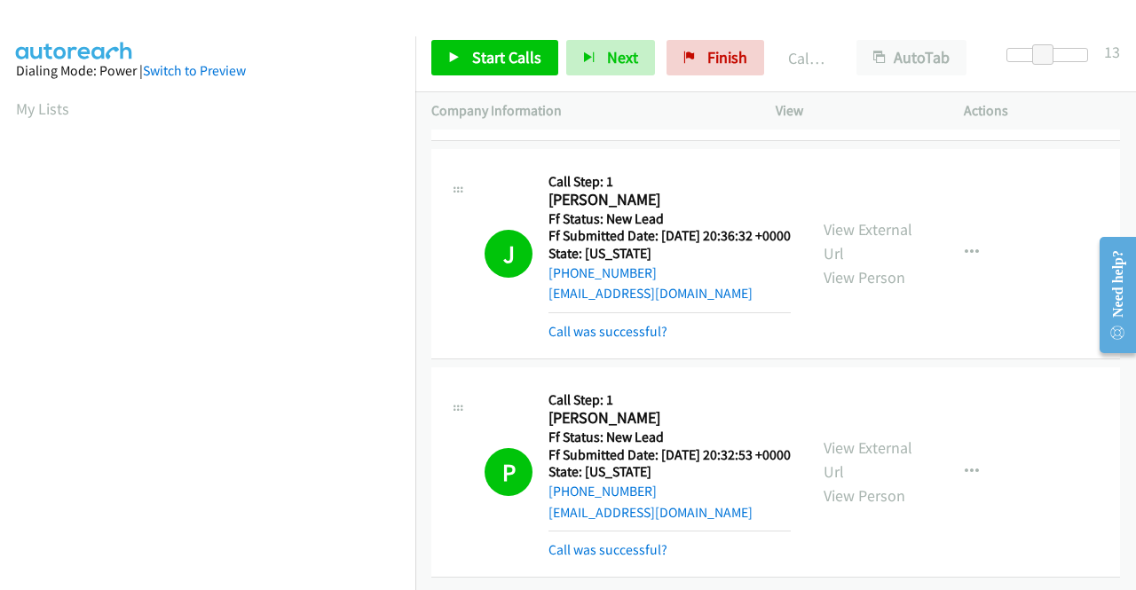
scroll to position [794, 0]
click at [623, 558] on link "Call was successful?" at bounding box center [607, 549] width 119 height 17
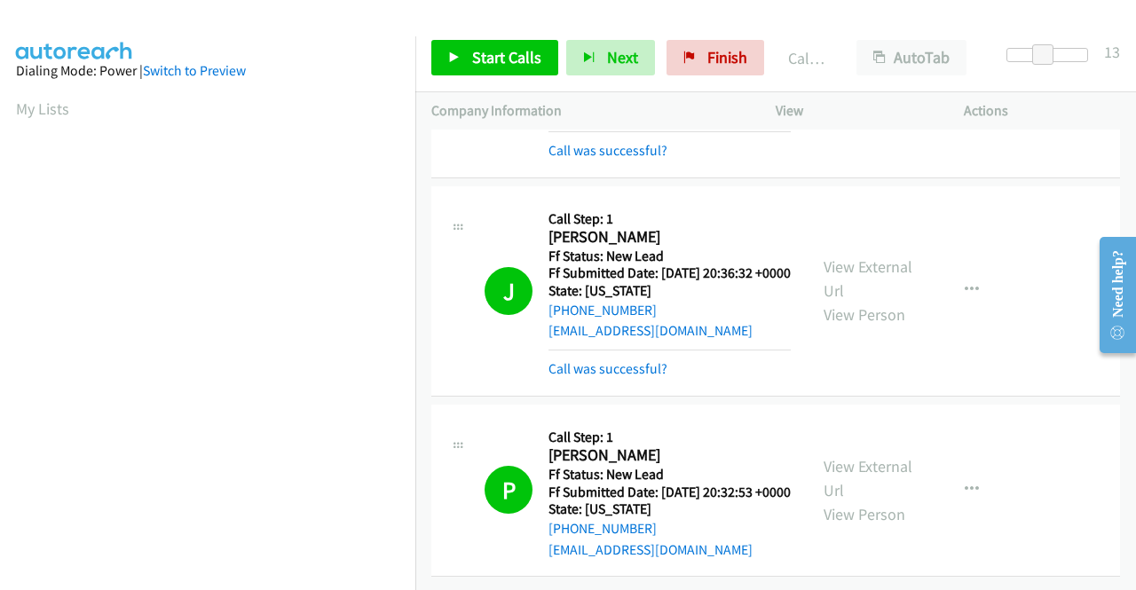
scroll to position [781, 0]
click at [965, 483] on icon "button" at bounding box center [972, 490] width 14 height 14
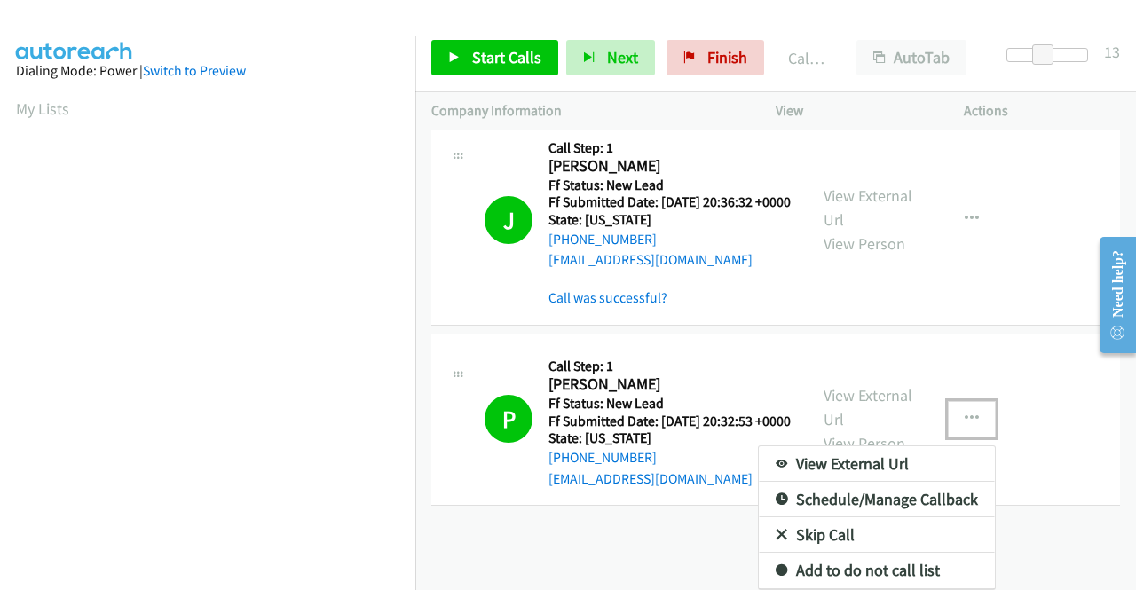
scroll to position [839, 0]
click at [886, 562] on link "Add to do not call list" at bounding box center [877, 570] width 236 height 35
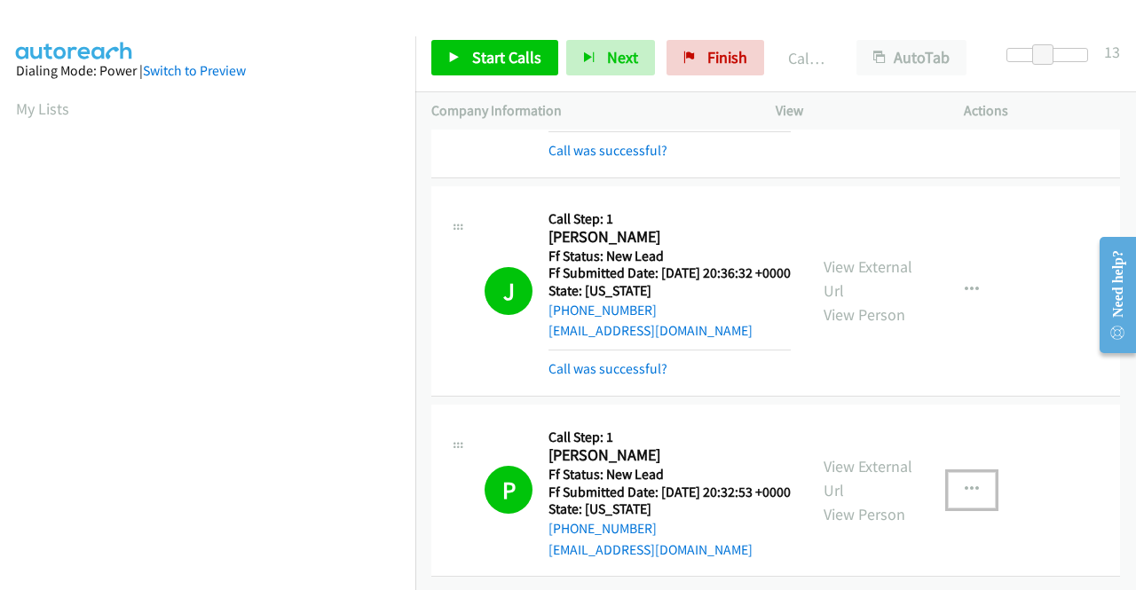
scroll to position [781, 0]
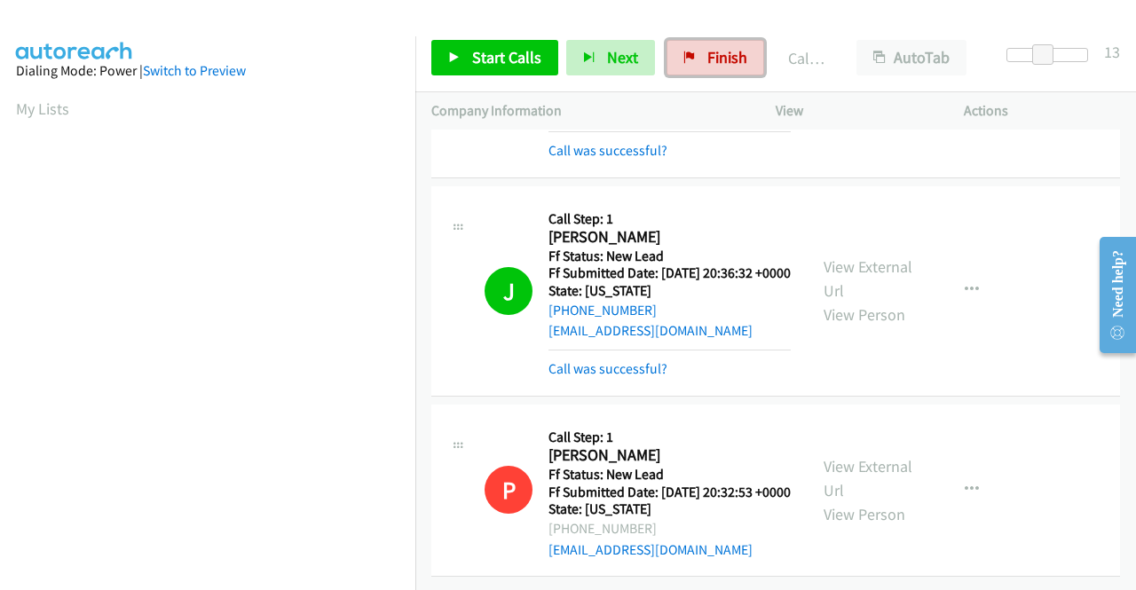
drag, startPoint x: 708, startPoint y: 67, endPoint x: 646, endPoint y: 84, distance: 64.6
click at [708, 67] on span "Finish" at bounding box center [727, 57] width 40 height 20
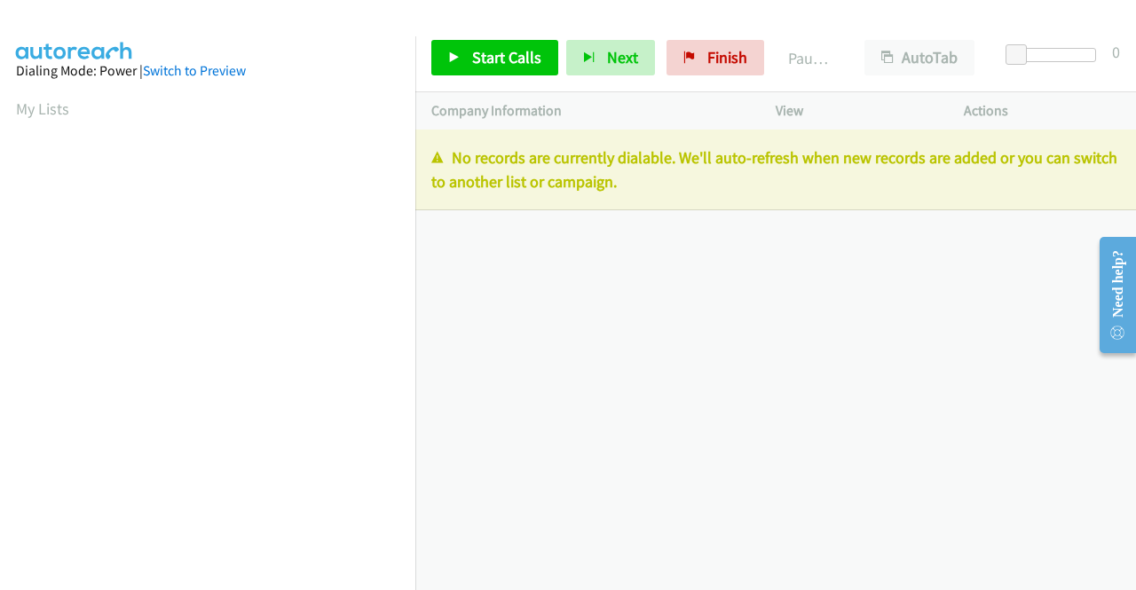
drag, startPoint x: 661, startPoint y: 191, endPoint x: 444, endPoint y: 167, distance: 218.7
click at [444, 167] on p "No records are currently dialable. We'll auto-refresh when new records are adde…" at bounding box center [775, 170] width 689 height 48
copy p "No records are currently dialable. We'll auto-refresh when new records are adde…"
